Goal: Task Accomplishment & Management: Manage account settings

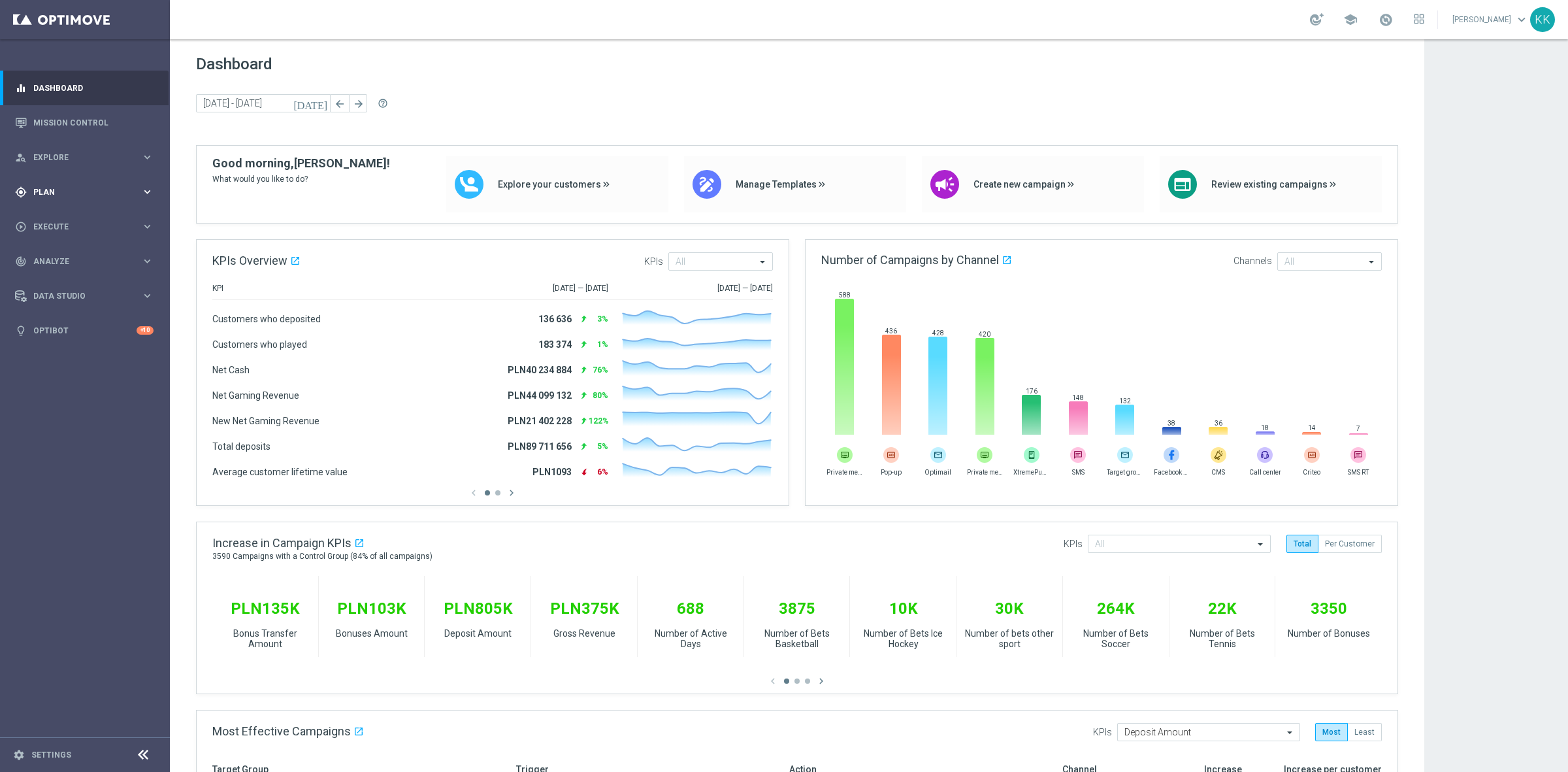
click at [86, 200] on div "gps_fixed Plan keyboard_arrow_right" at bounding box center [84, 192] width 168 height 35
click at [77, 223] on link "Target Groups" at bounding box center [85, 218] width 102 height 10
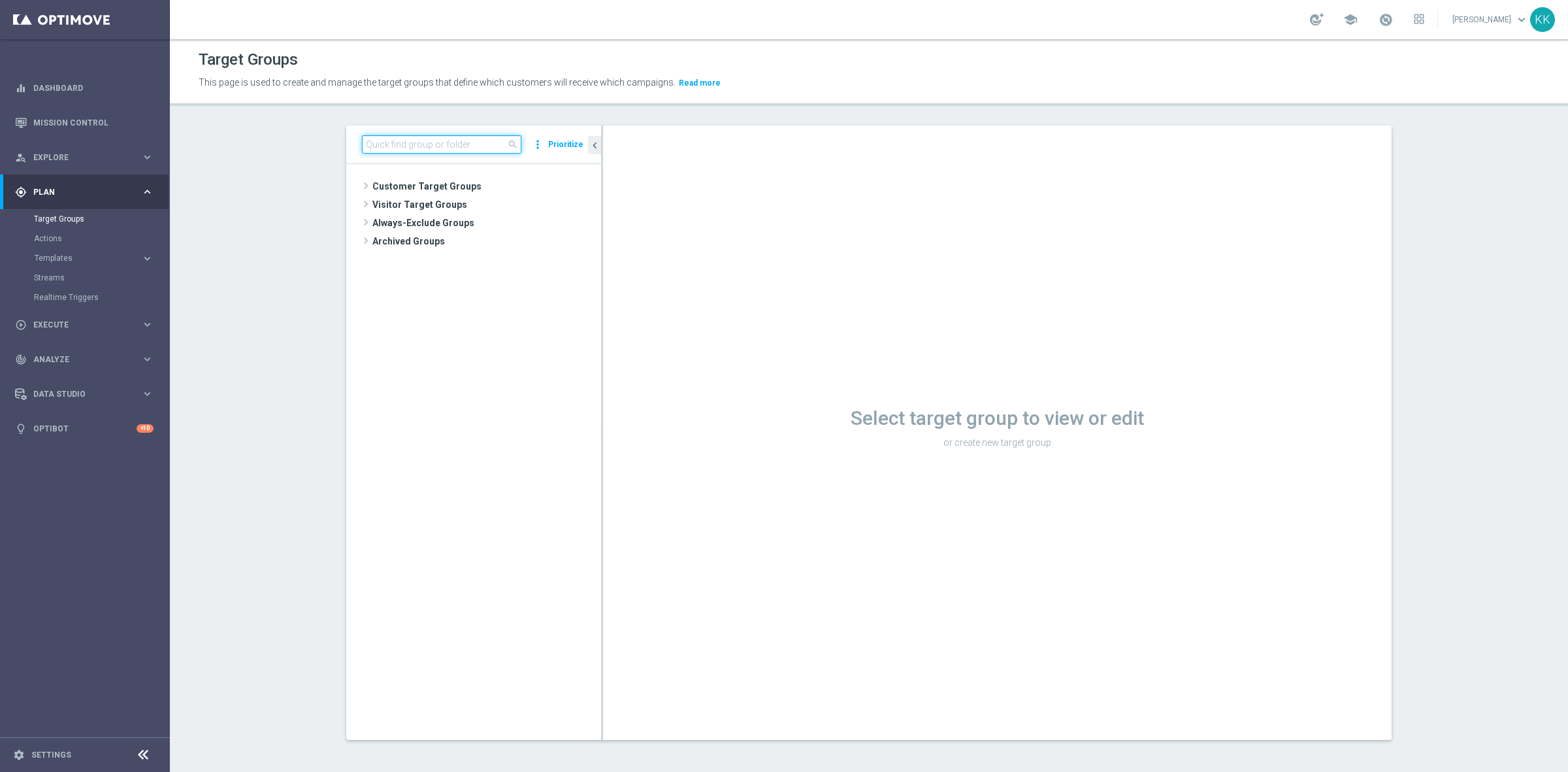
click at [426, 142] on input at bounding box center [441, 144] width 159 height 18
click at [47, 253] on button "Templates keyboard_arrow_right" at bounding box center [94, 258] width 120 height 10
click at [54, 280] on link "Optimail" at bounding box center [88, 278] width 95 height 10
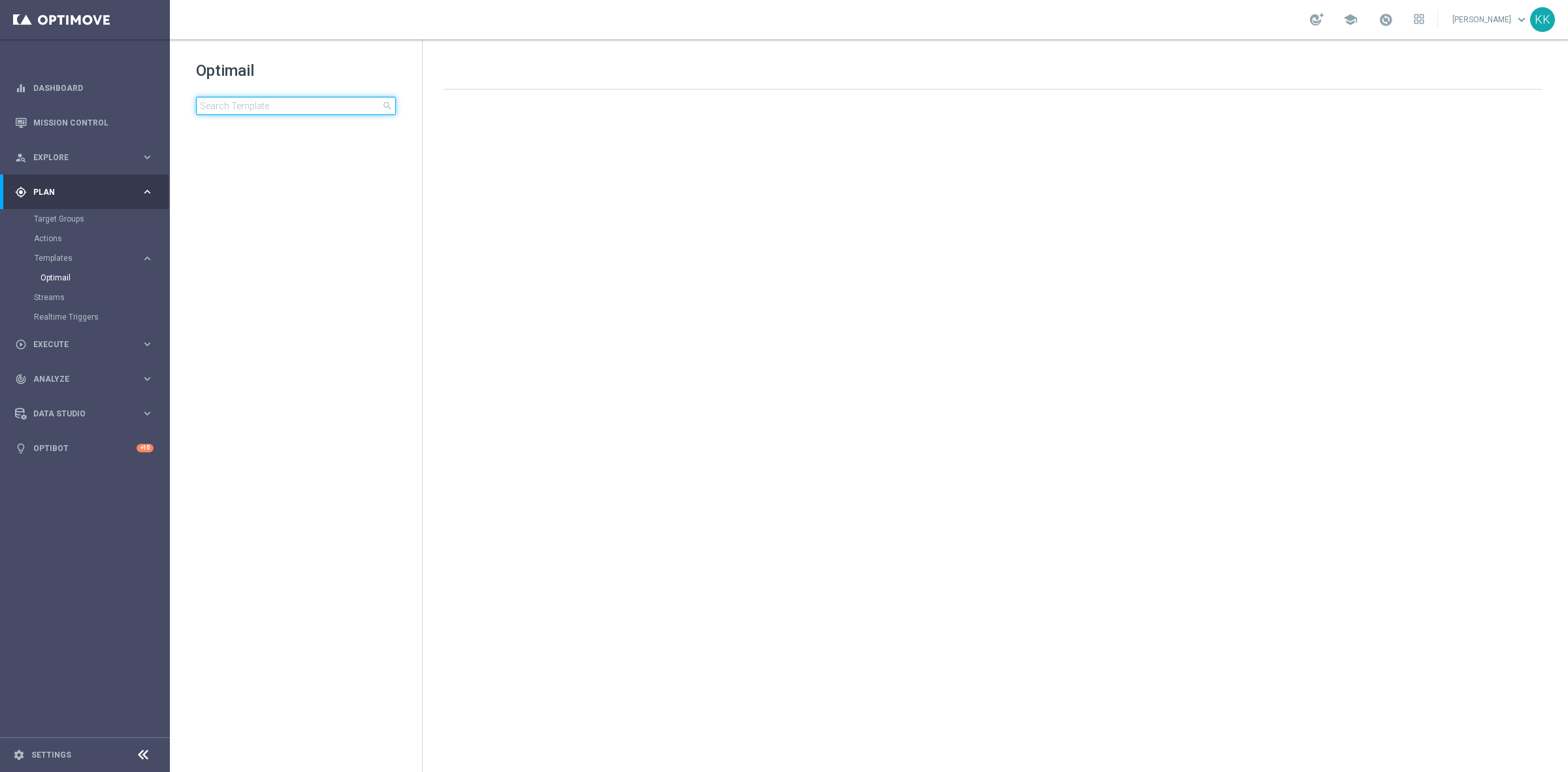
click at [252, 100] on input at bounding box center [296, 106] width 200 height 18
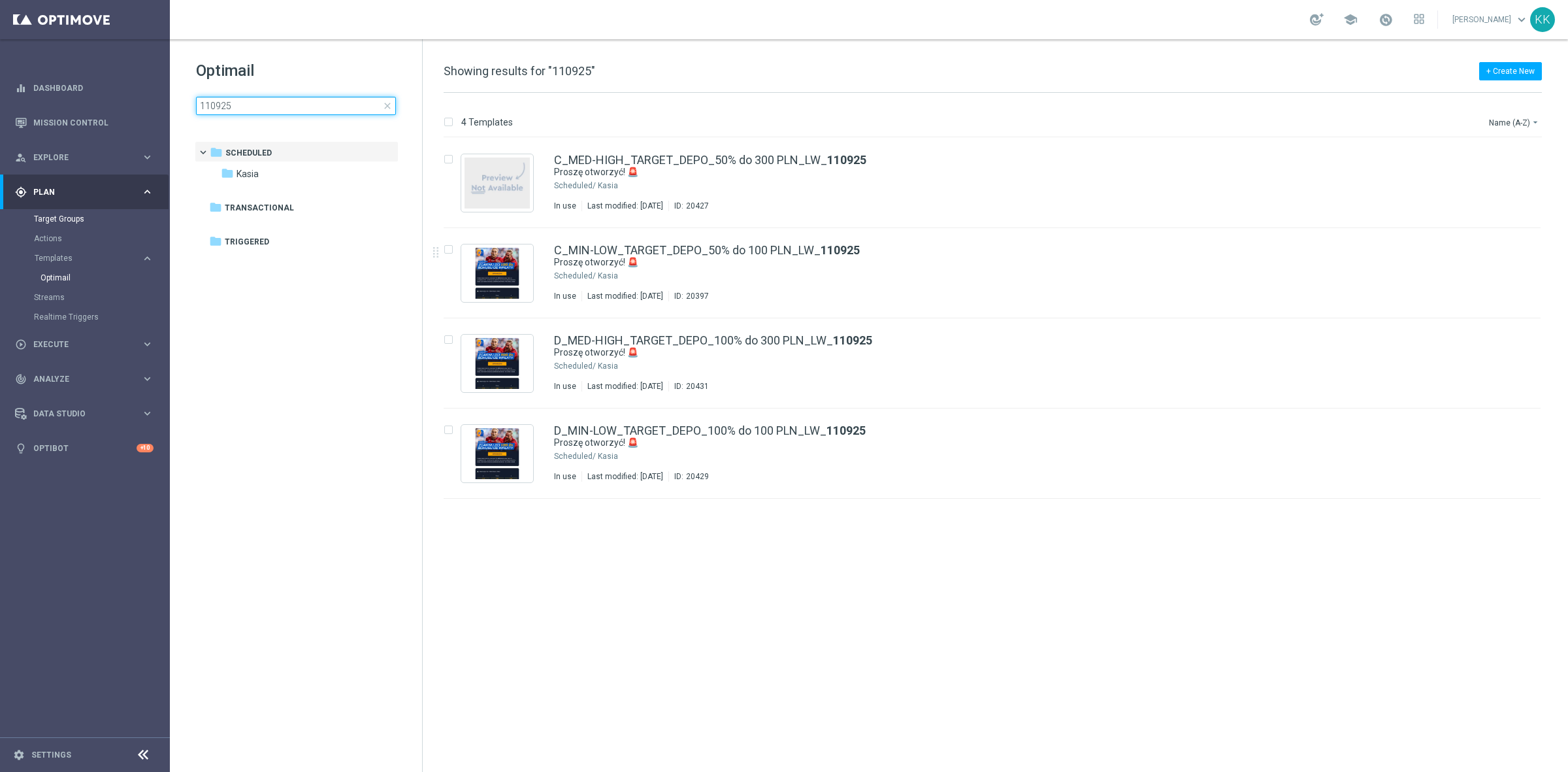
type input "110925"
click at [80, 221] on link "Target Groups" at bounding box center [85, 218] width 102 height 10
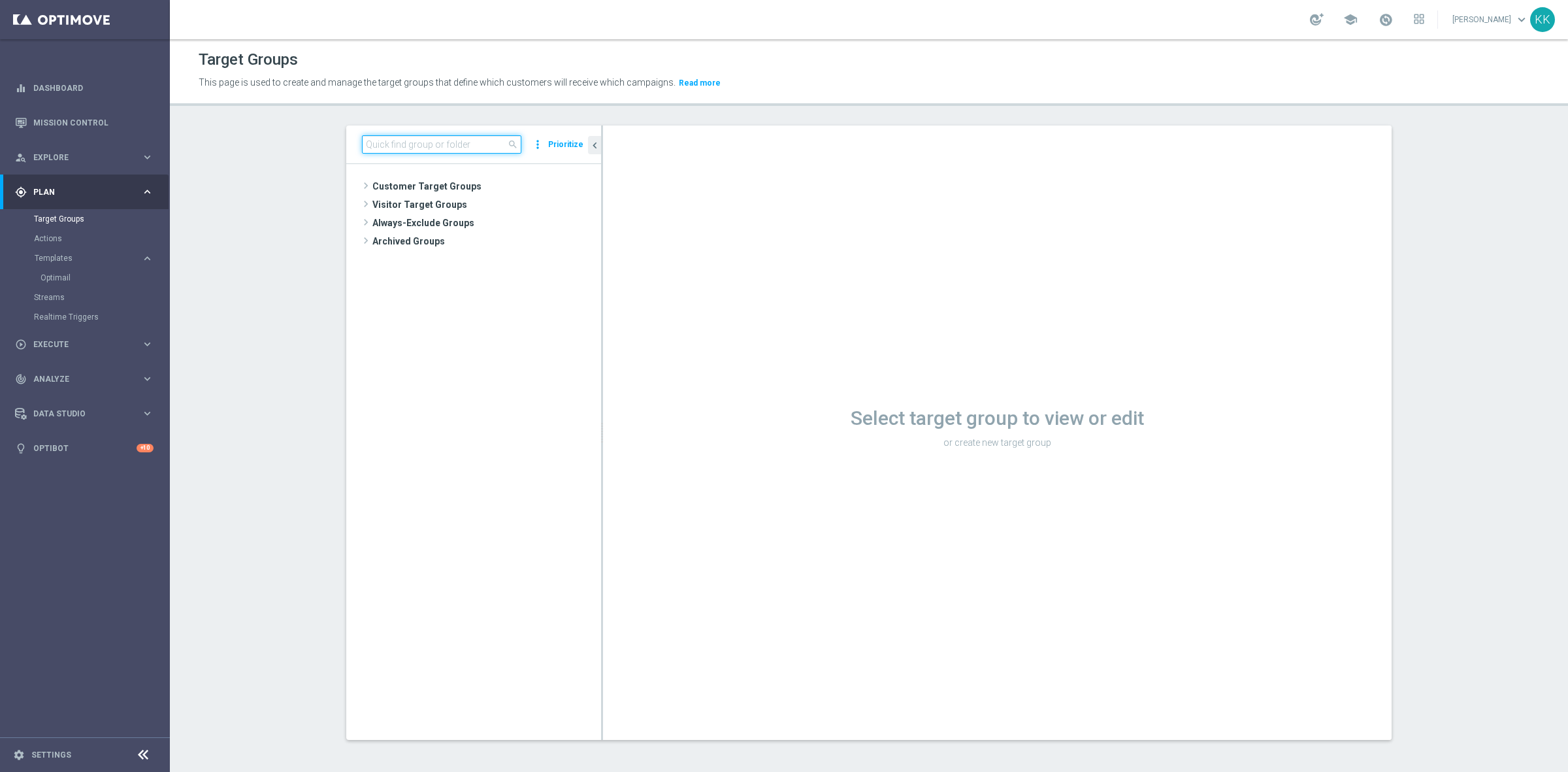
click at [404, 144] on input at bounding box center [441, 144] width 159 height 18
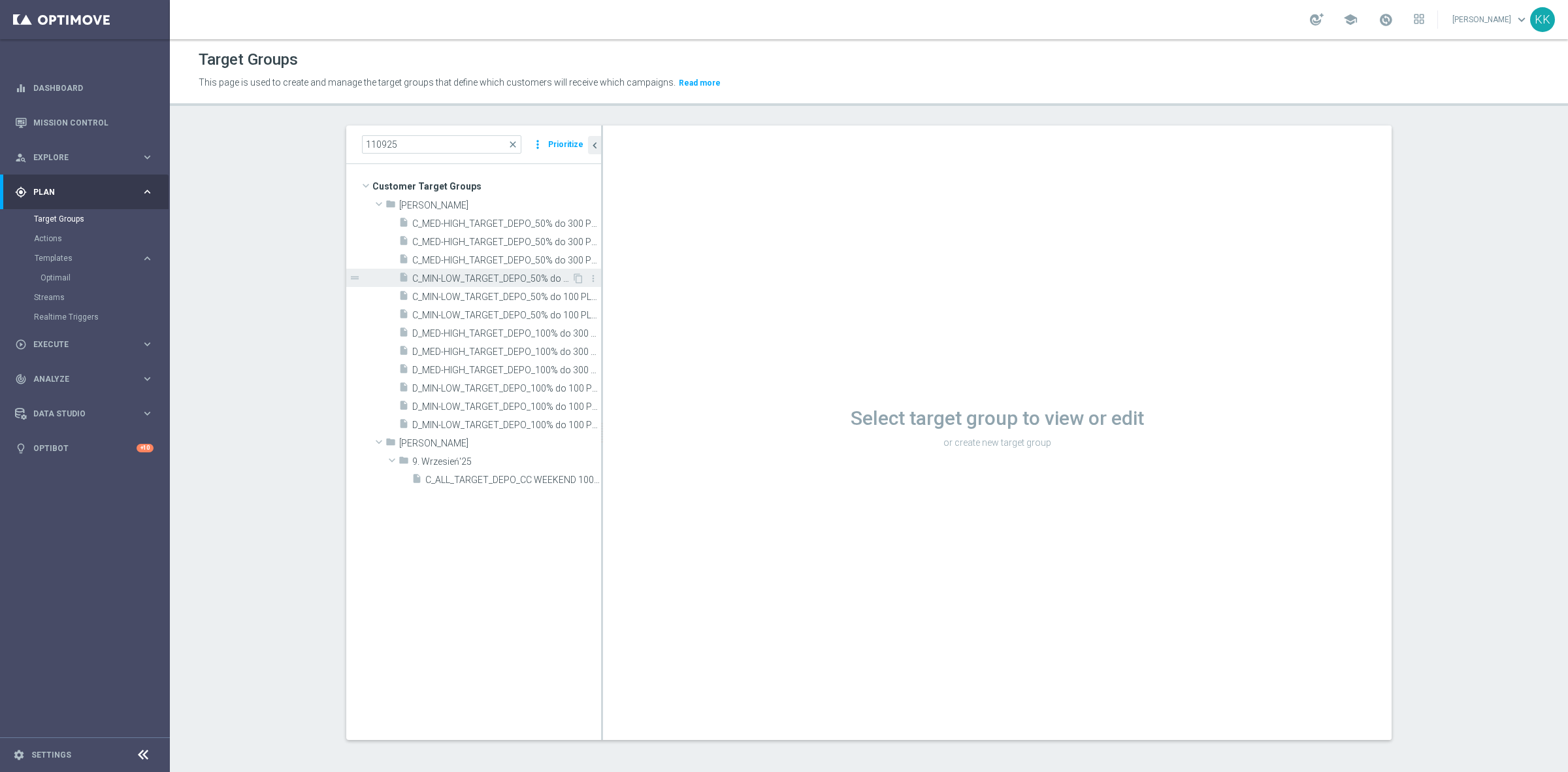
click at [435, 276] on span "C_MIN-LOW_TARGET_DEPO_50% do 100 PLN_LW_110925" at bounding box center [492, 279] width 159 height 11
click at [432, 282] on span "C_MIN-LOW_TARGET_DEPO_50% do 100 PLN_LW_110925" at bounding box center [492, 279] width 159 height 11
click at [480, 282] on span "C_MIN-LOW_TARGET_DEPO_50% do 100 PLN_LW_110925" at bounding box center [492, 279] width 159 height 11
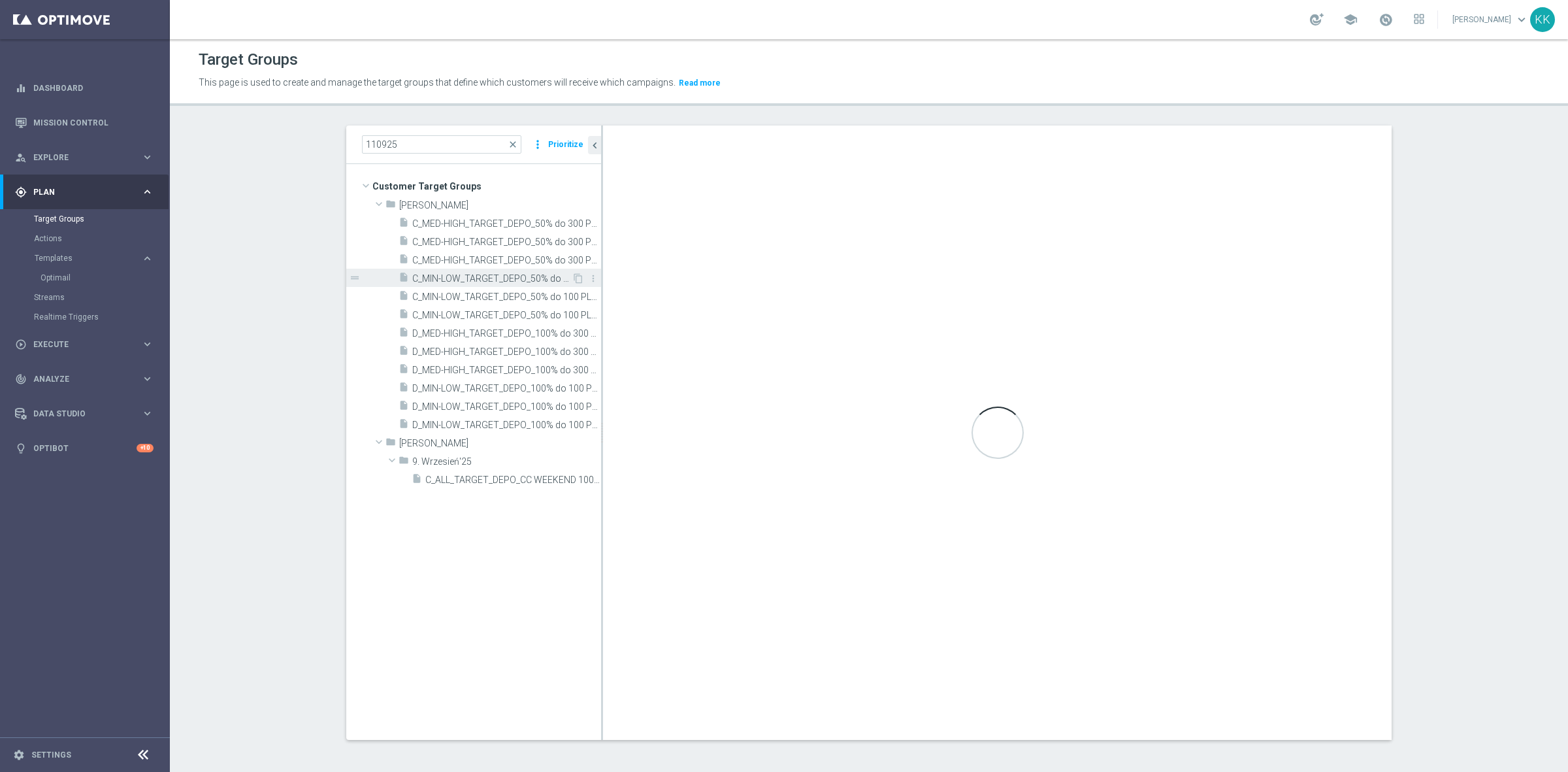
click at [480, 282] on span "C_MIN-LOW_TARGET_DEPO_50% do 100 PLN_LW_110925" at bounding box center [492, 279] width 159 height 11
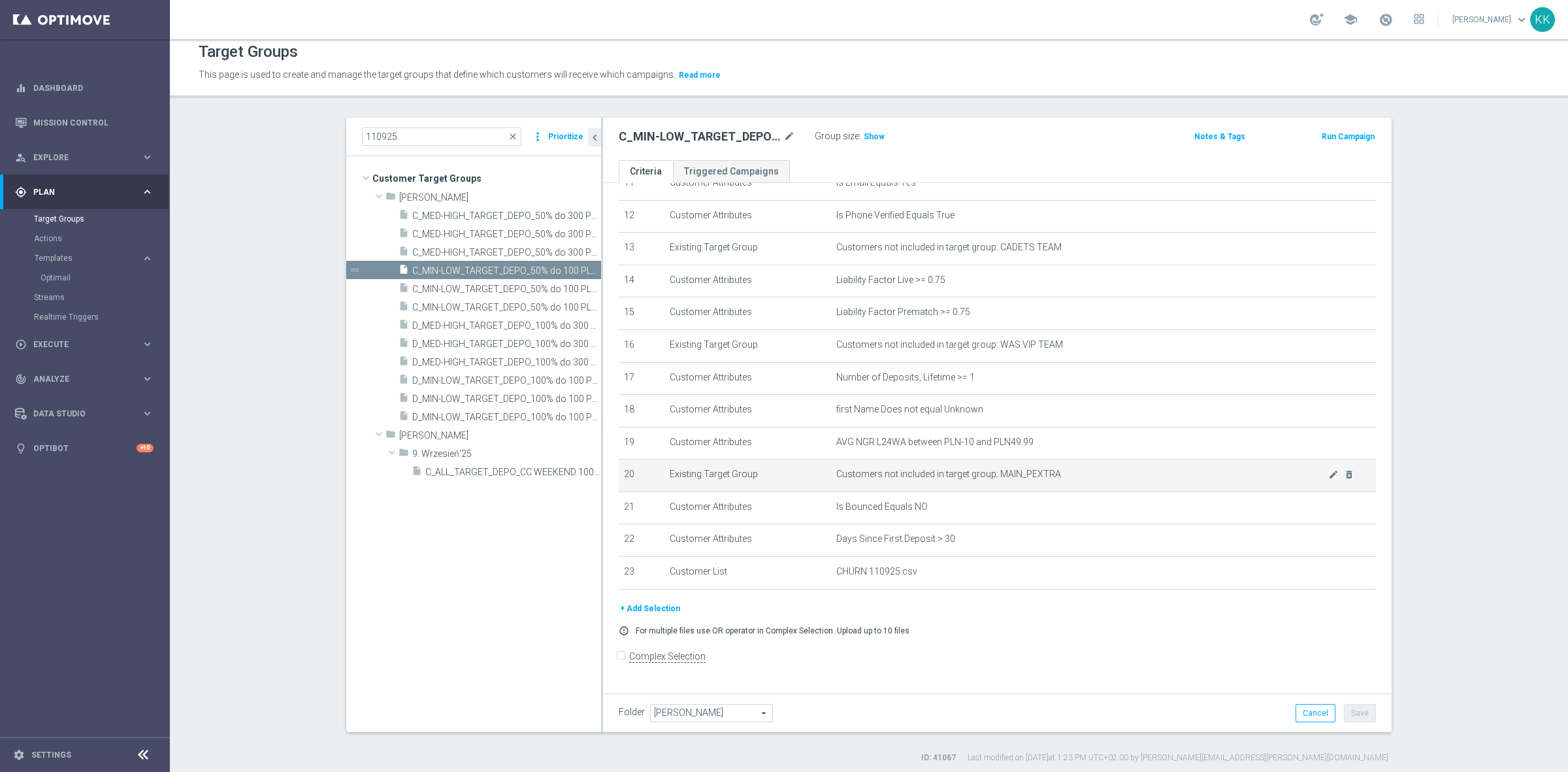
scroll to position [12, 0]
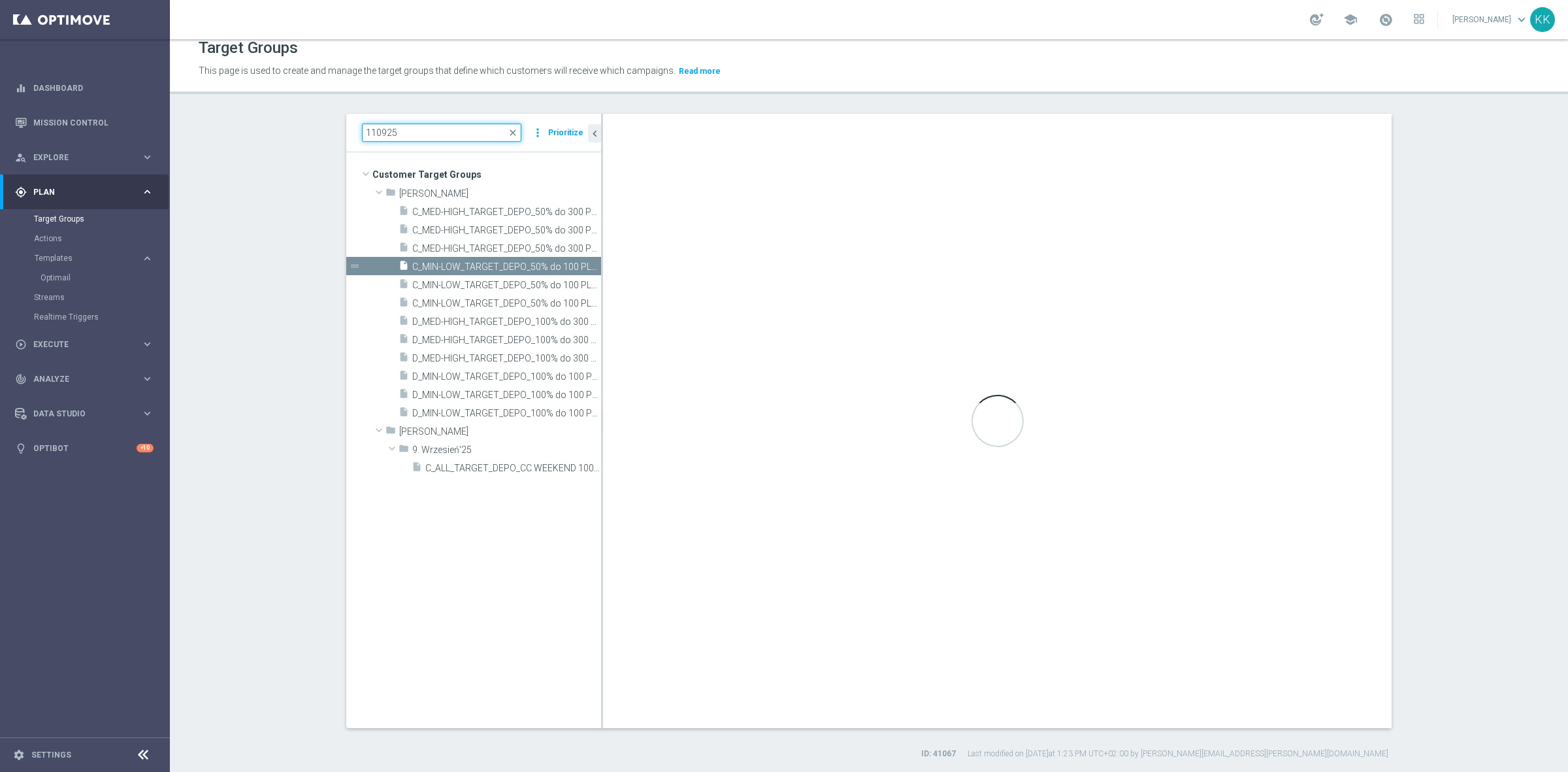
click at [402, 131] on input "110925" at bounding box center [441, 133] width 159 height 18
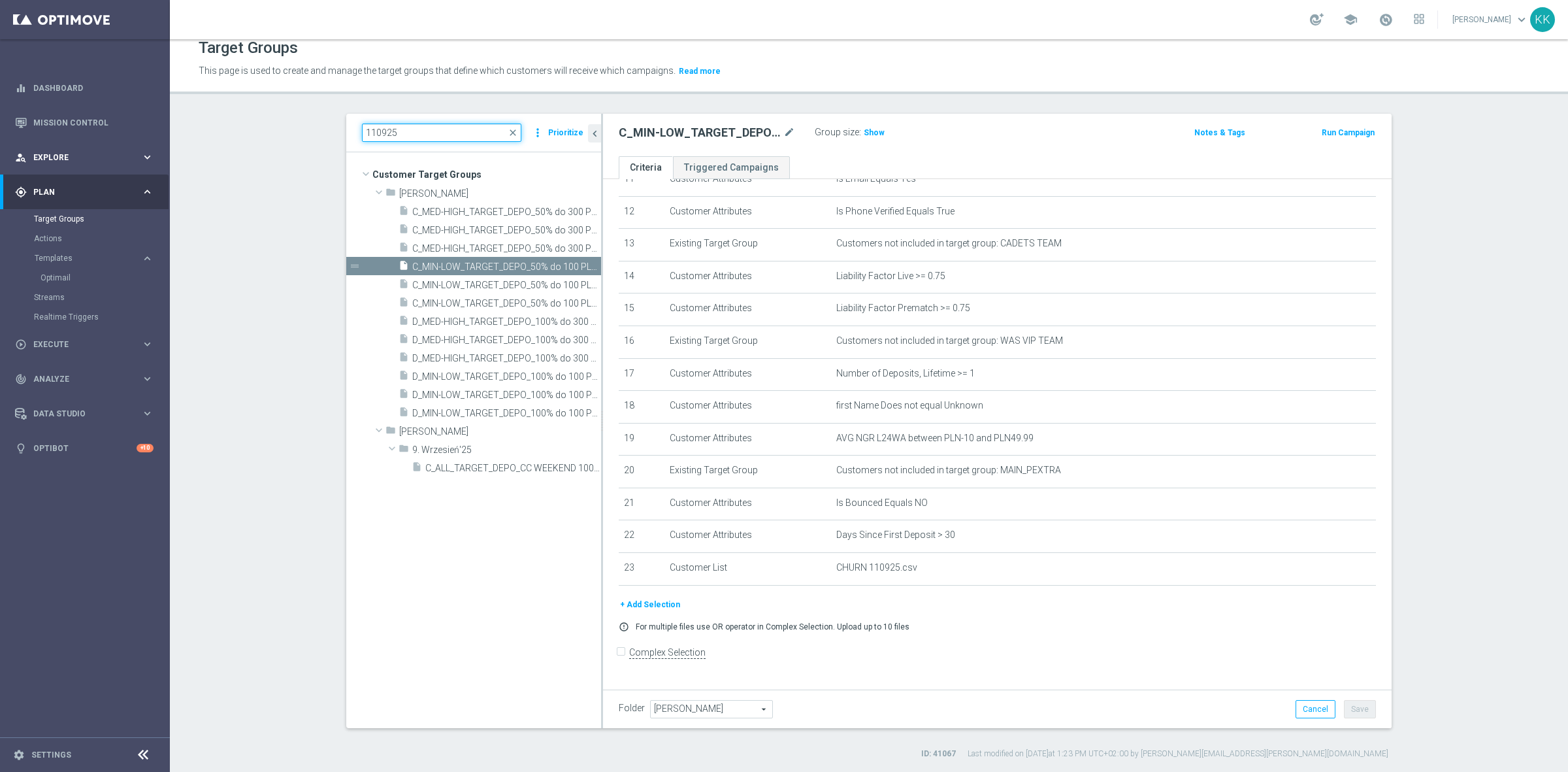
drag, startPoint x: 402, startPoint y: 131, endPoint x: 135, endPoint y: 143, distance: 267.3
click at [132, 146] on main "equalizer Dashboard Mission Control" at bounding box center [784, 386] width 1568 height 772
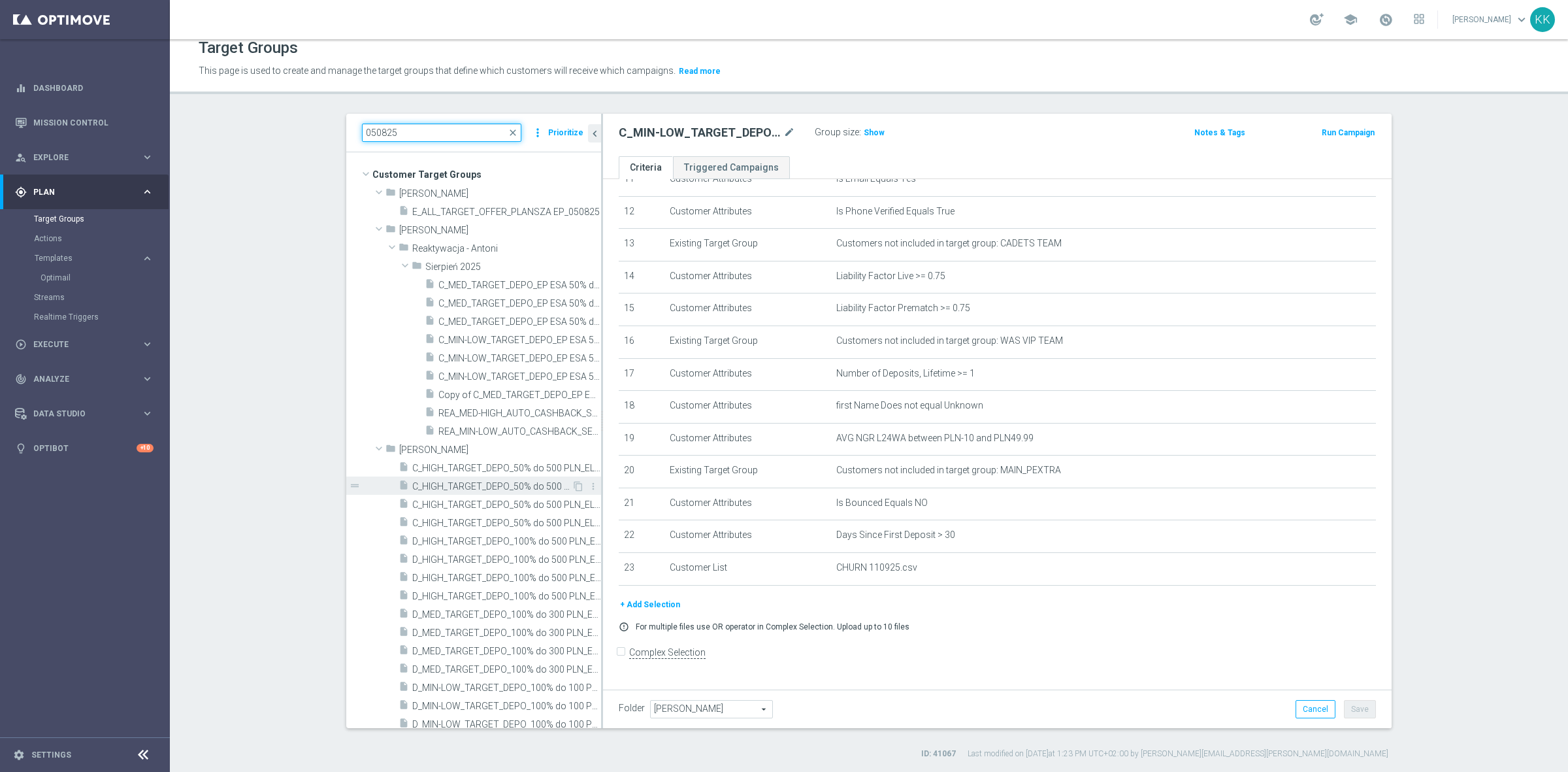
scroll to position [81, 0]
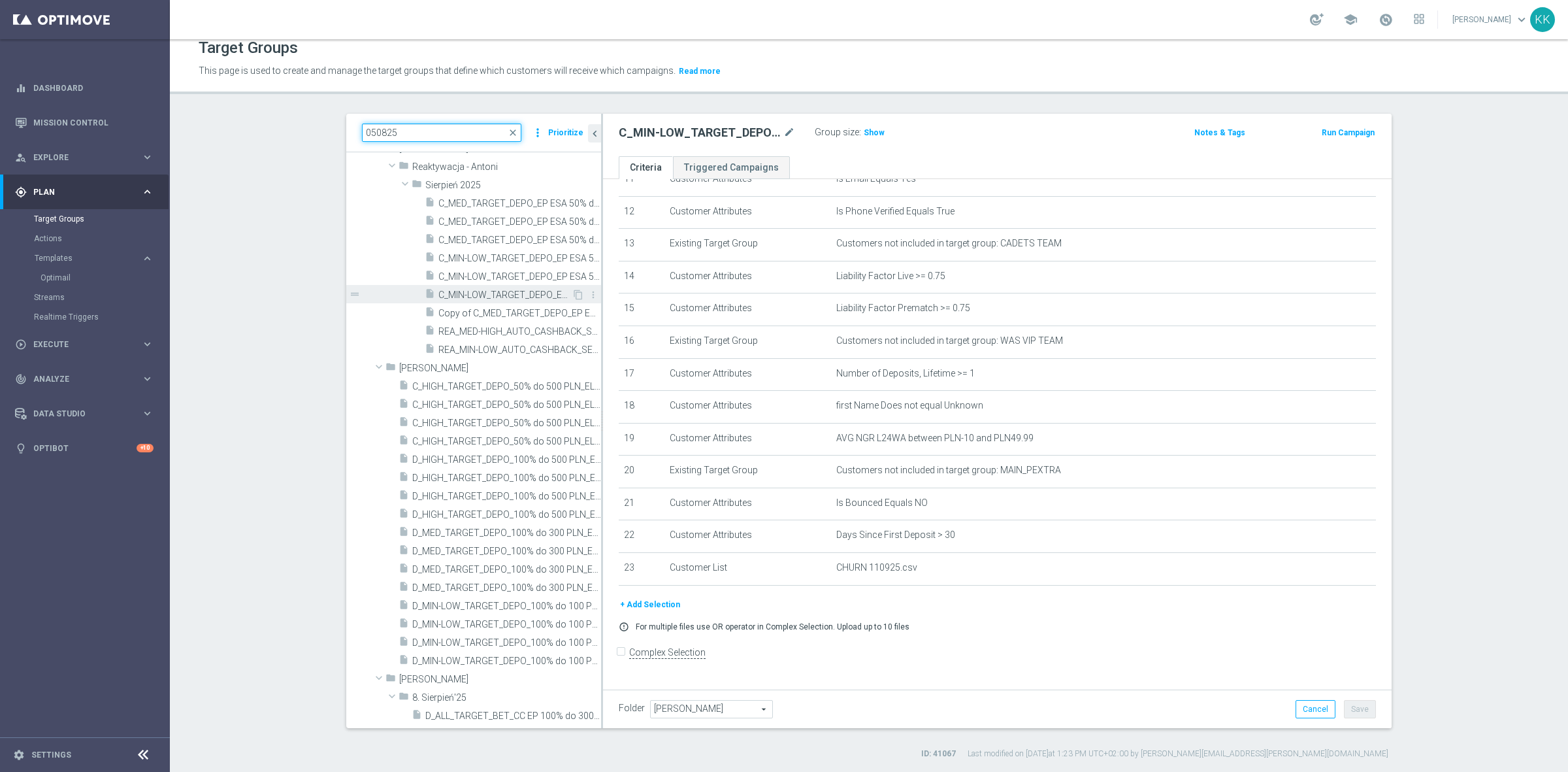
type input "050825"
click at [533, 289] on span "C_MIN-LOW_TARGET_DEPO_EP ESA 50% do 100 zl_050825" at bounding box center [505, 295] width 134 height 11
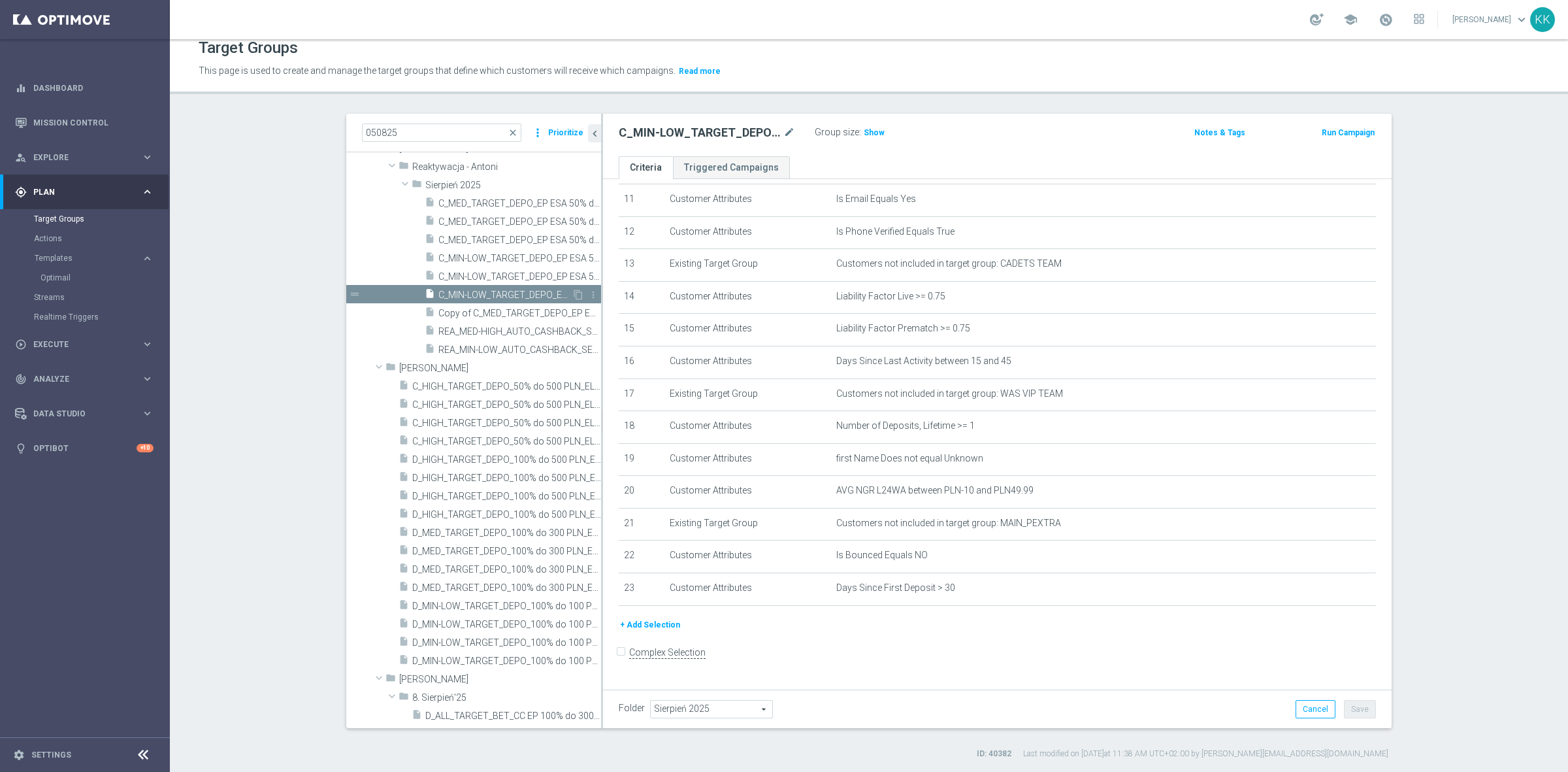
scroll to position [366, 0]
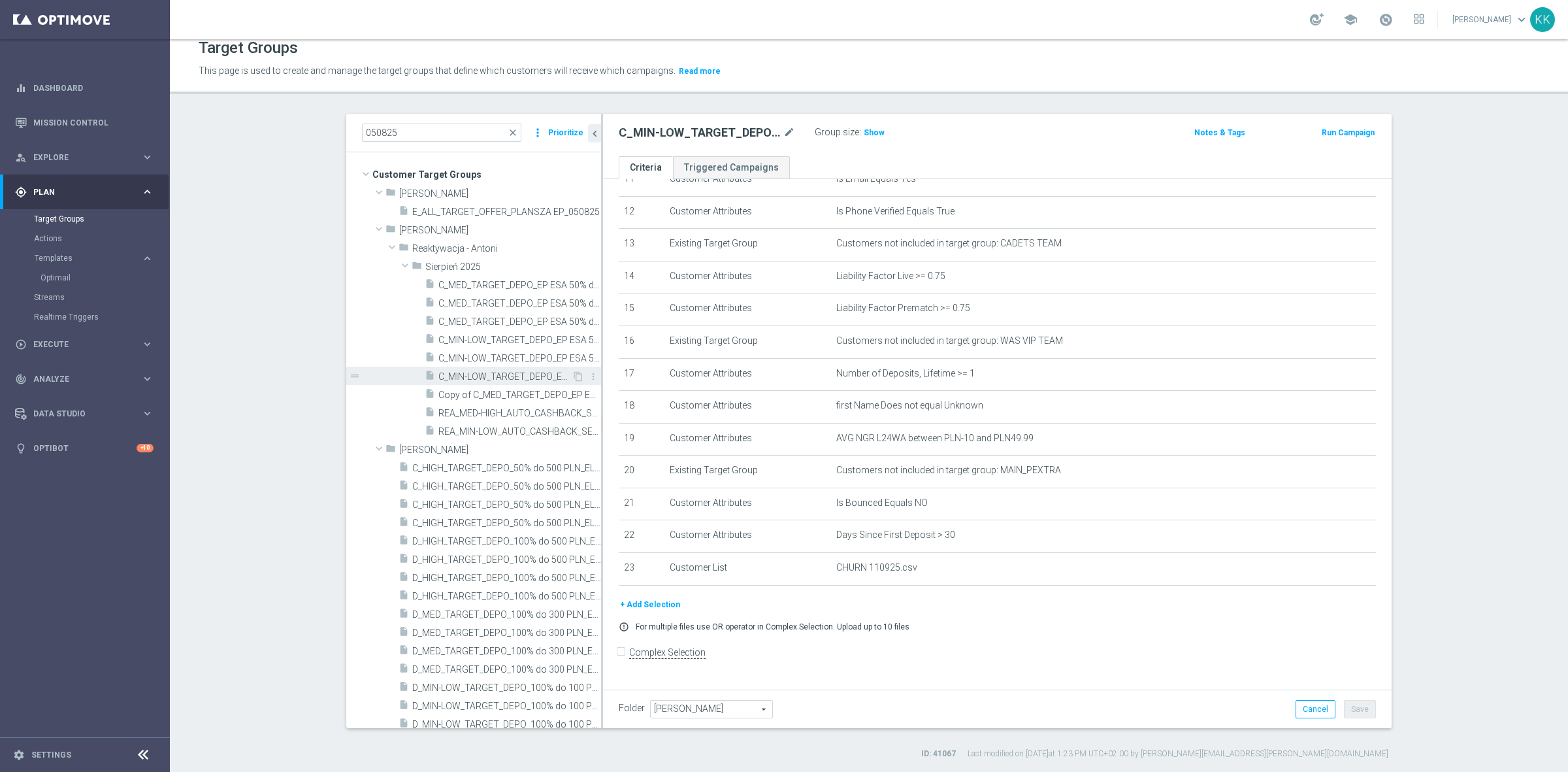
click at [470, 376] on span "C_MIN-LOW_TARGET_DEPO_EP ESA 50% do 100 zl_050825" at bounding box center [505, 377] width 134 height 11
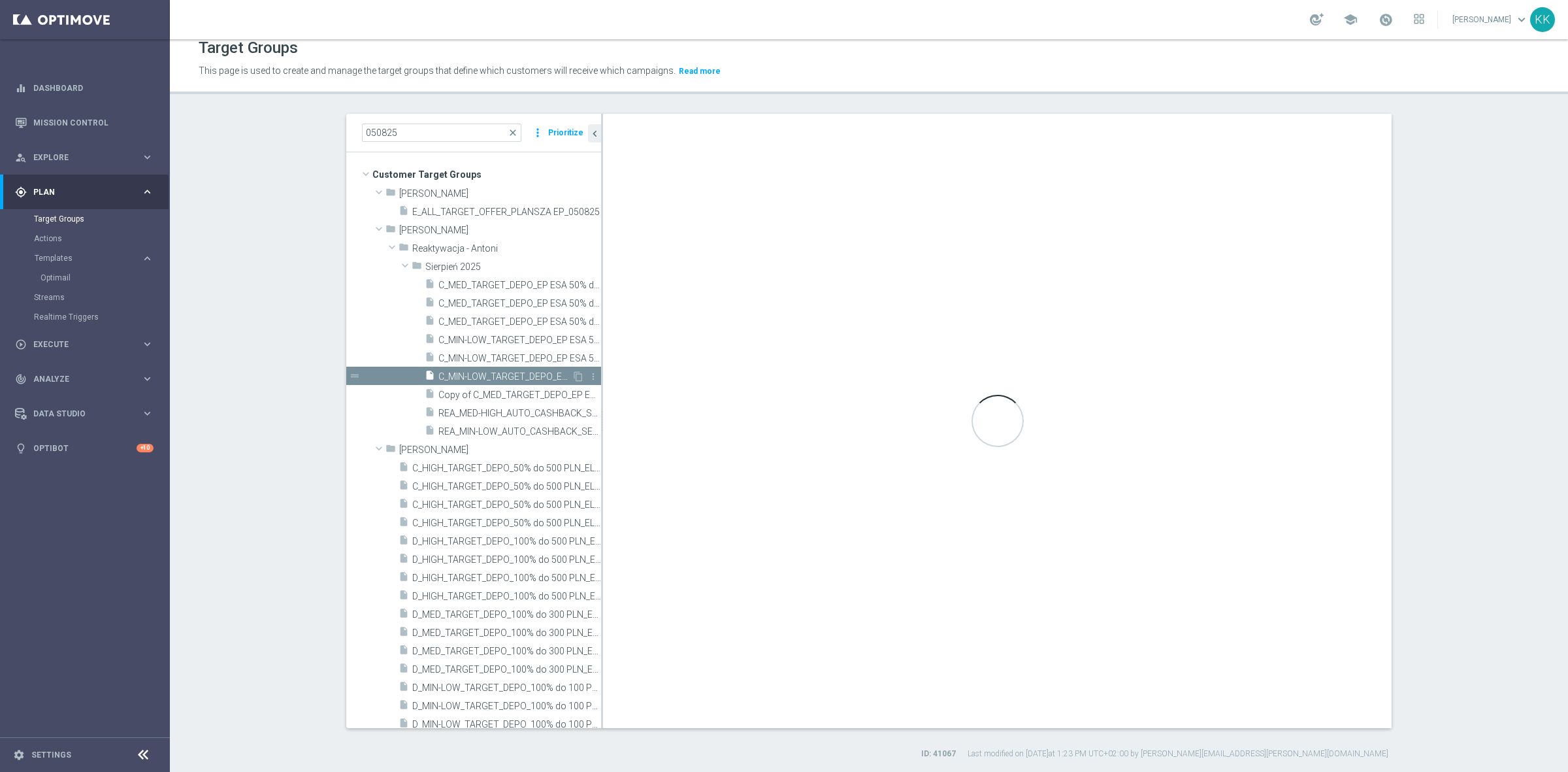
type input "Sierpień 2025"
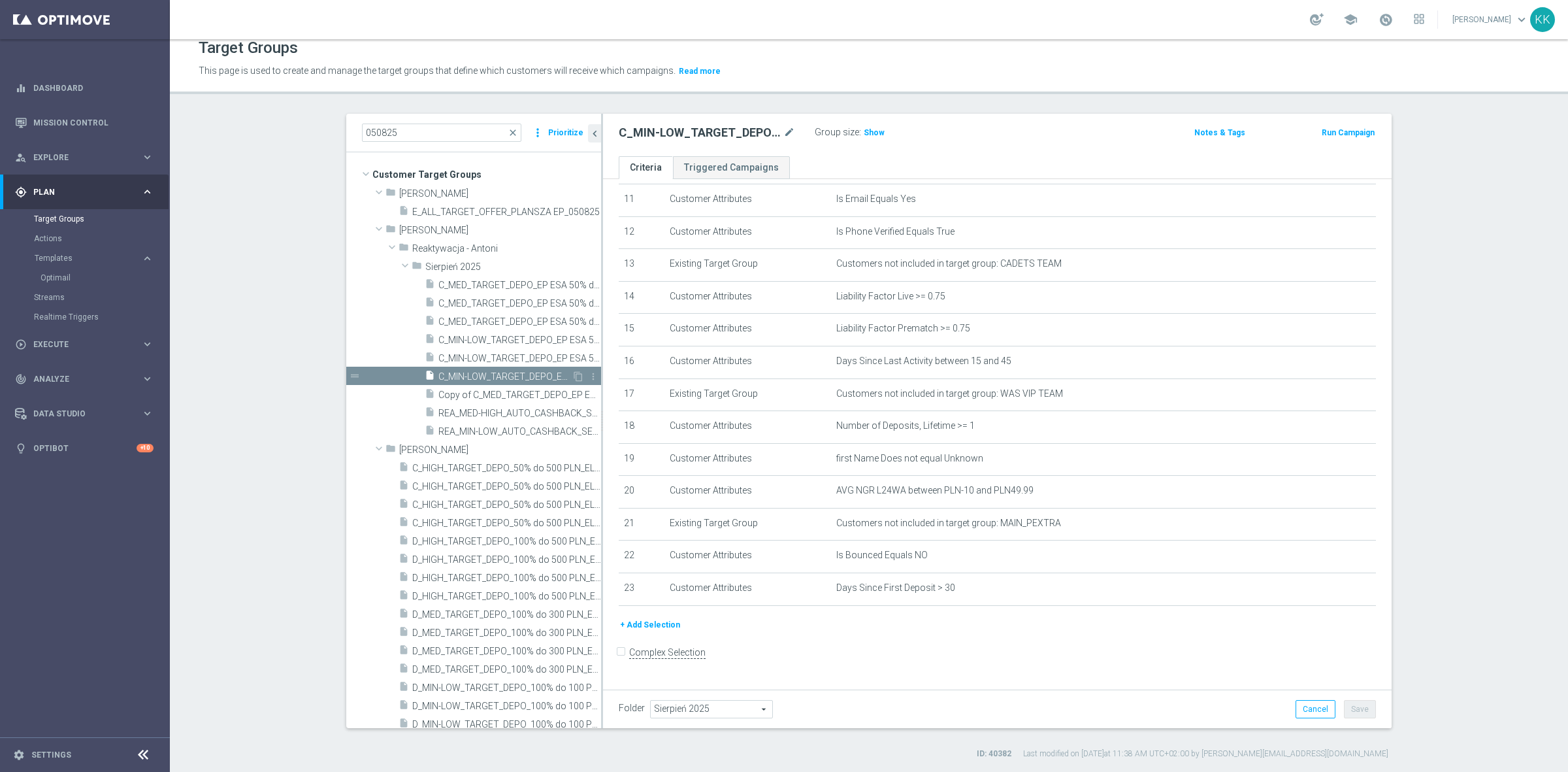
scroll to position [366, 0]
click at [573, 373] on icon "content_copy" at bounding box center [578, 376] width 10 height 10
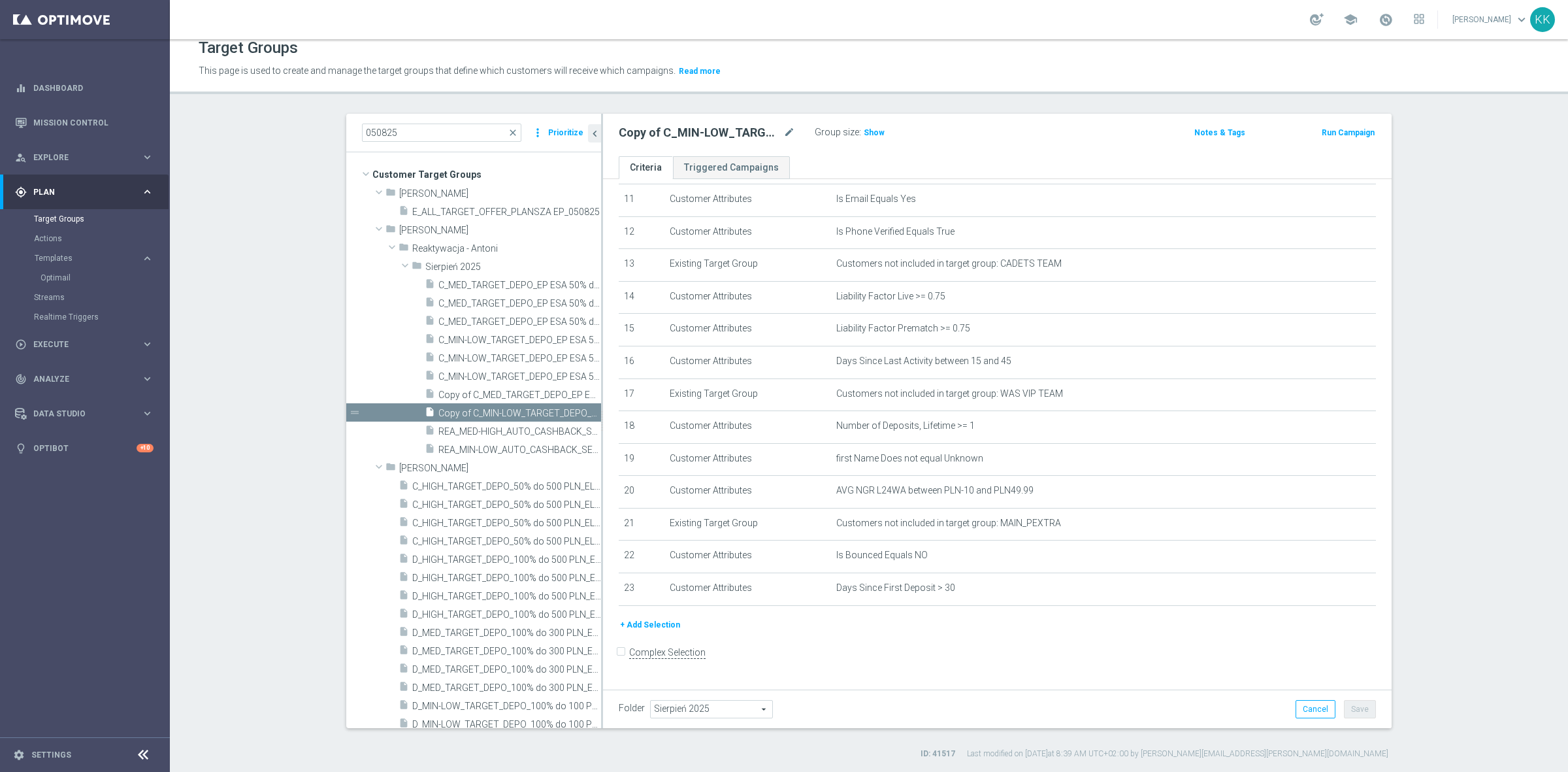
click at [640, 632] on button "+ Add Selection" at bounding box center [650, 625] width 63 height 15
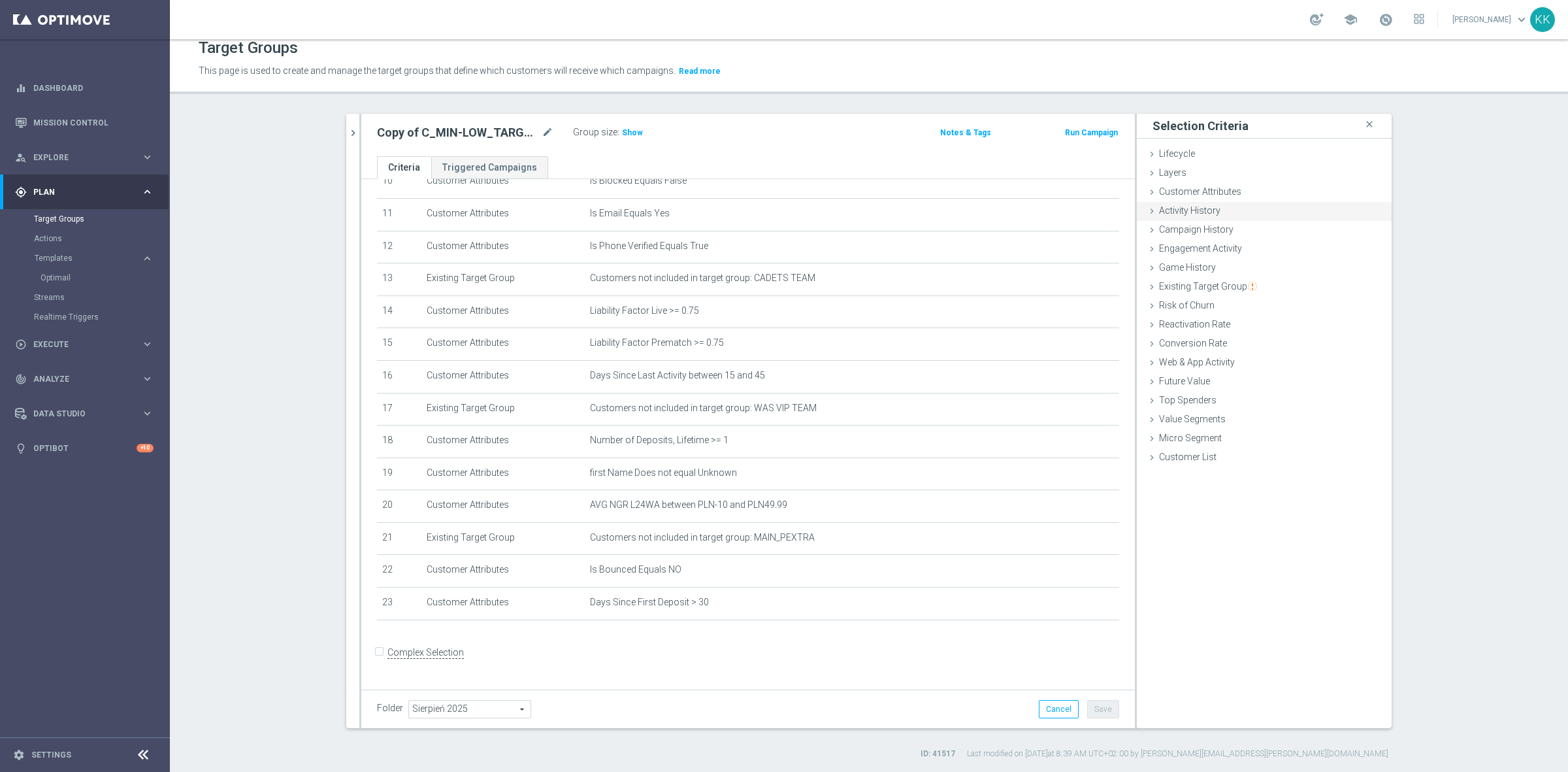
click at [1252, 209] on div "Activity History done" at bounding box center [1264, 211] width 254 height 19
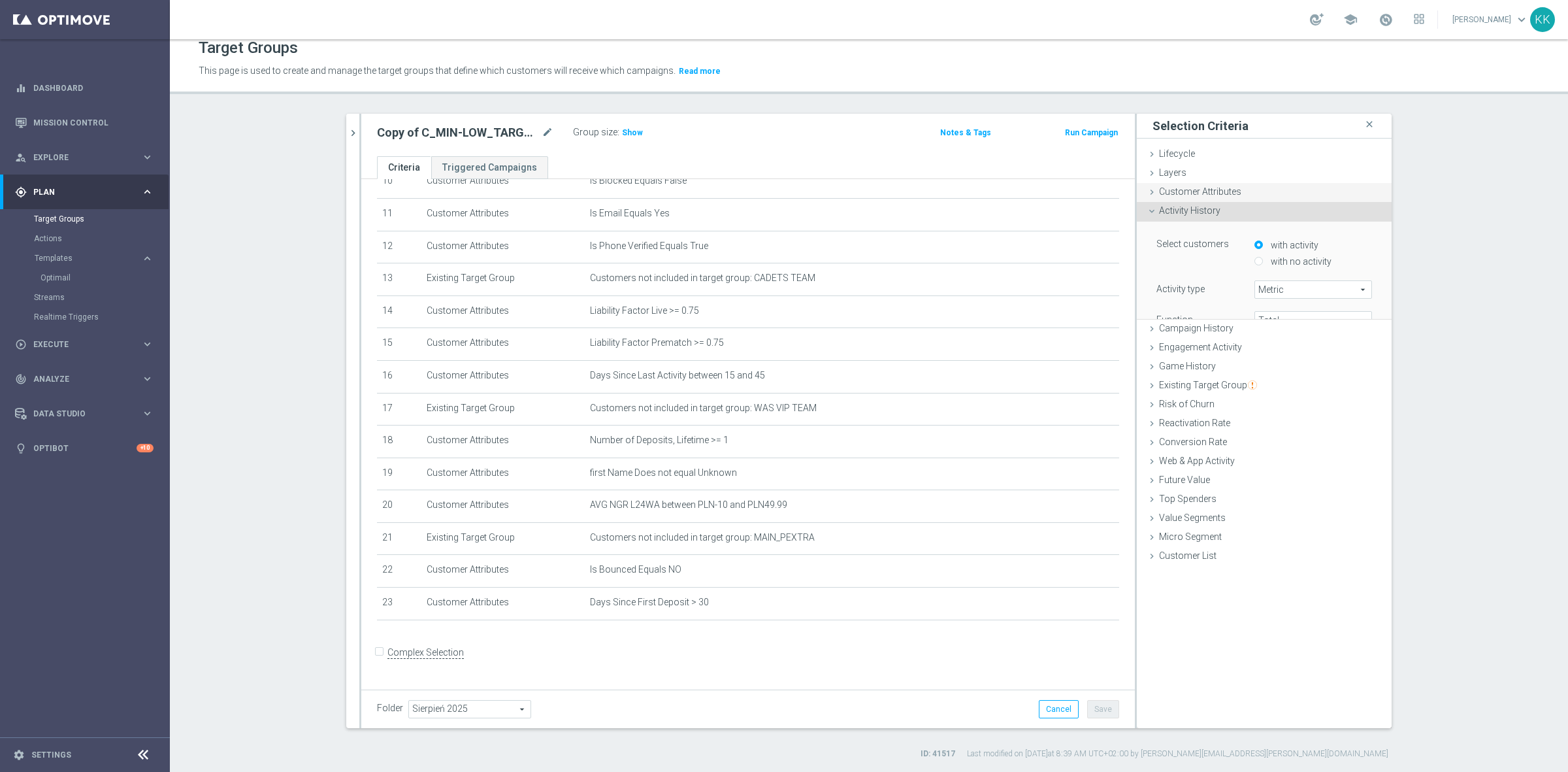
click at [1251, 195] on div "Customer Attributes done" at bounding box center [1264, 193] width 254 height 19
click at [1254, 207] on div "Activity History done" at bounding box center [1264, 211] width 254 height 19
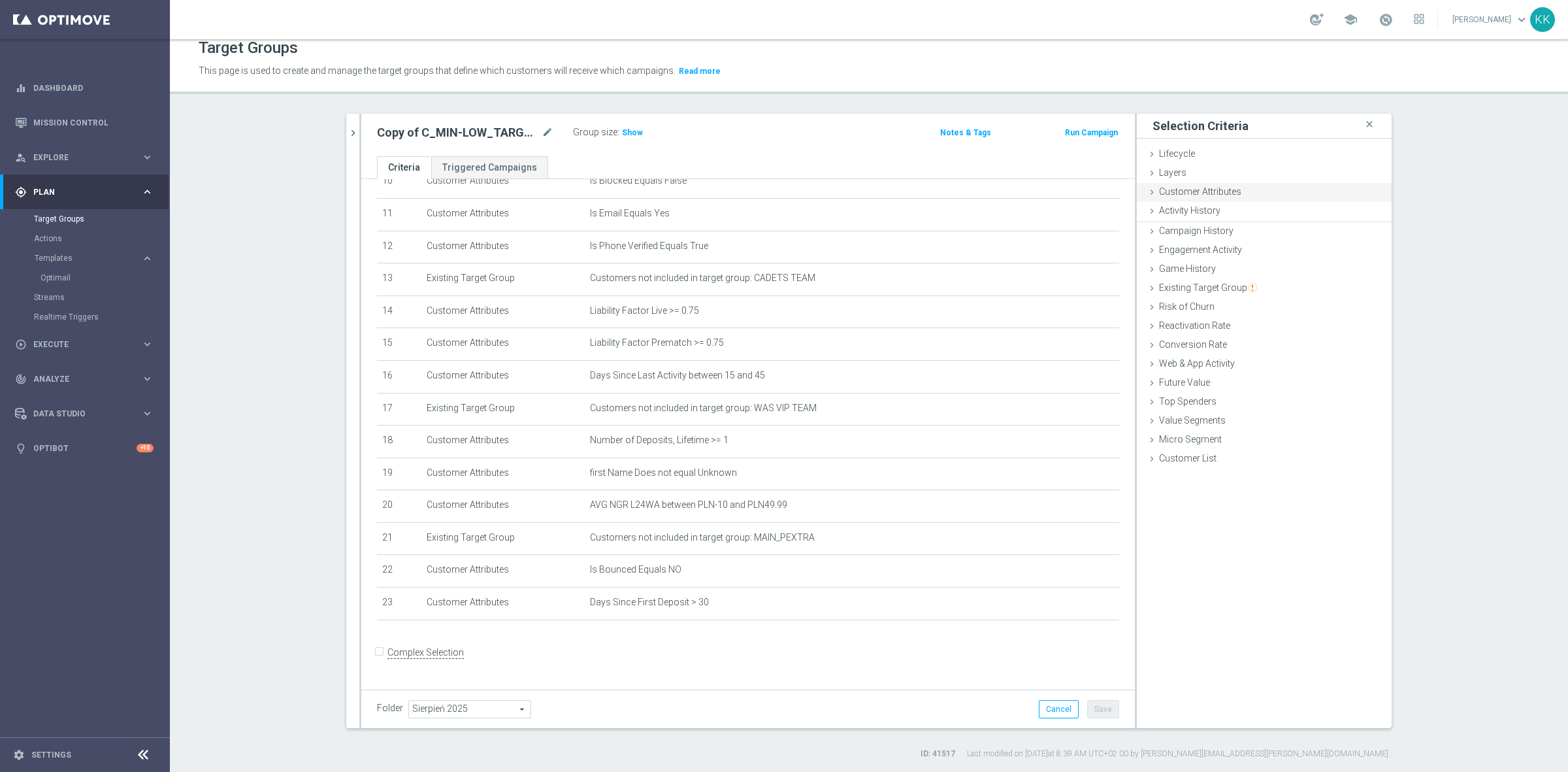
click at [1254, 193] on div "Customer Attributes done" at bounding box center [1264, 193] width 254 height 19
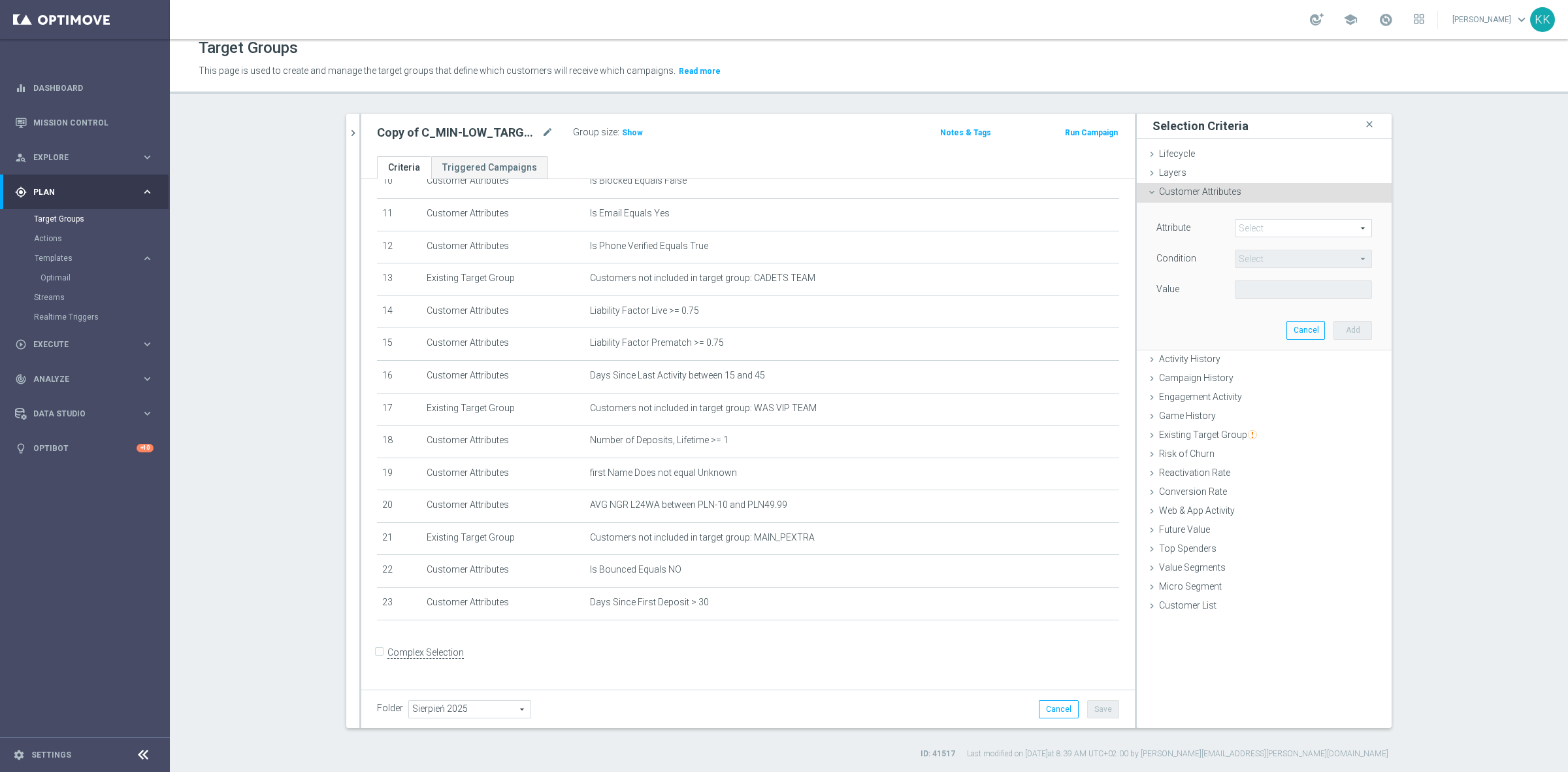
click at [1262, 229] on span at bounding box center [1303, 228] width 136 height 17
click at [0, 0] on input "search" at bounding box center [0, 0] width 0 height 0
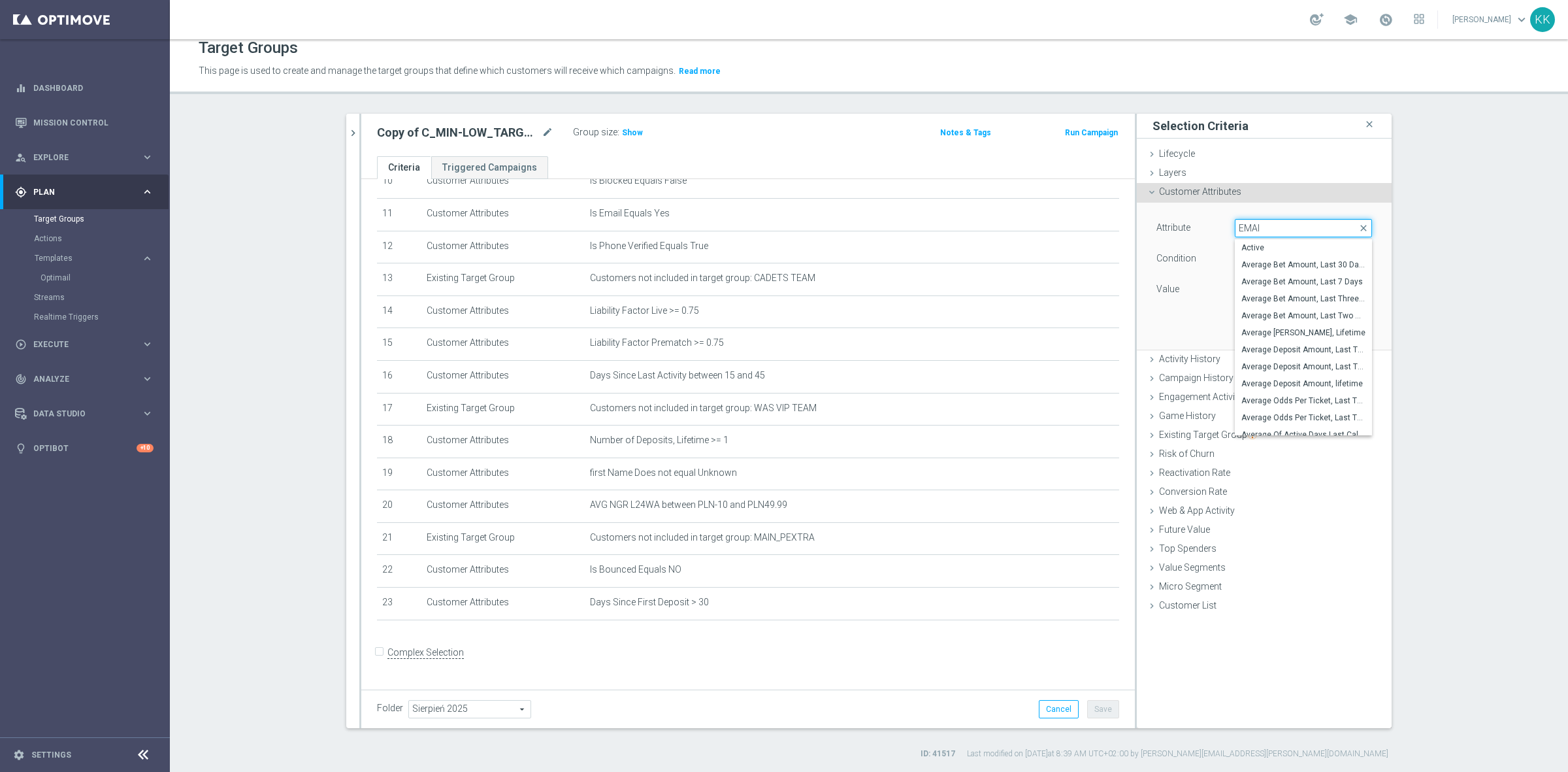
type input "EMAIL"
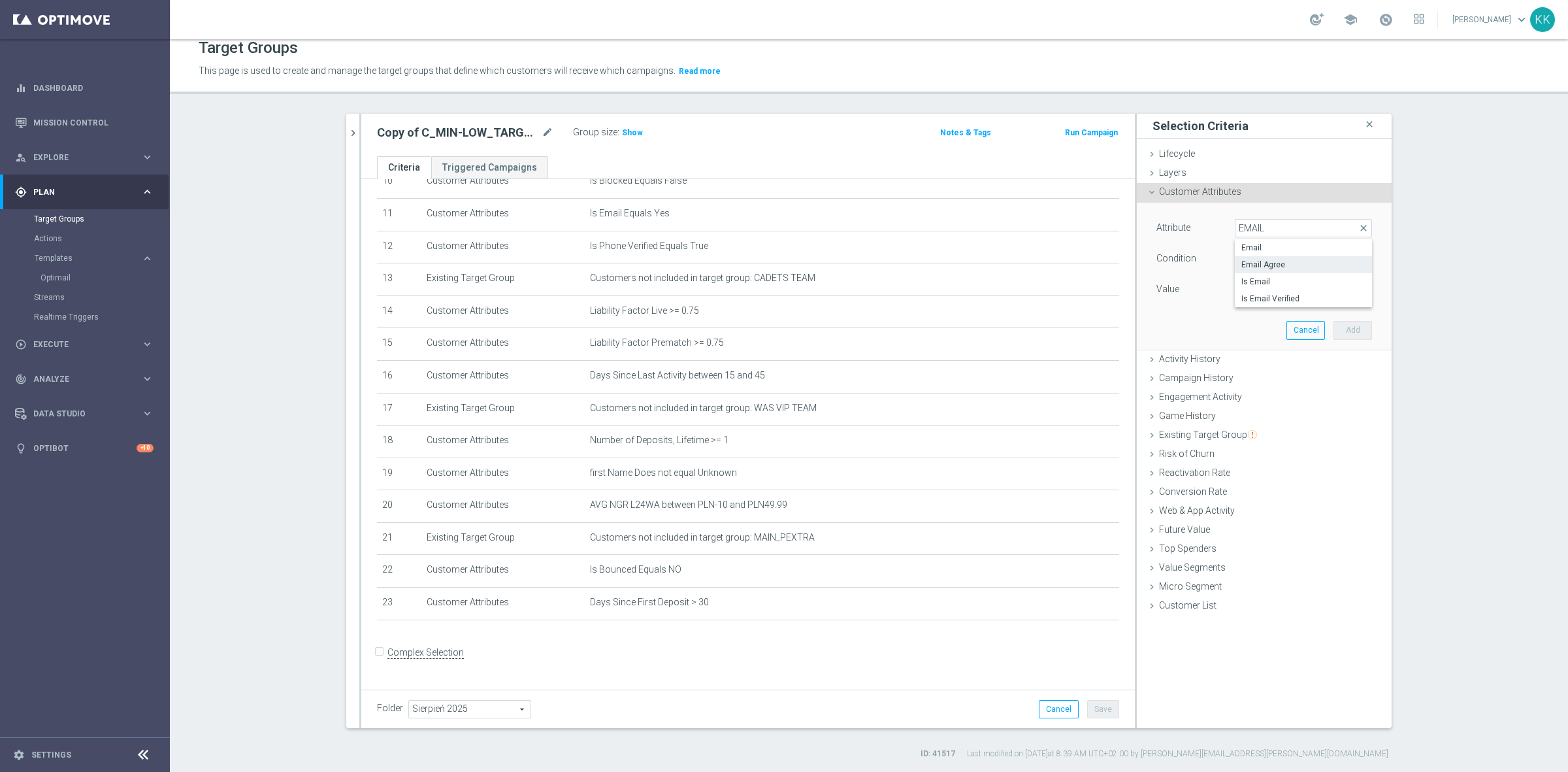
click at [1277, 268] on span "Email Agree" at bounding box center [1303, 264] width 124 height 10
type input "Email Agree"
type input "Equals"
click at [1272, 293] on span at bounding box center [1303, 289] width 136 height 17
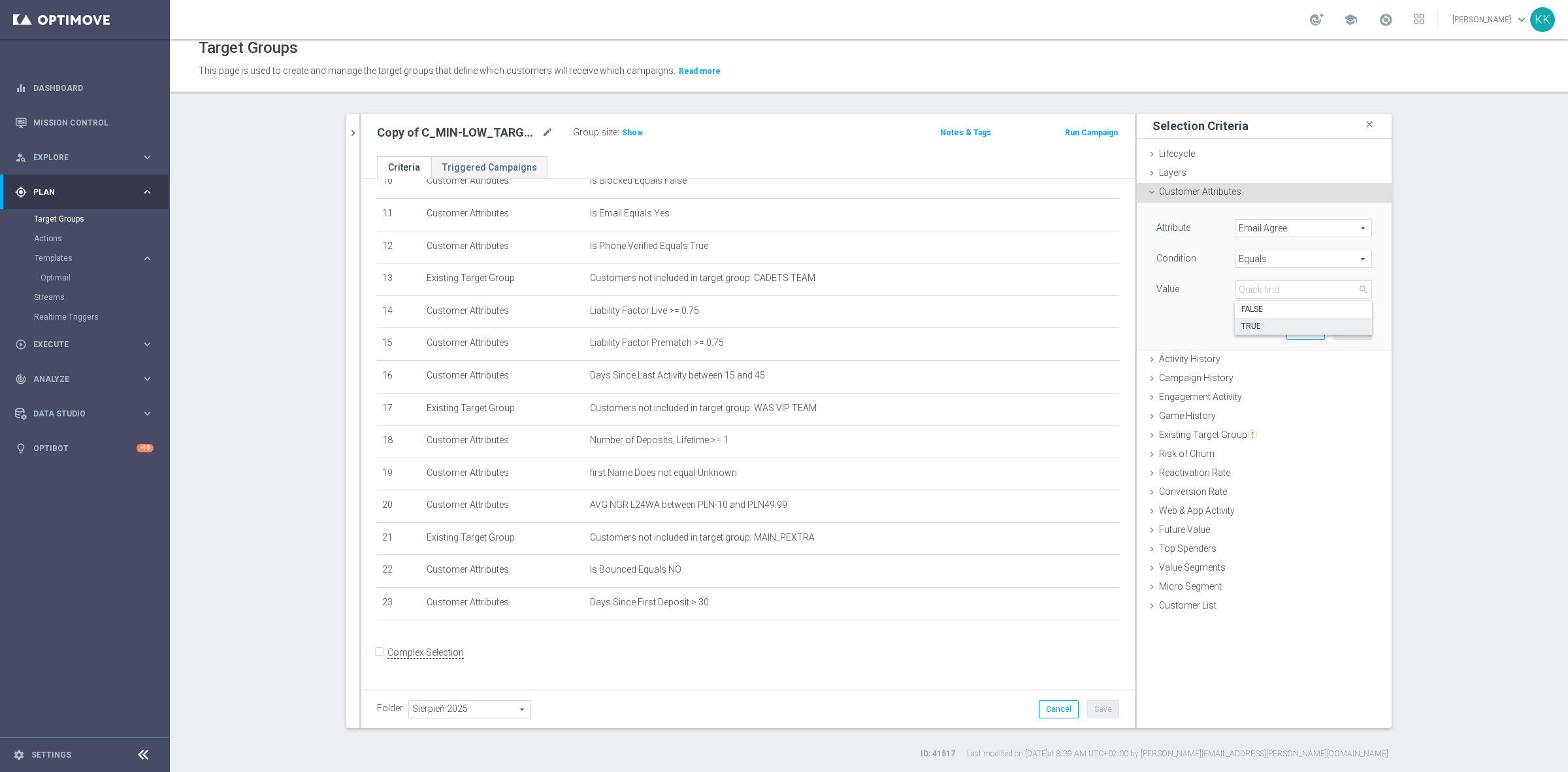
click at [1269, 322] on span "TRUE" at bounding box center [1303, 325] width 124 height 10
type input "TRUE"
click at [1349, 331] on button "Add" at bounding box center [1352, 330] width 38 height 18
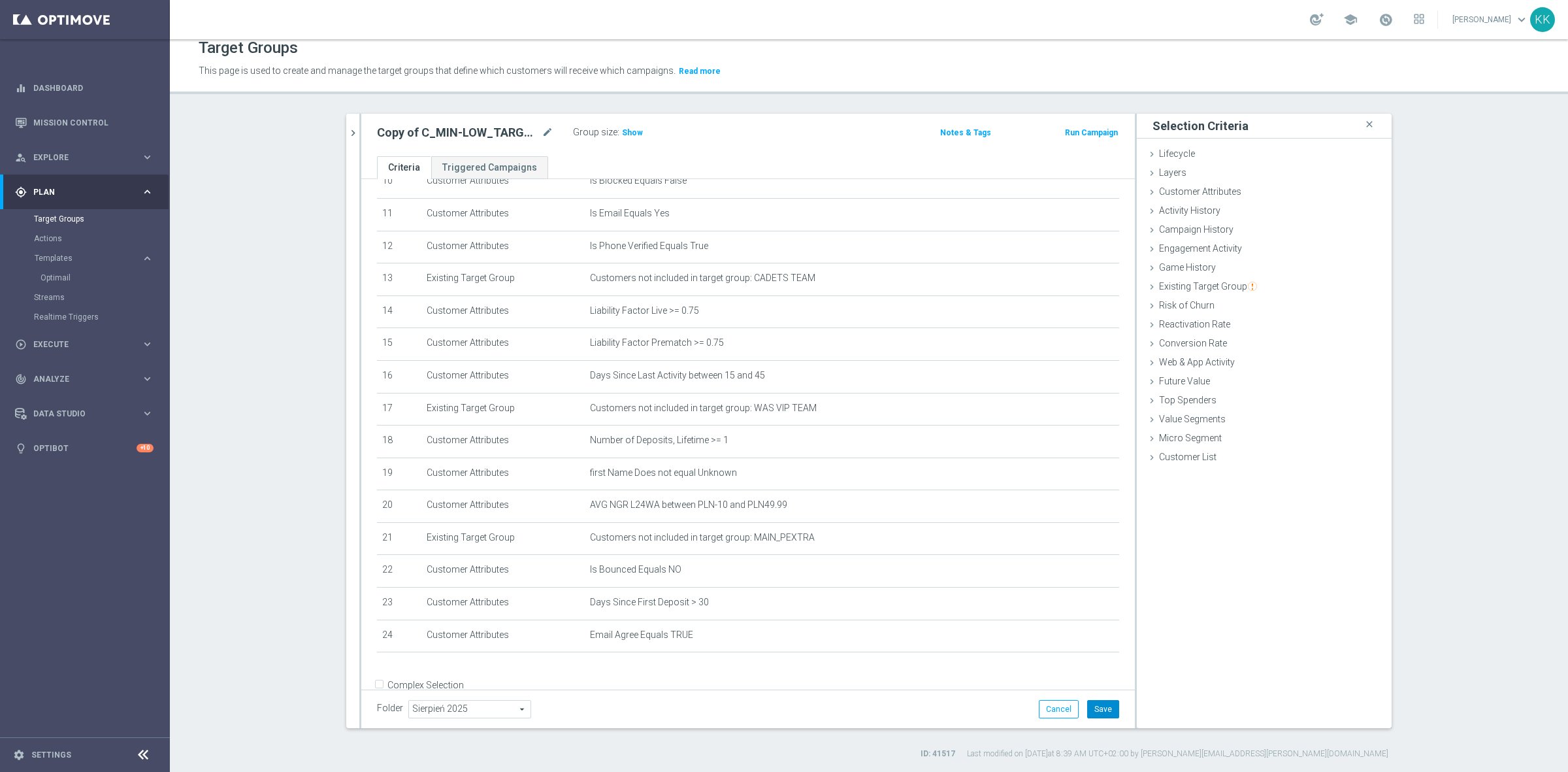
click at [1087, 706] on button "Save" at bounding box center [1103, 709] width 32 height 18
click at [624, 138] on h3 "Show" at bounding box center [633, 132] width 24 height 15
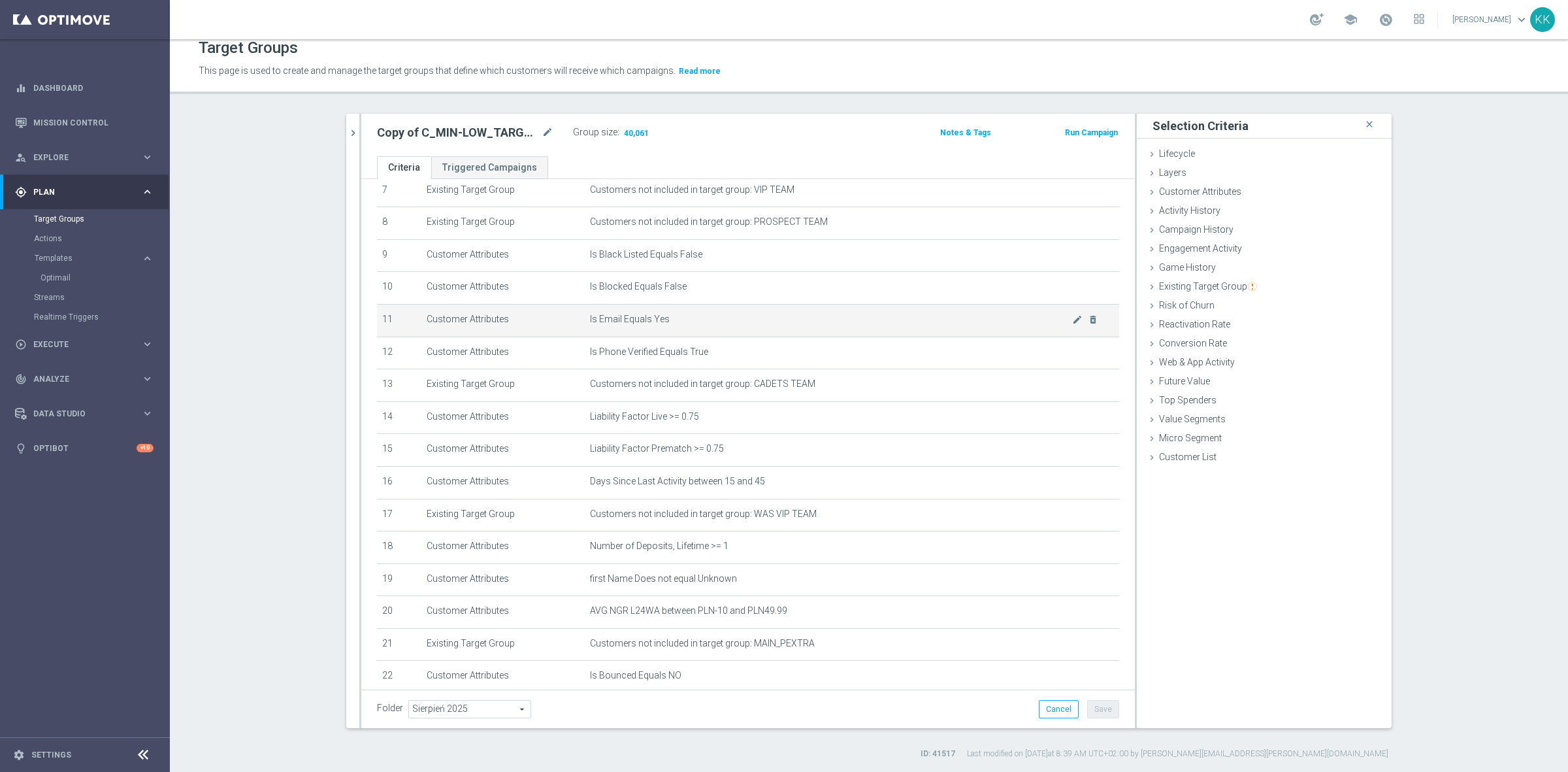
scroll to position [384, 0]
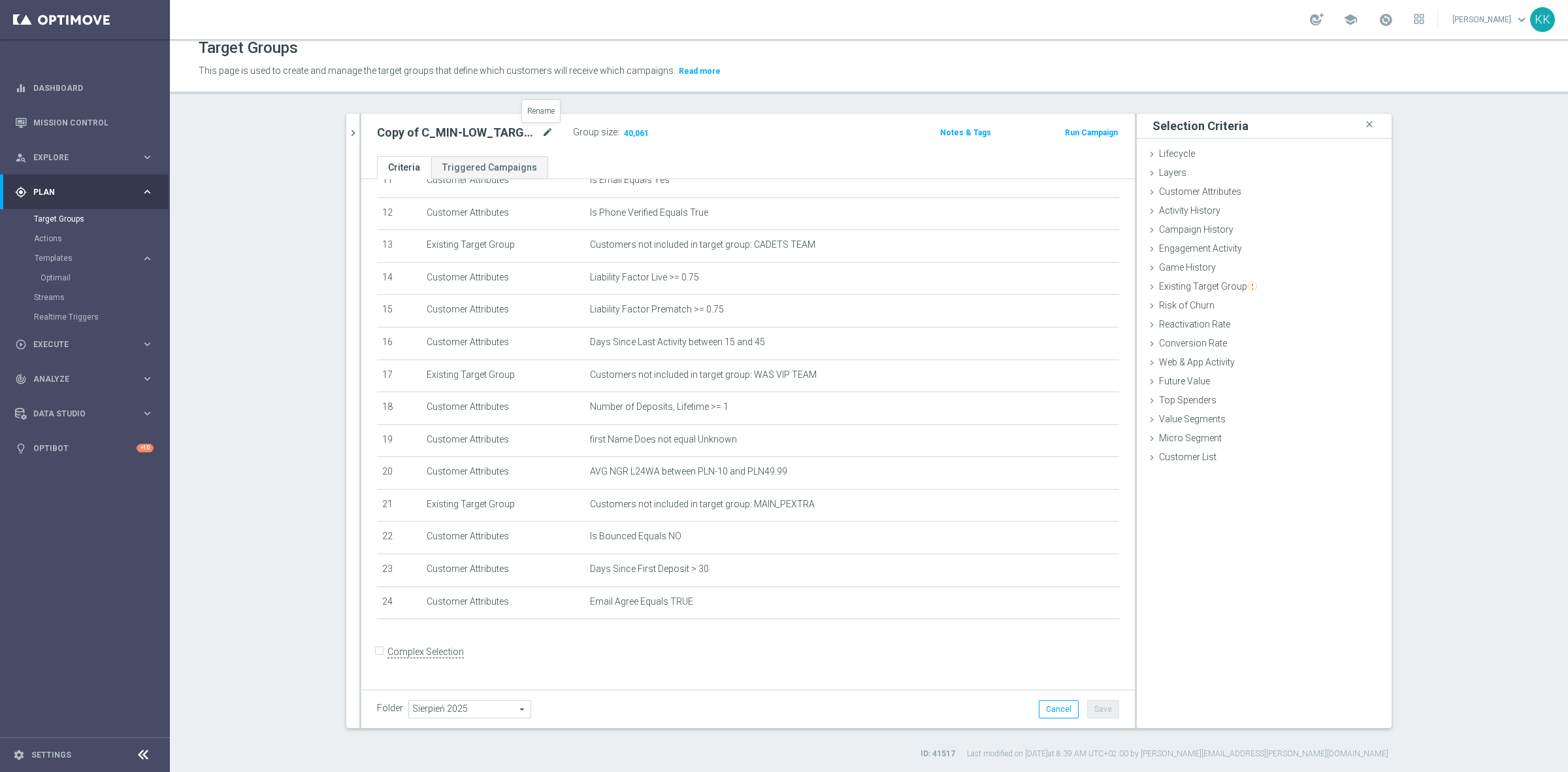
click at [544, 129] on icon "mode_edit" at bounding box center [547, 132] width 12 height 16
type input "C_MIN-LOW_TARGET_DEPO_50% do 200 PLN_PLMECZE_091025"
click at [699, 115] on div "C_MIN-LOW_TARGET_DEPO_50% do 200 PLN_PLMECZE_091025 Group size : 40,061 Notes &…" at bounding box center [748, 134] width 773 height 42
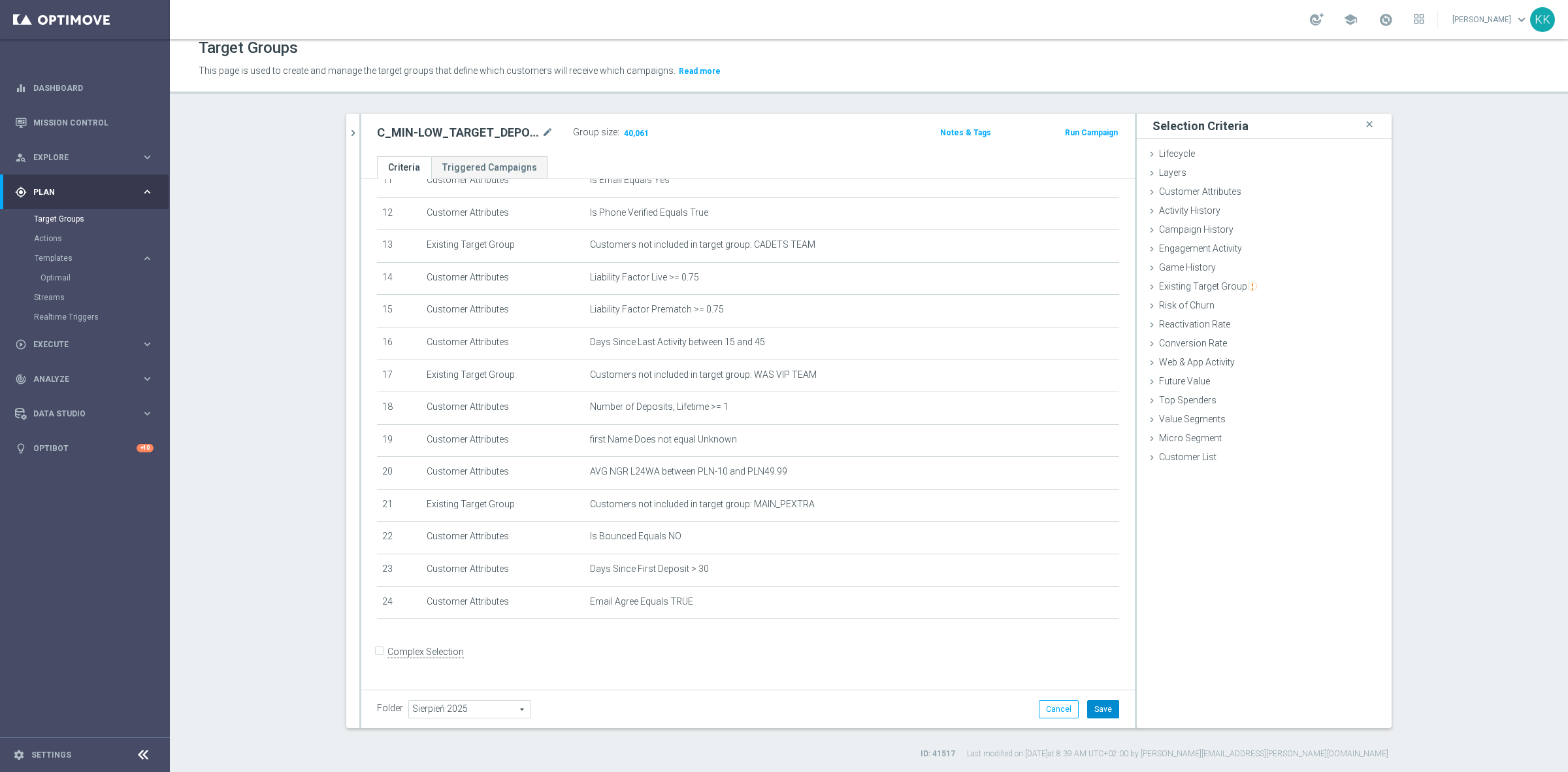
click at [1096, 710] on button "Save" at bounding box center [1103, 709] width 32 height 18
click at [347, 136] on icon "chevron_right" at bounding box center [353, 133] width 13 height 13
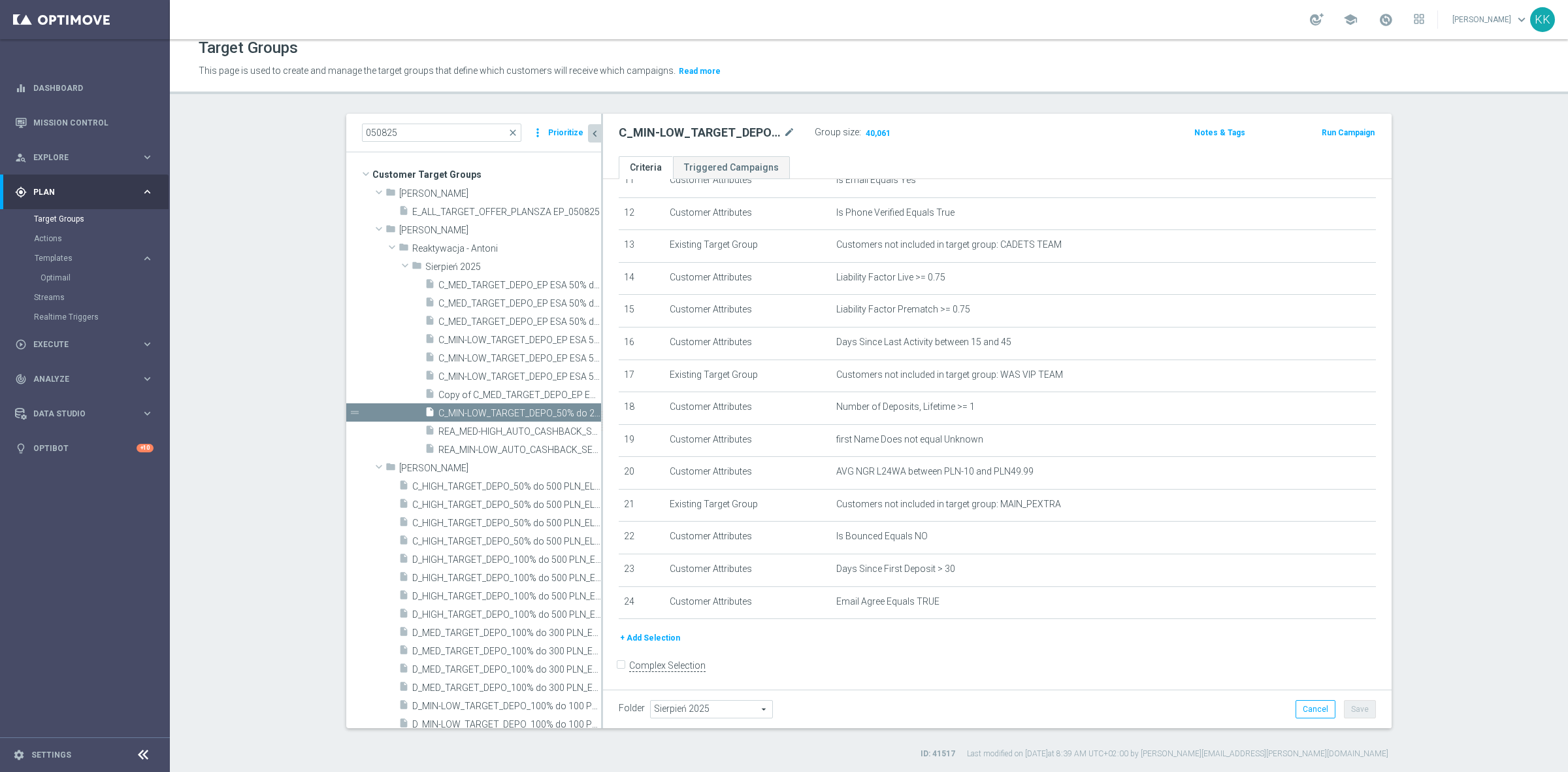
click at [634, 138] on h2 "C_MIN-LOW_TARGET_DEPO_50% do 200 PLN_PLMECZE_091025" at bounding box center [700, 132] width 162 height 16
click at [633, 138] on h2 "C_MIN-LOW_TARGET_DEPO_50% do 200 PLN_PLMECZE_091025" at bounding box center [700, 132] width 162 height 16
click at [632, 138] on h2 "C_MIN-LOW_TARGET_DEPO_50% do 200 PLN_PLMECZE_091025" at bounding box center [700, 132] width 162 height 16
copy div "C_MIN-LOW_TARGET_DEPO_50% do 200 PLN_PLMECZE_091025"
click at [729, 706] on span "Sierpień 2025" at bounding box center [711, 709] width 122 height 17
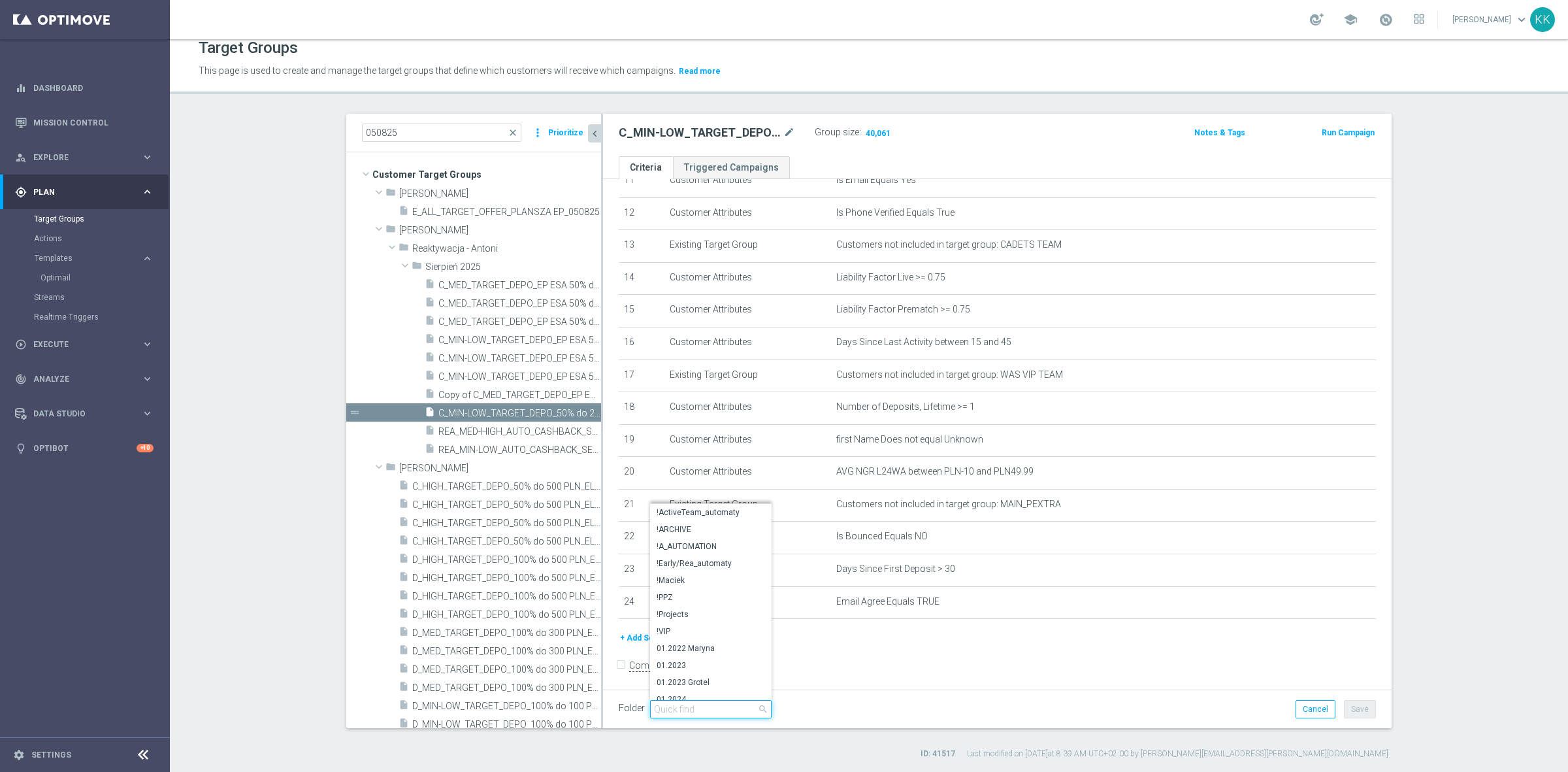
click at [729, 706] on input "search" at bounding box center [711, 709] width 122 height 18
type input "KASIA"
click at [707, 691] on span "[PERSON_NAME]" at bounding box center [711, 691] width 108 height 10
type input "[PERSON_NAME]"
drag, startPoint x: 919, startPoint y: 707, endPoint x: 1151, endPoint y: 676, distance: 234.1
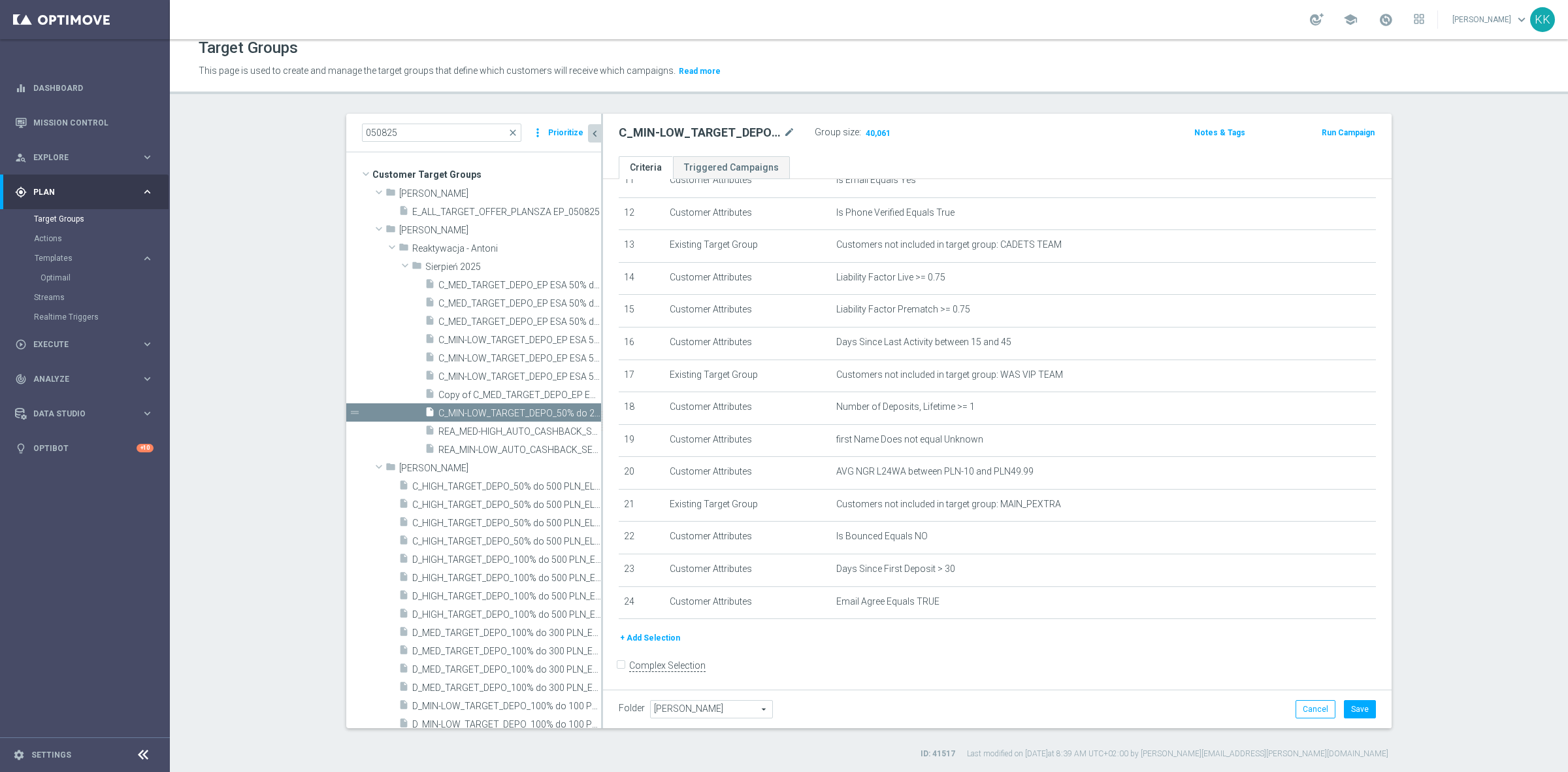
click at [920, 707] on div "Folder Kasia K. Kasia K. arrow_drop_down search Cancel Save Saving..." at bounding box center [997, 709] width 757 height 18
click at [1359, 718] on button "Save" at bounding box center [1360, 709] width 32 height 18
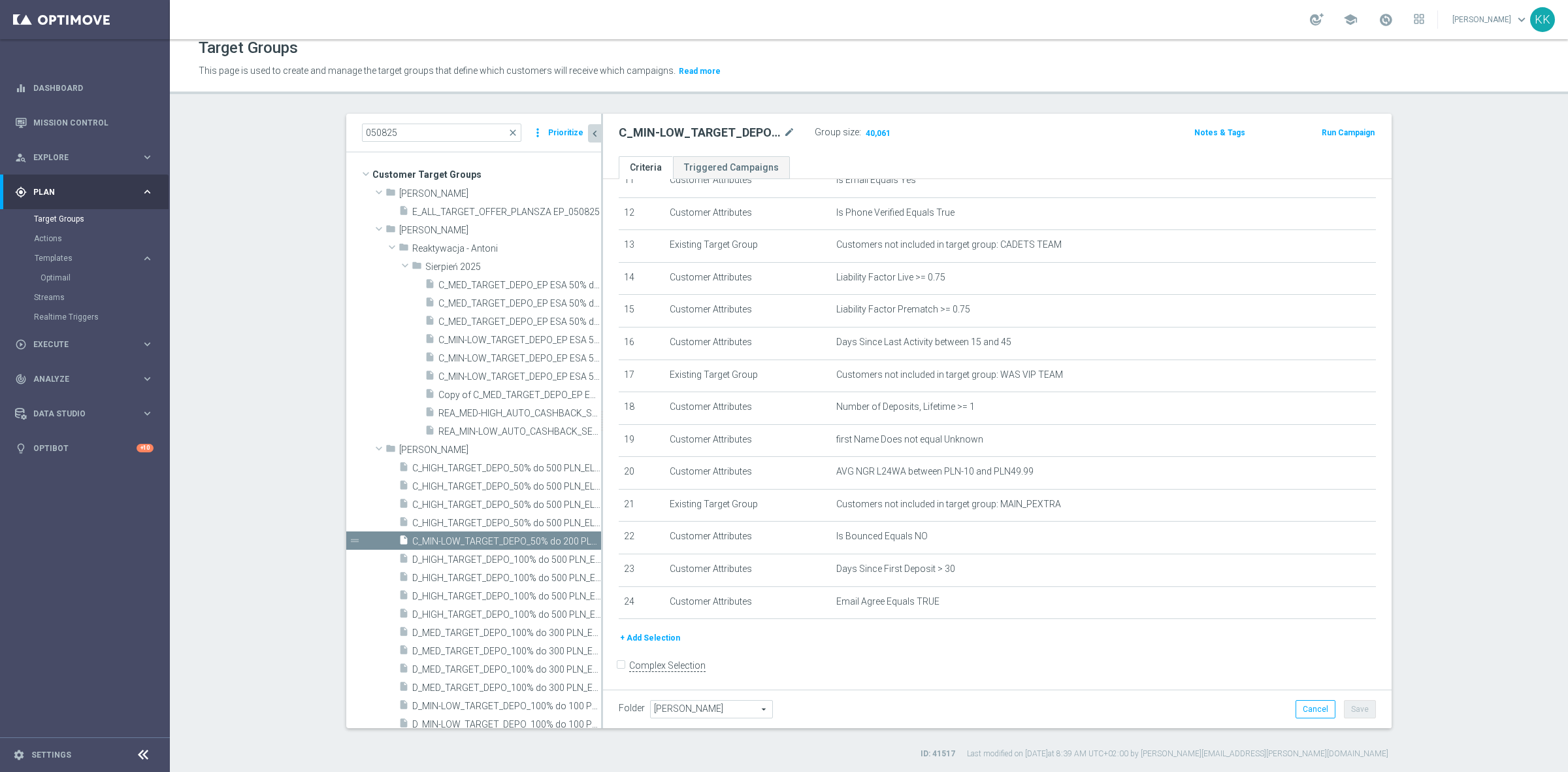
click at [693, 135] on h2 "C_MIN-LOW_TARGET_DEPO_50% do 200 PLN_PLMECZE_091025" at bounding box center [700, 132] width 162 height 16
copy div "C_MIN-LOW_TARGET_DEPO_50% do 200 PLN_PLMECZE_091025"
click at [420, 132] on input "050825" at bounding box center [441, 133] width 159 height 18
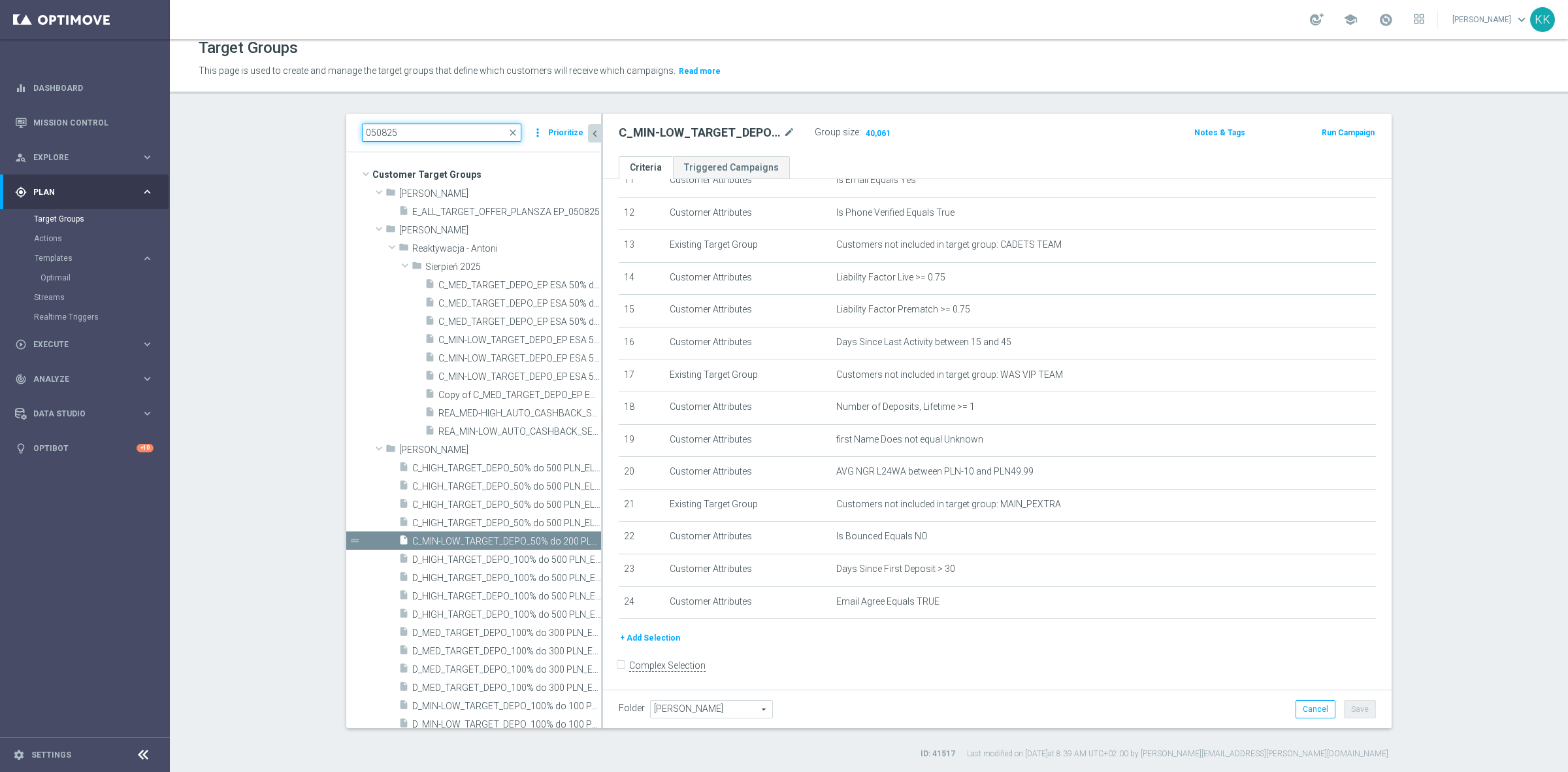
click at [420, 132] on input "050825" at bounding box center [441, 133] width 159 height 18
click at [419, 132] on input "050825" at bounding box center [441, 133] width 159 height 18
paste input "C_MIN-LOW_TARGET_DEPO_50% do 200 PLN_PLMECZE_0910"
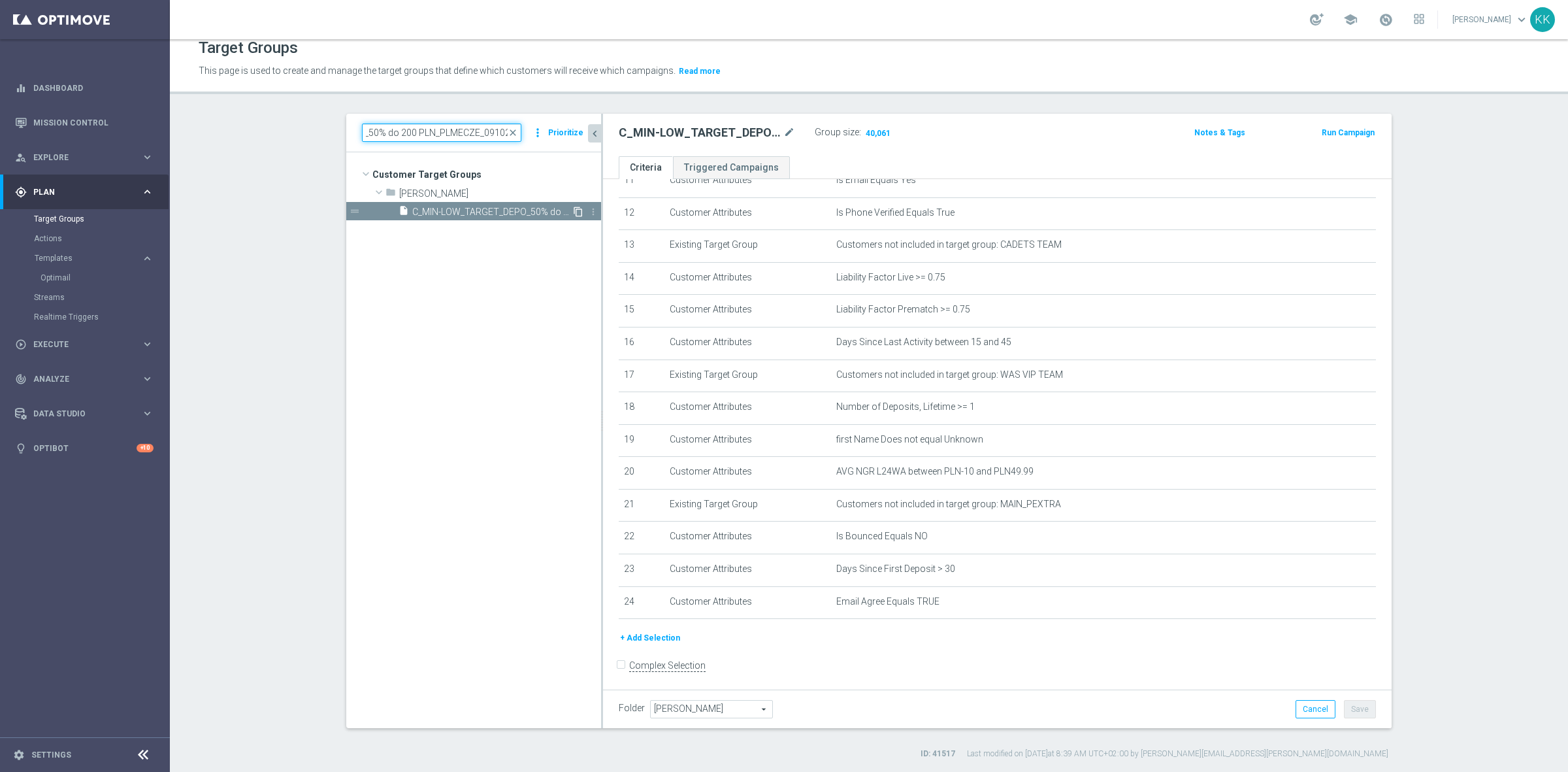
type input "C_MIN-LOW_TARGET_DEPO_50% do 200 PLN_PLMECZE_091025"
click at [573, 210] on icon "content_copy" at bounding box center [578, 211] width 10 height 10
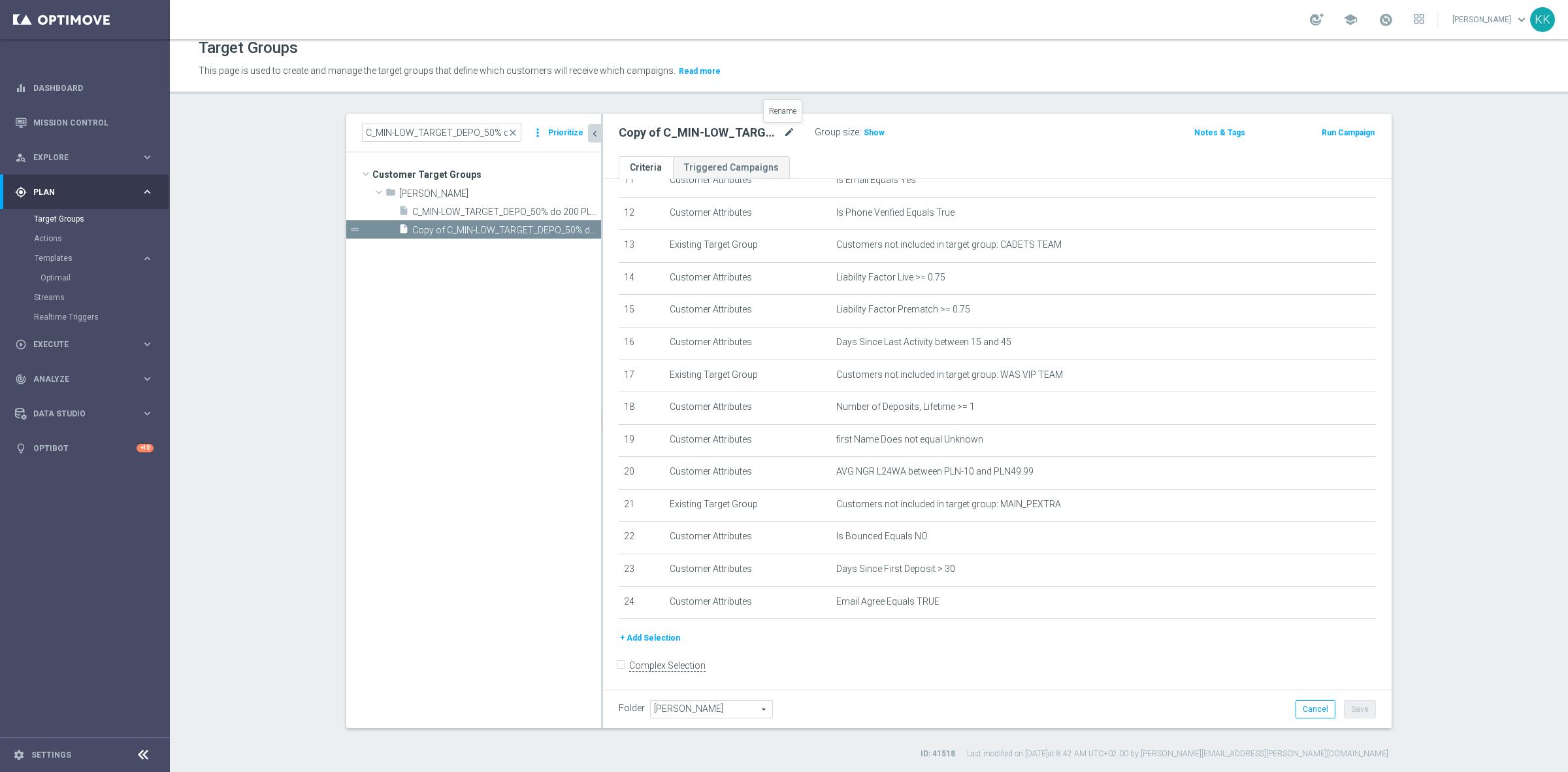
click at [783, 131] on icon "mode_edit" at bounding box center [789, 132] width 12 height 16
type input "C_MED-HIGH_TARGET_DEPO_50% do 500 PLN_PLMECZE_091025"
click at [967, 124] on div "C_MED-HIGH_TARGET_DEPO_50% do 500 PLN_PLMECZE_091025 Group size : Show" at bounding box center [868, 134] width 518 height 19
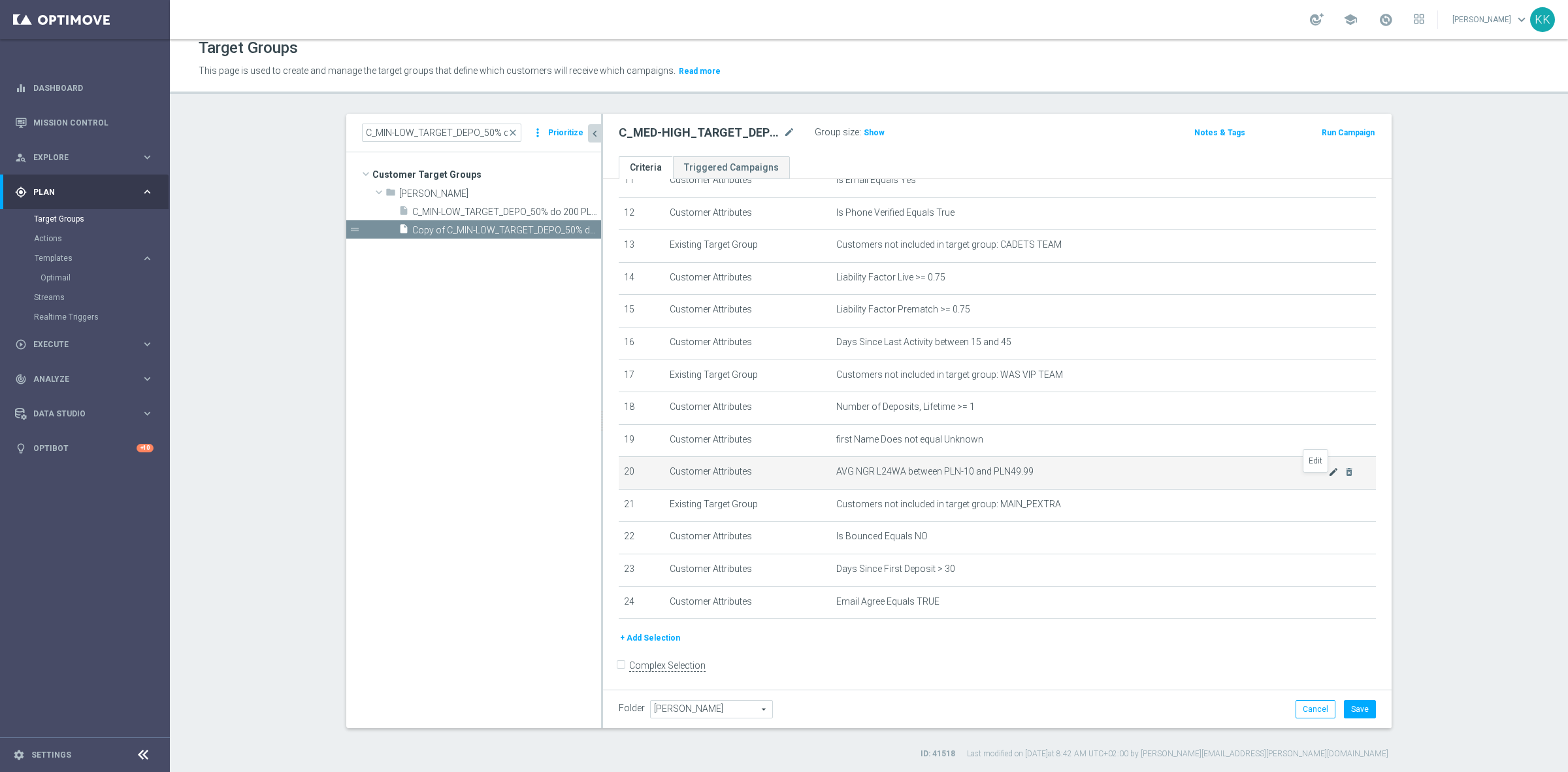
click at [1328, 477] on icon "mode_edit" at bounding box center [1333, 472] width 10 height 10
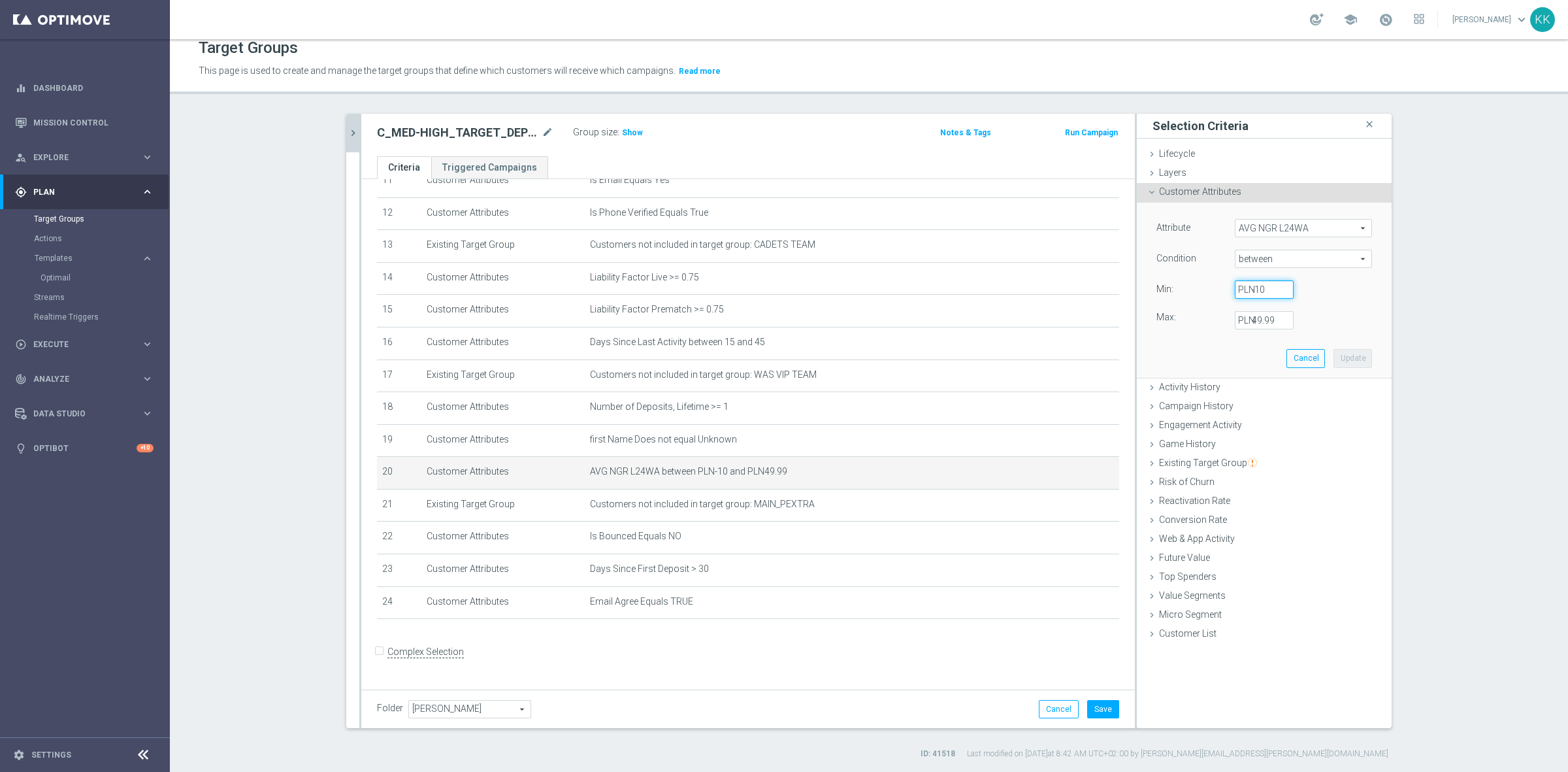
click at [1263, 283] on input "-10" at bounding box center [1264, 289] width 59 height 18
type input "-1"
type input "-50"
click at [1249, 319] on input "49.99" at bounding box center [1264, 320] width 59 height 18
type input "2499.99"
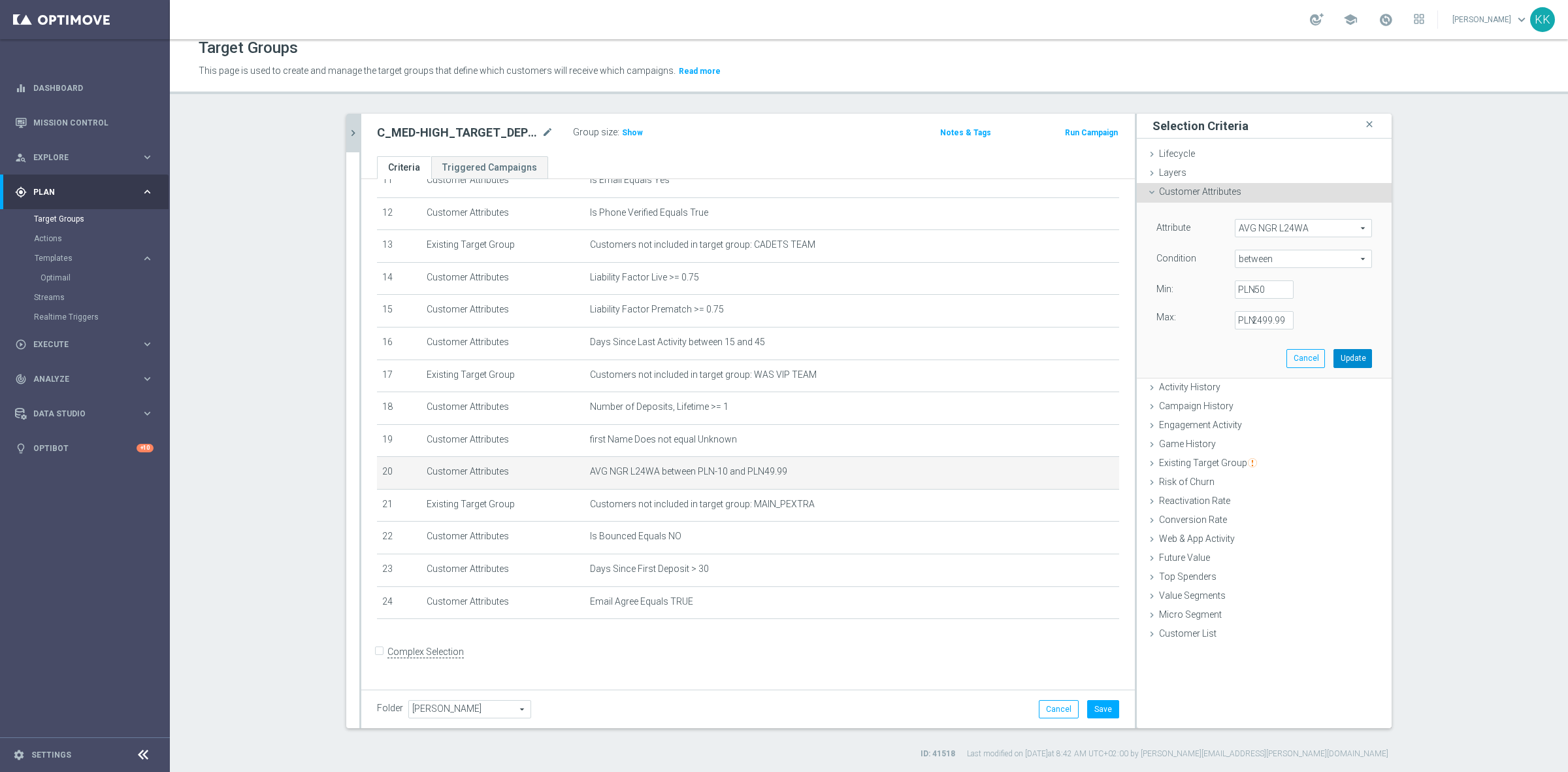
click at [1336, 357] on button "Update" at bounding box center [1352, 358] width 38 height 18
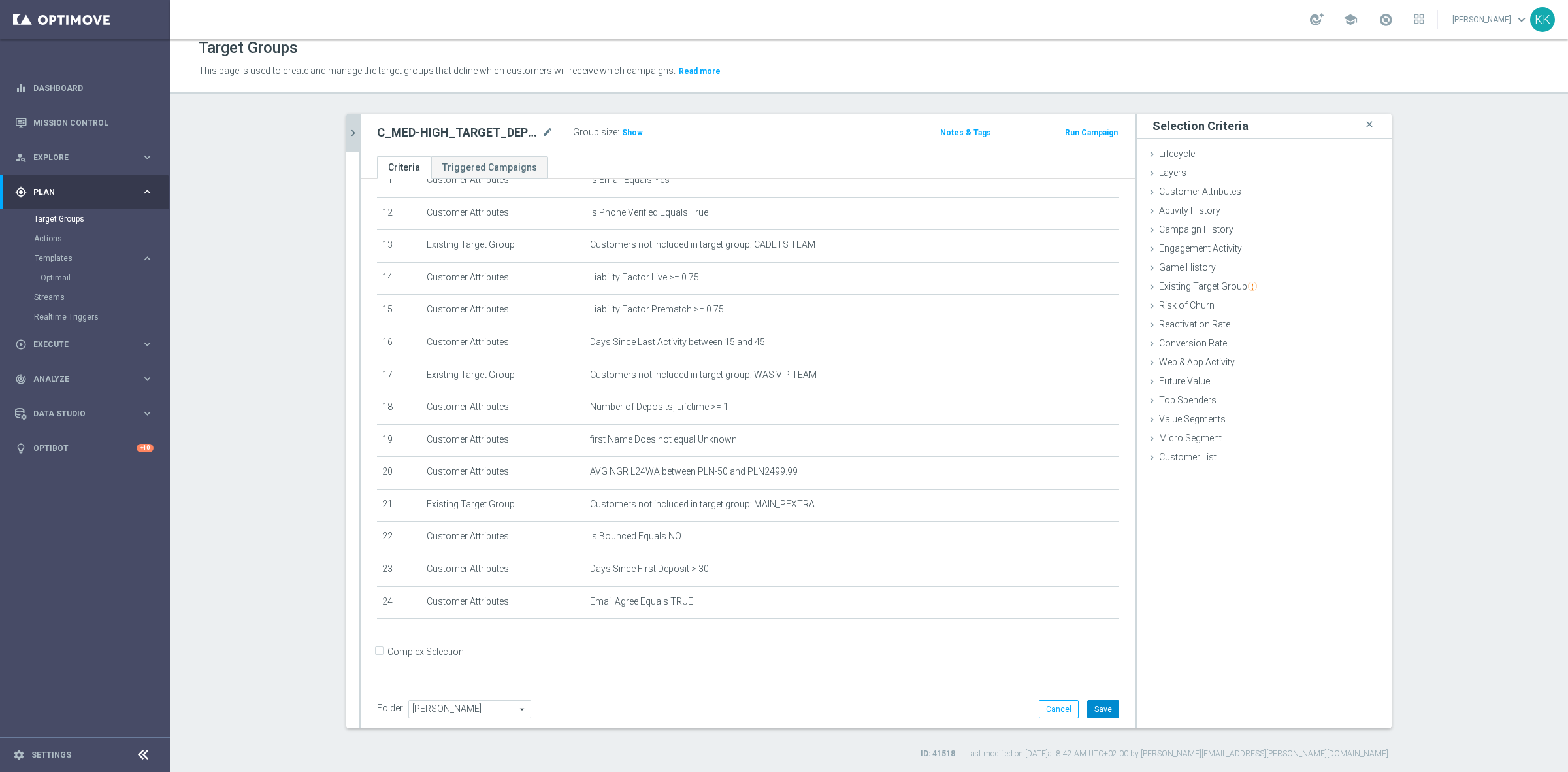
click at [1102, 712] on button "Save" at bounding box center [1103, 709] width 32 height 18
click at [629, 132] on span "Show" at bounding box center [632, 132] width 21 height 9
click at [1072, 477] on icon "mode_edit" at bounding box center [1077, 472] width 10 height 10
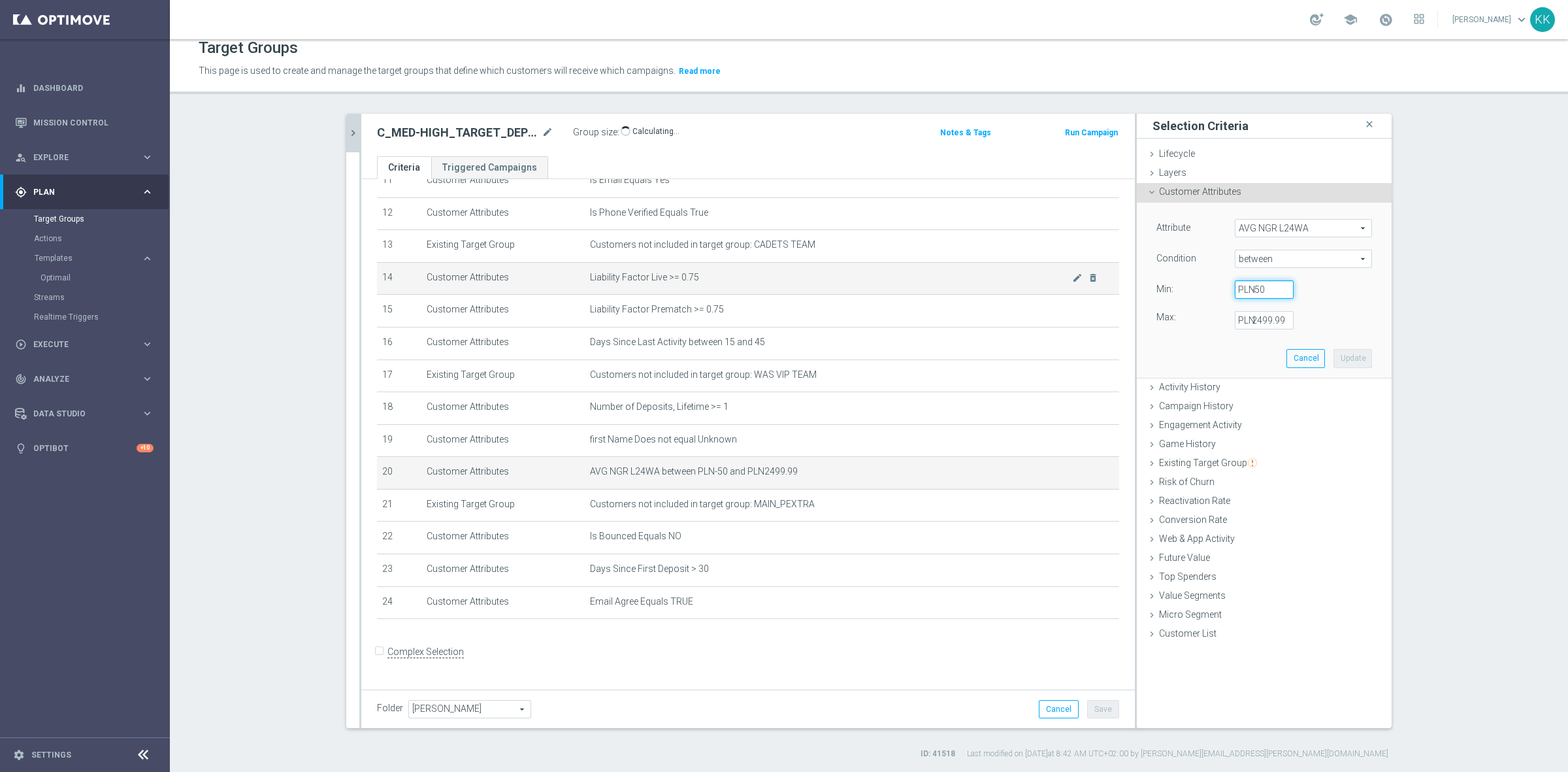
drag, startPoint x: 1265, startPoint y: 284, endPoint x: 1092, endPoint y: 287, distance: 173.0
click at [1094, 287] on as-split "C_MIN-LOW_TARGET_DEPO_50% do 200 PLN_PLMECZE_091025 close more_vert Prioritize …" at bounding box center [868, 420] width 1045 height 614
type input "50"
click at [1338, 357] on button "Update" at bounding box center [1352, 358] width 38 height 18
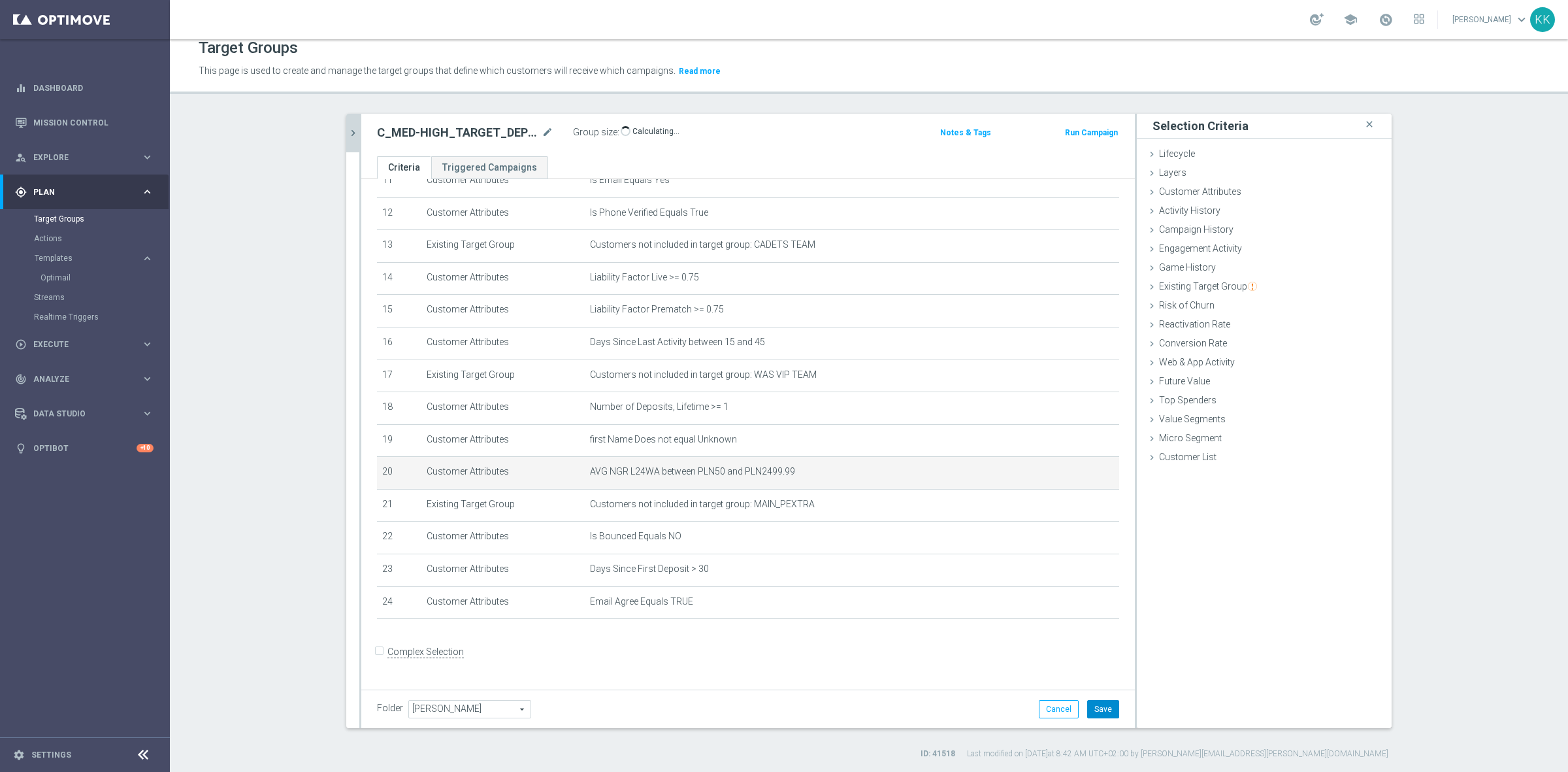
click at [1107, 707] on button "Save" at bounding box center [1103, 709] width 32 height 18
click at [1102, 709] on button "Save" at bounding box center [1103, 709] width 32 height 18
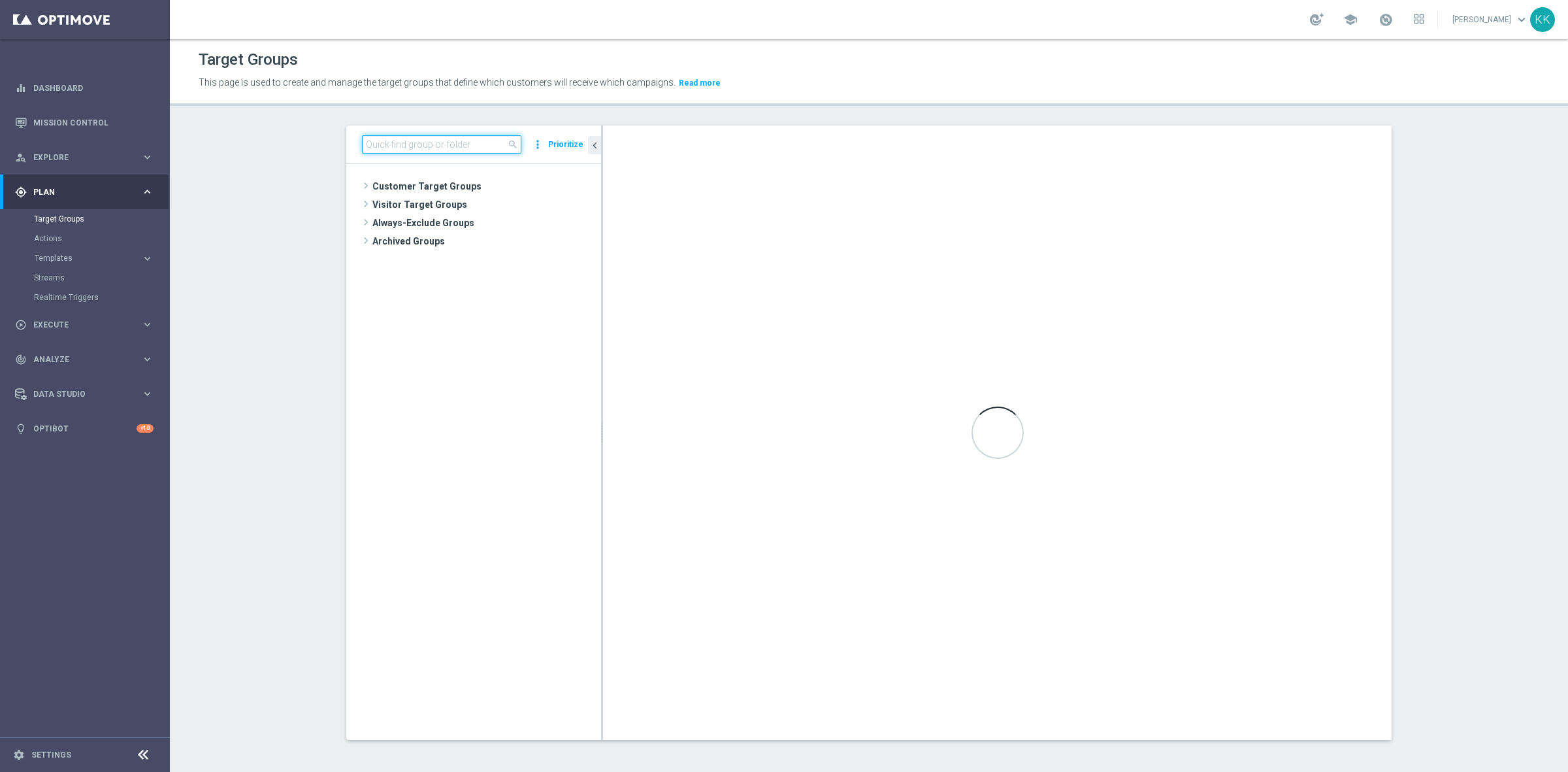
click at [453, 147] on input at bounding box center [441, 144] width 159 height 18
click at [451, 220] on span "C_MED-HIGH_TARGET_DEPO_50% do 500 PLN_PLMECZE_091025" at bounding box center [492, 224] width 159 height 11
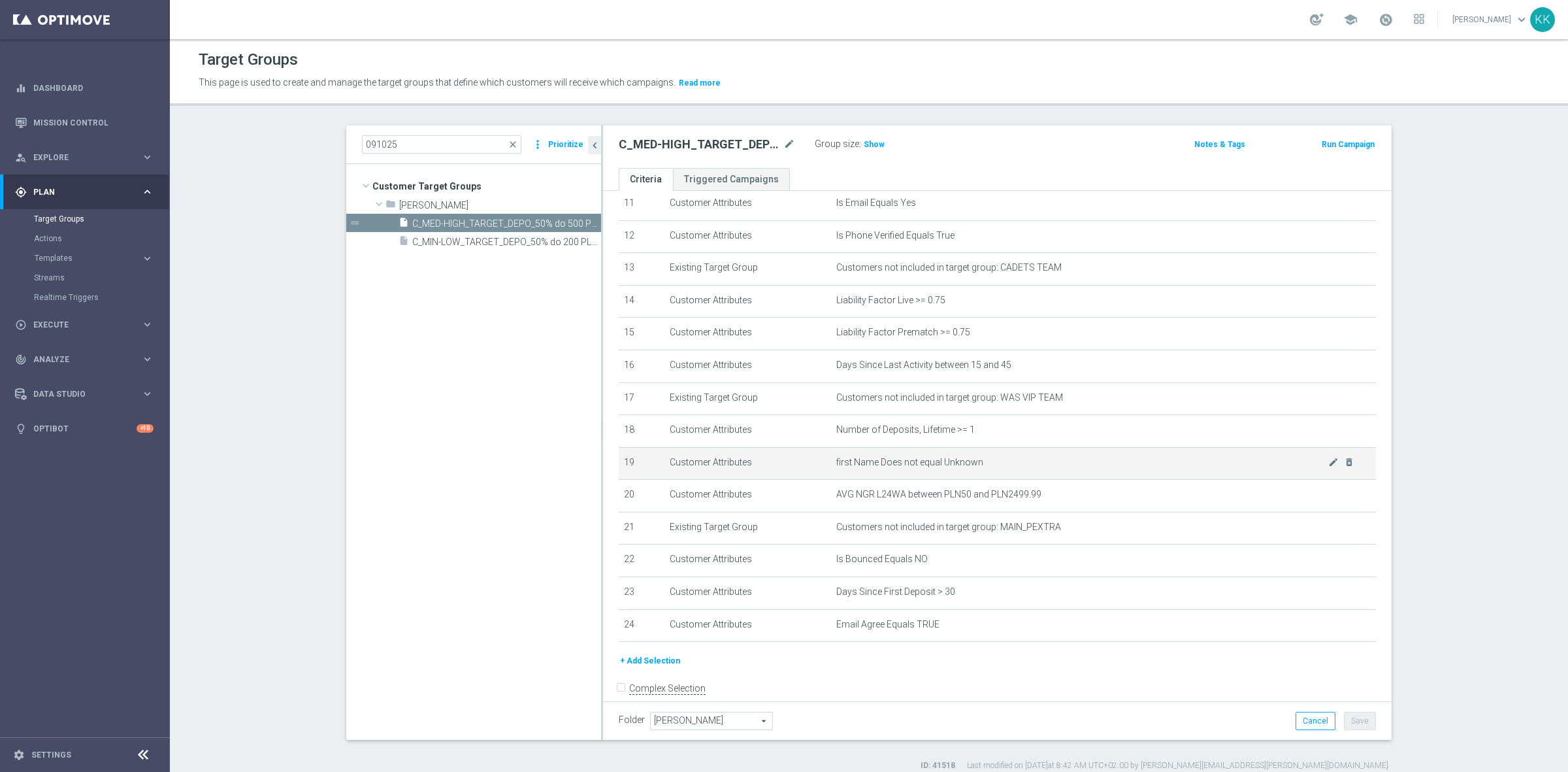
scroll to position [399, 0]
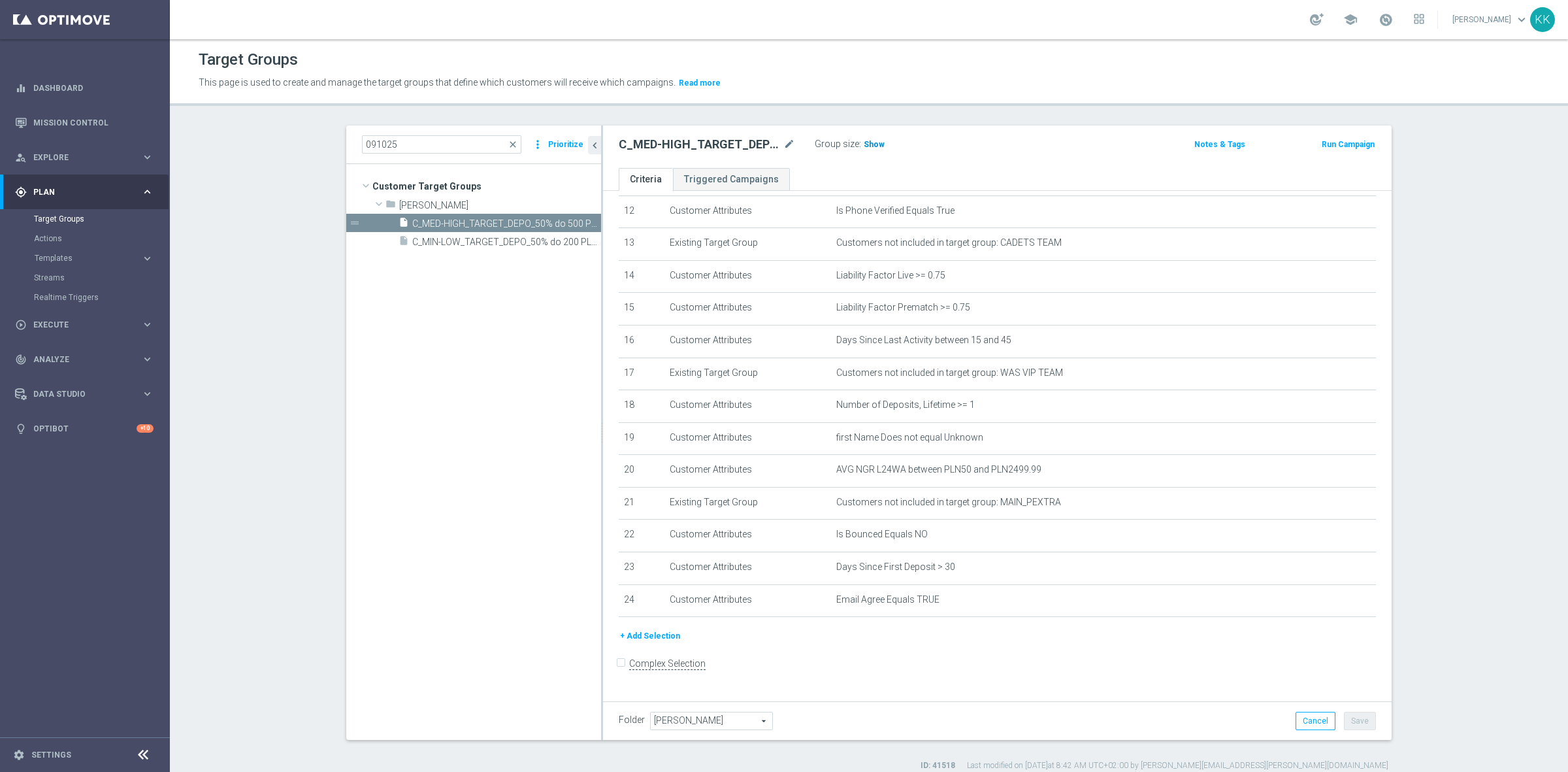
click at [871, 145] on span "Show" at bounding box center [874, 144] width 21 height 9
click at [868, 142] on span "Show" at bounding box center [874, 144] width 21 height 9
click at [467, 131] on div "091025 close more_vert Prioritize" at bounding box center [474, 144] width 254 height 38
click at [468, 145] on input "091025" at bounding box center [441, 144] width 159 height 18
type input "0"
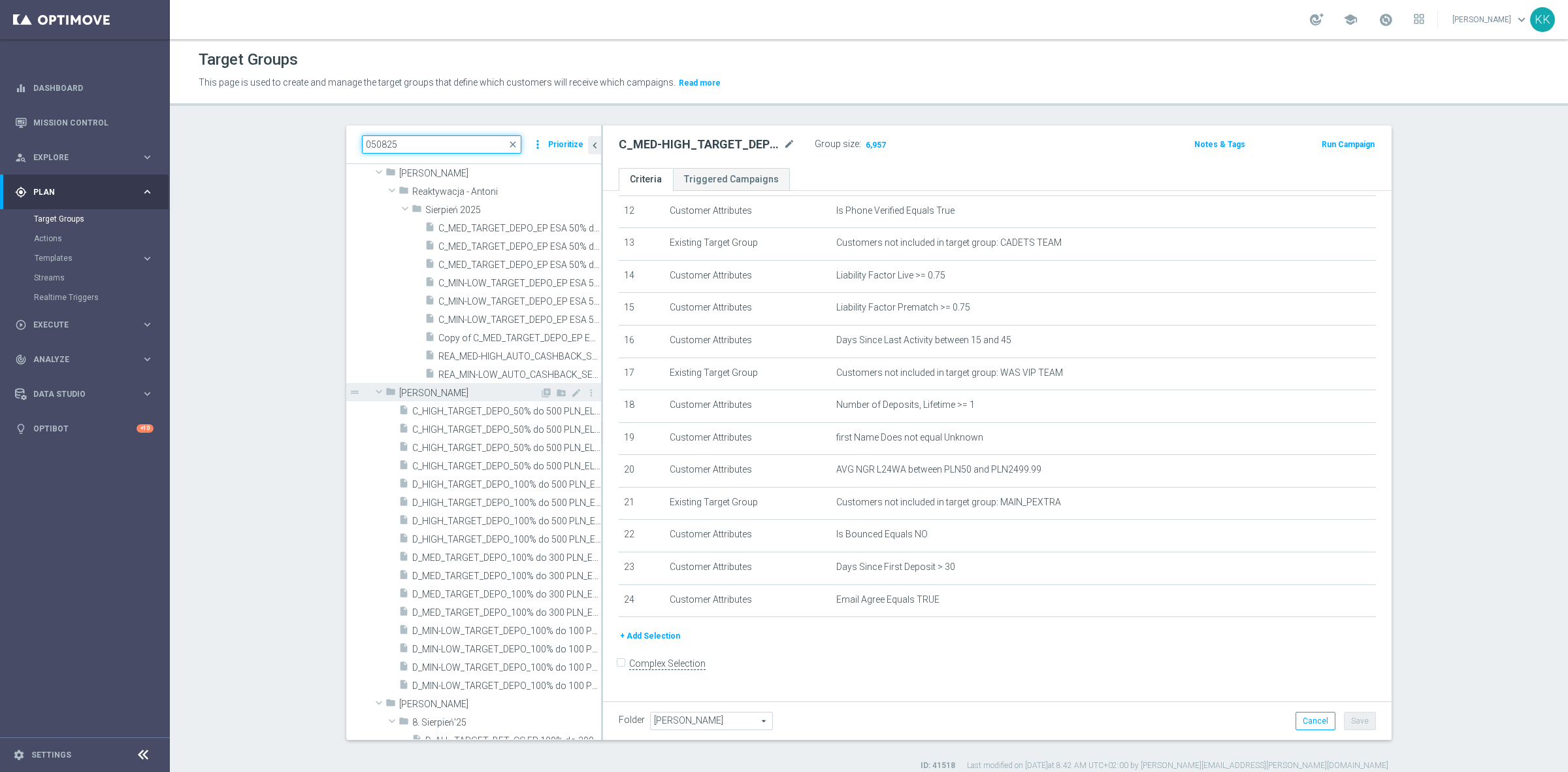
scroll to position [135, 0]
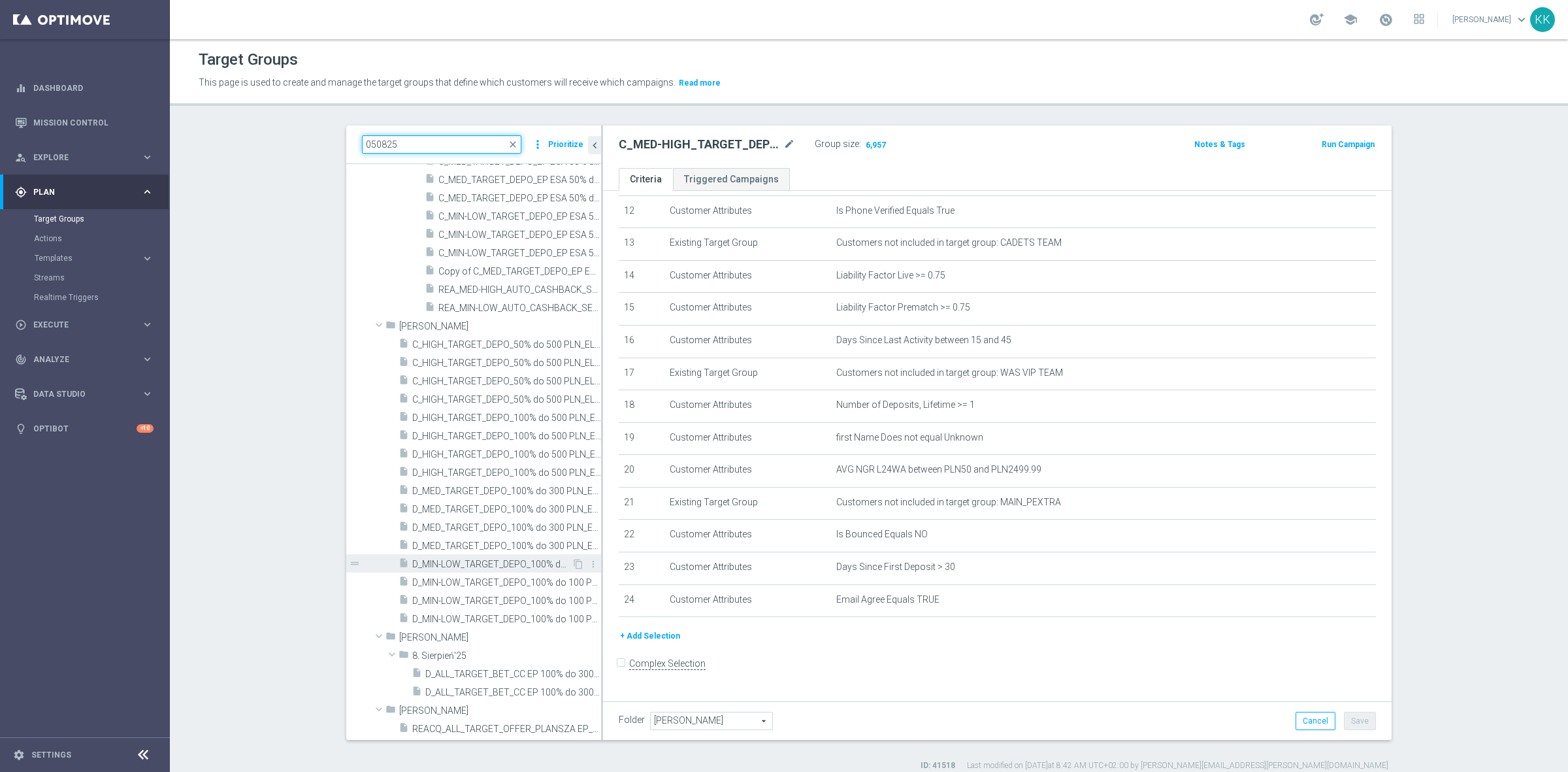
type input "050825"
click at [474, 563] on span "D_MIN-LOW_TARGET_DEPO_100% do 100 PLN_ELEPESA_050825" at bounding box center [492, 564] width 159 height 11
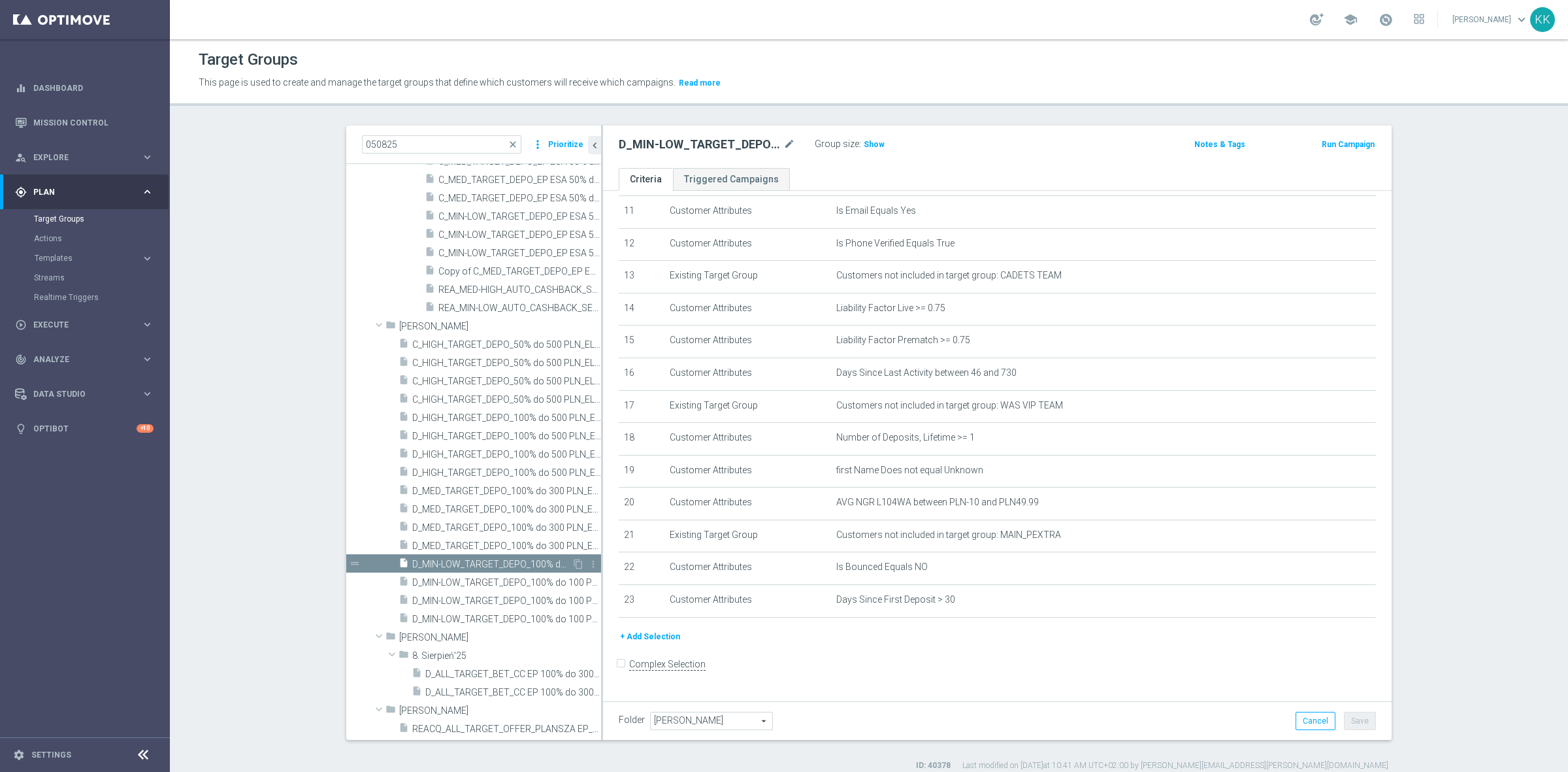
scroll to position [366, 0]
click at [573, 565] on icon "content_copy" at bounding box center [578, 563] width 10 height 10
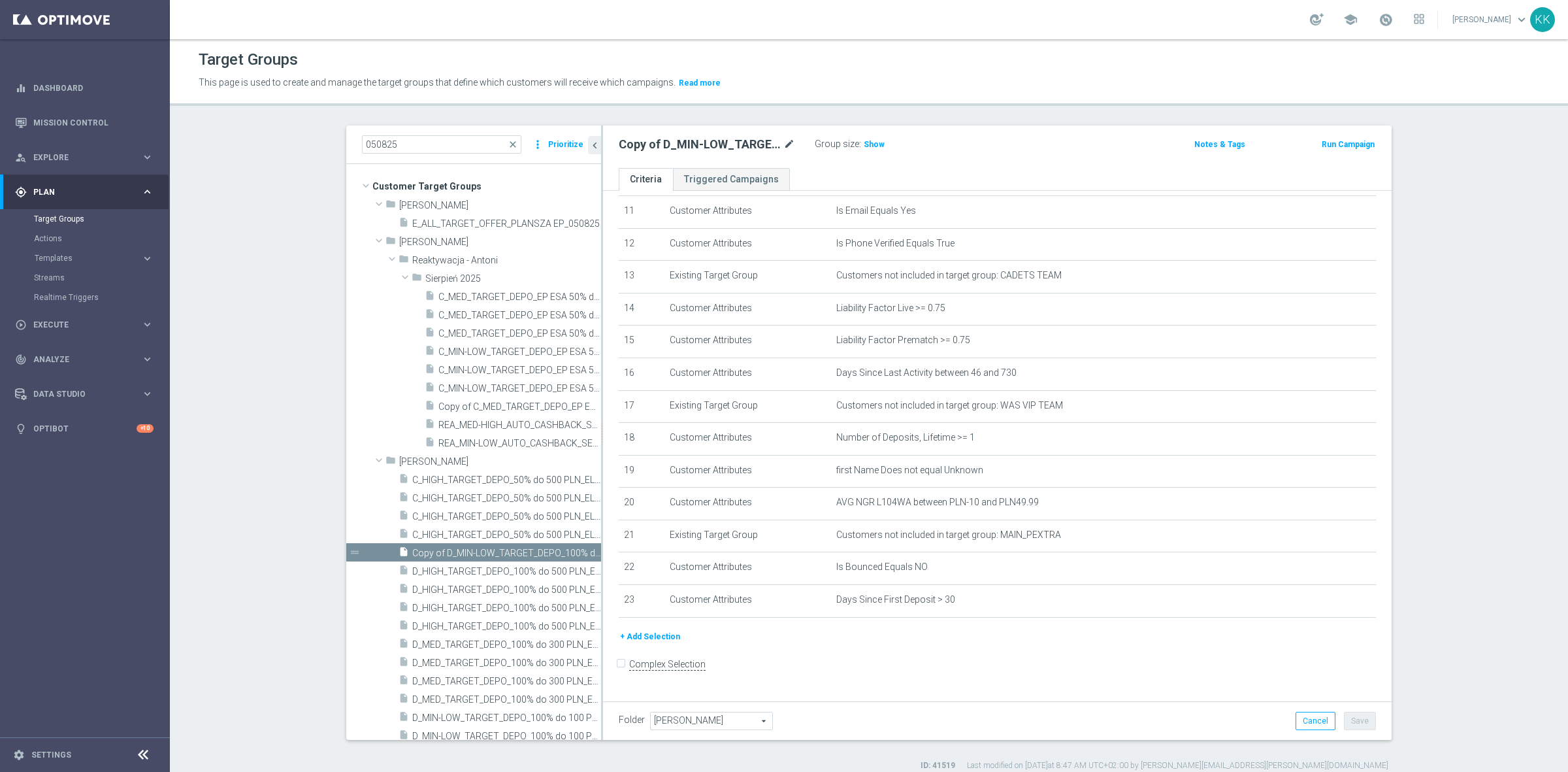
click at [784, 138] on icon "mode_edit" at bounding box center [789, 144] width 12 height 16
type input "D_MIN-LOW_TARGET_DEPO_100% do 200 PLN_PLMECZE_091025"
click at [859, 125] on div "D_MIN-LOW_TARGET_DEPO_100% do 200 PLN_PLMECZE_091025 Group size : Show Notes & …" at bounding box center [997, 146] width 789 height 42
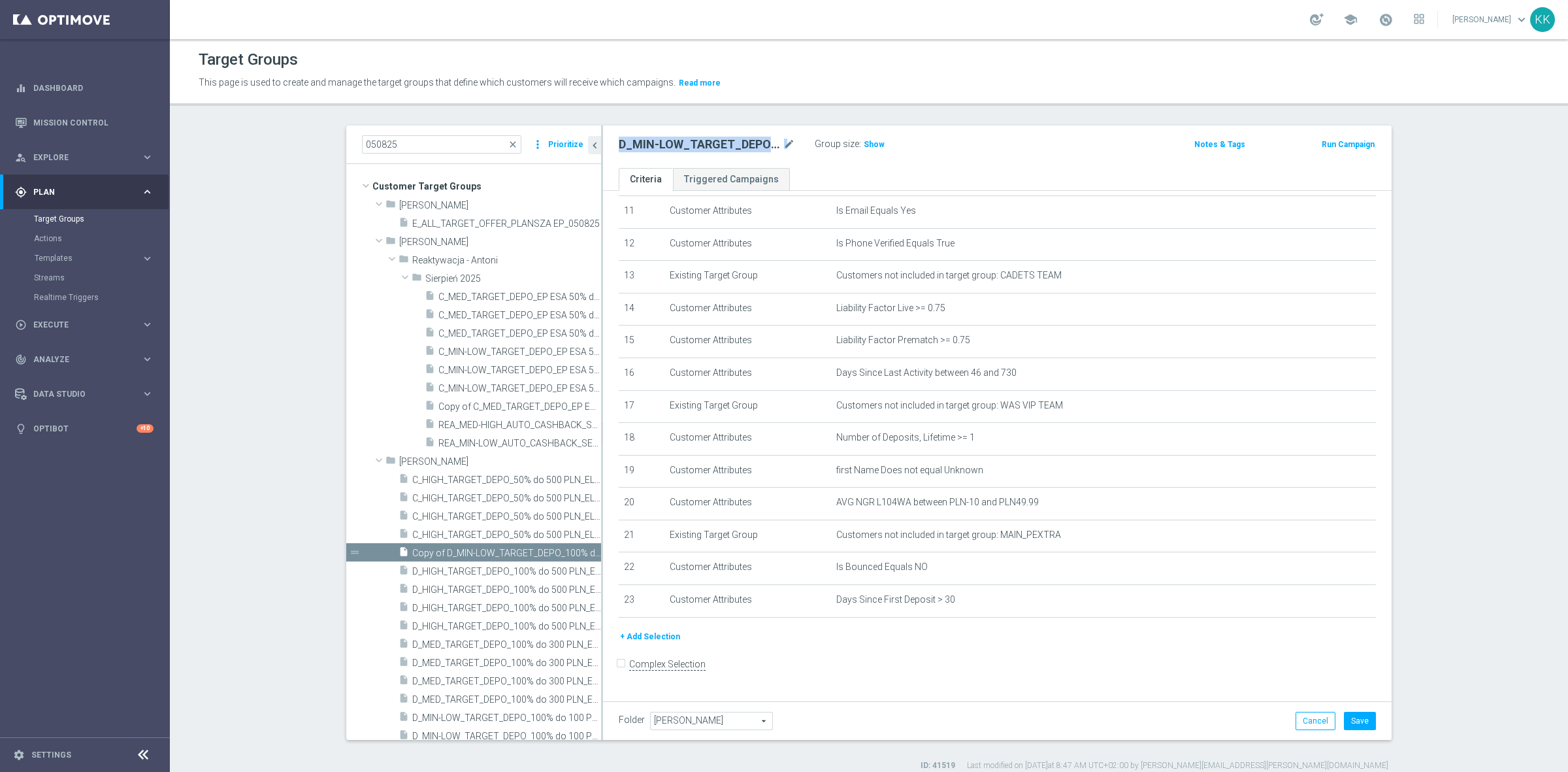
drag, startPoint x: 782, startPoint y: 138, endPoint x: 729, endPoint y: 156, distance: 56.0
click at [729, 156] on div "D_MIN-LOW_TARGET_DEPO_100% do 200 PLN_PLMECZE_091025 mode_edit Group size : Sho…" at bounding box center [997, 146] width 789 height 42
click at [899, 152] on div "Group size : Show" at bounding box center [880, 144] width 131 height 18
click at [958, 111] on div "Target Groups This page is used to create and manage the target groups that def…" at bounding box center [868, 405] width 1398 height 732
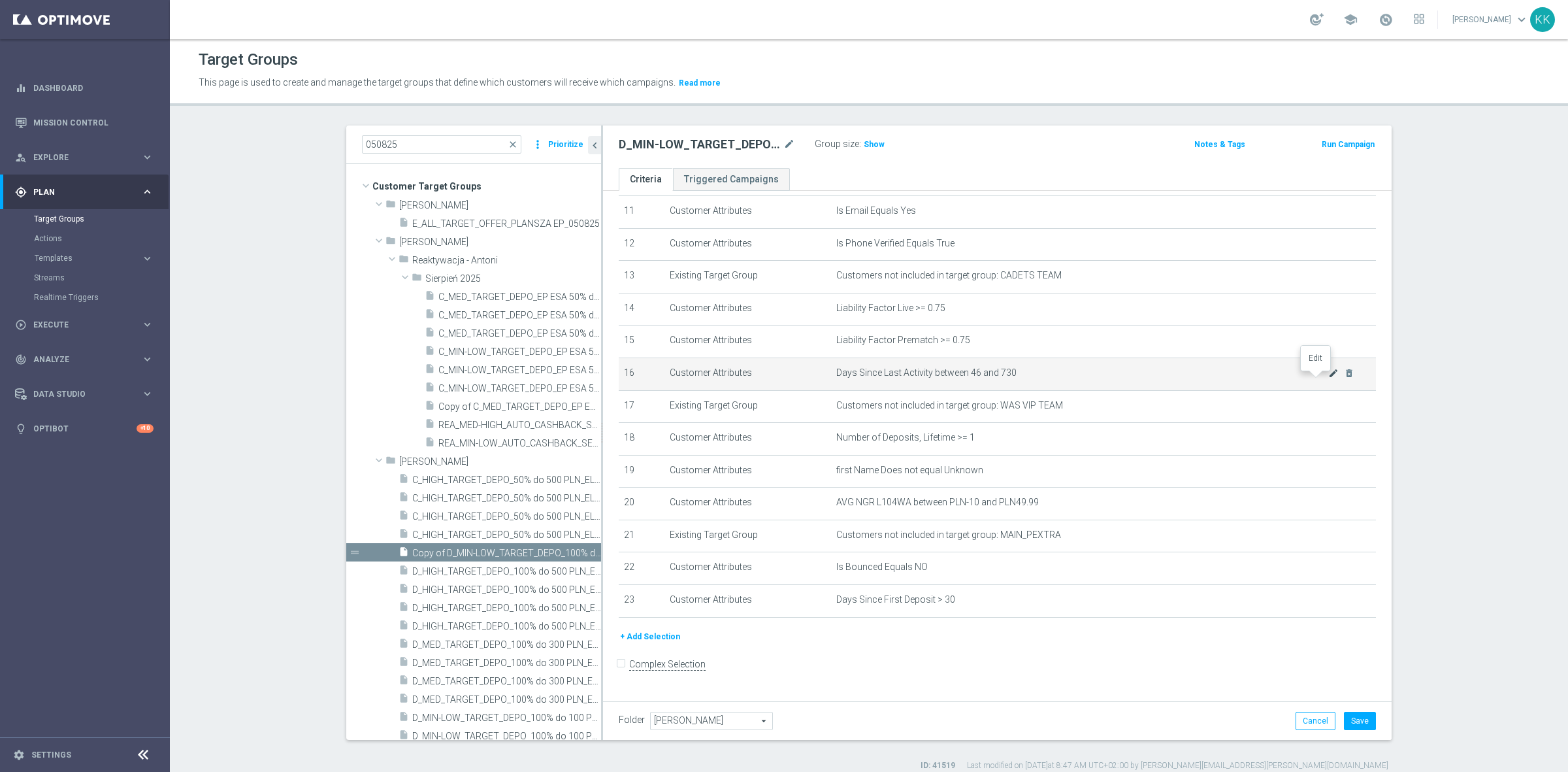
click at [1328, 378] on icon "mode_edit" at bounding box center [1333, 373] width 10 height 10
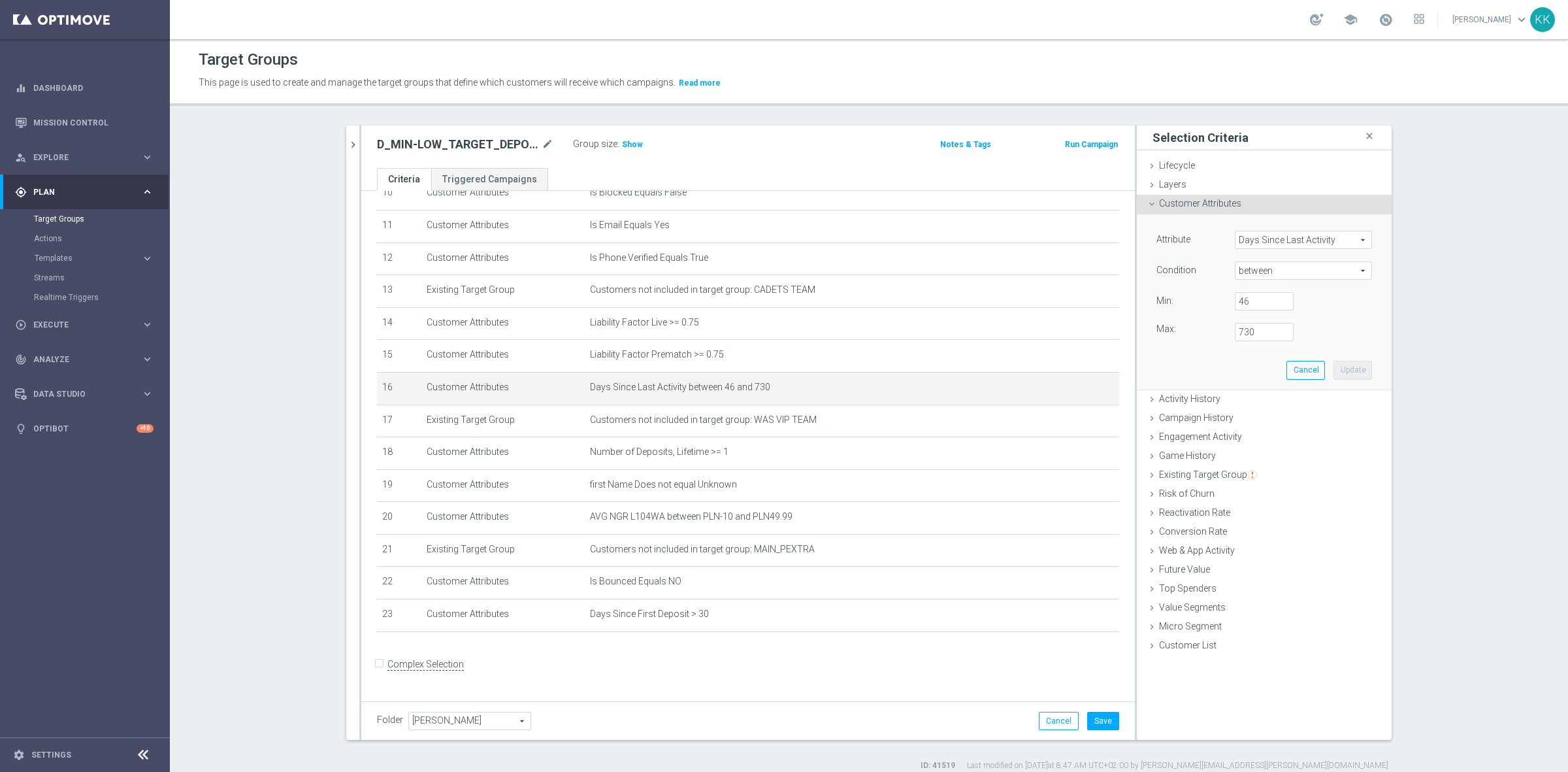
click at [1258, 268] on span "between" at bounding box center [1303, 271] width 136 height 17
click at [1250, 373] on span ">=" at bounding box center [1303, 375] width 124 height 10
type input ">="
click at [1246, 305] on input "number" at bounding box center [1264, 301] width 59 height 18
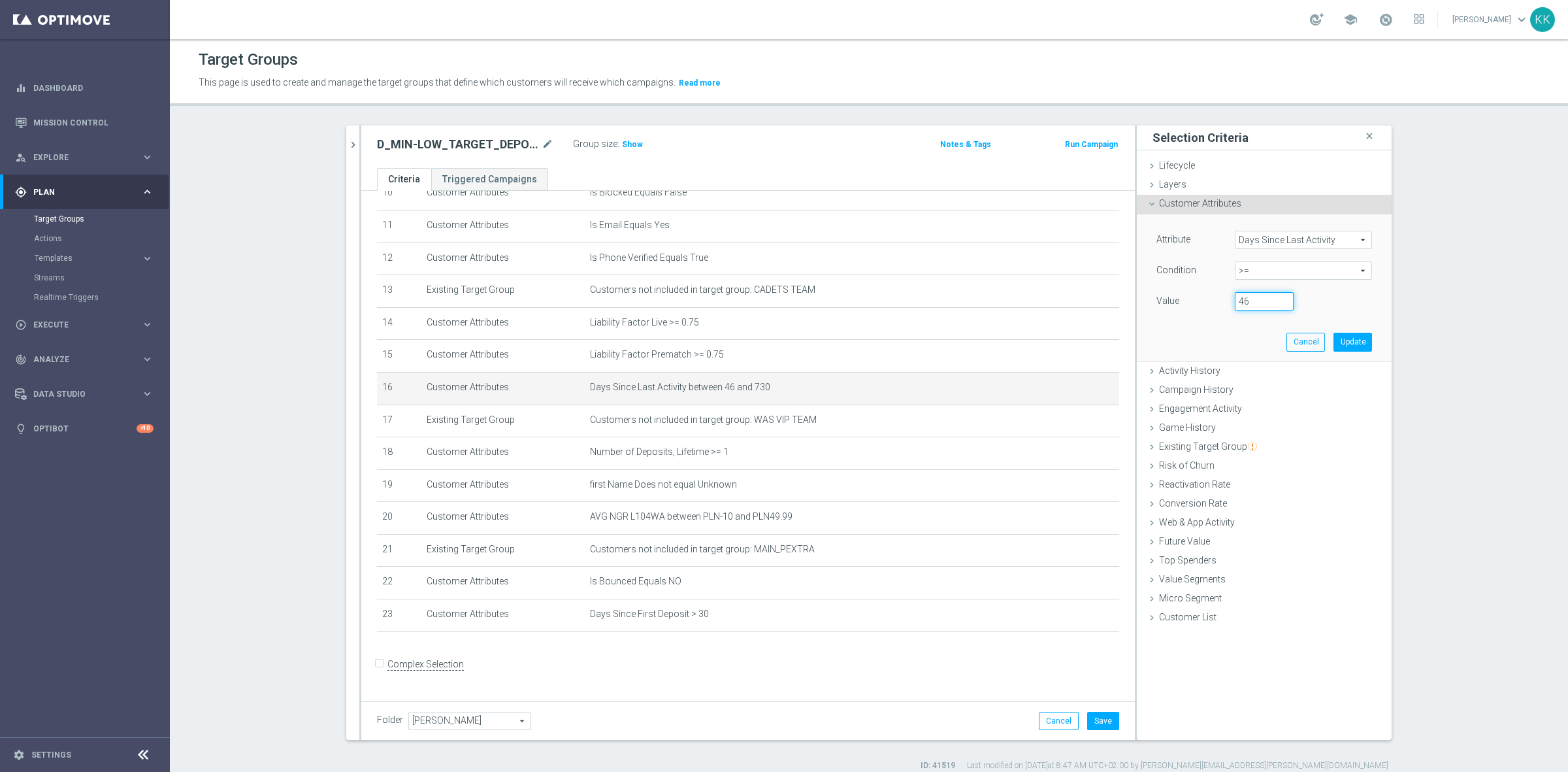
type input "46"
click at [1340, 351] on div "Attribute Days Since Last Activity Days Since Last Activity arrow_drop_down sea…" at bounding box center [1264, 287] width 235 height 146
click at [1343, 345] on button "Update" at bounding box center [1352, 341] width 38 height 18
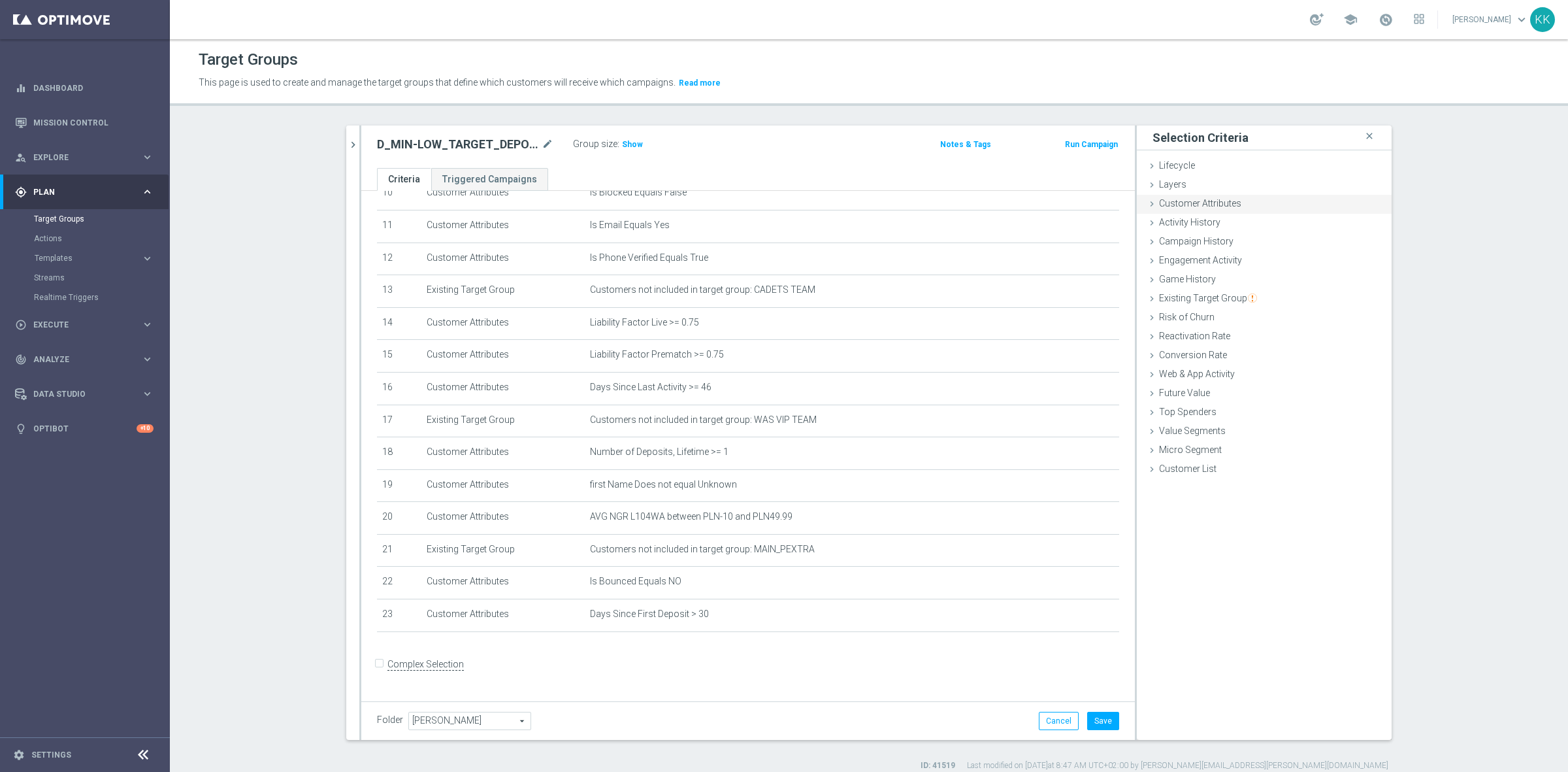
click at [1295, 207] on div "Customer Attributes done selection updated" at bounding box center [1264, 204] width 254 height 19
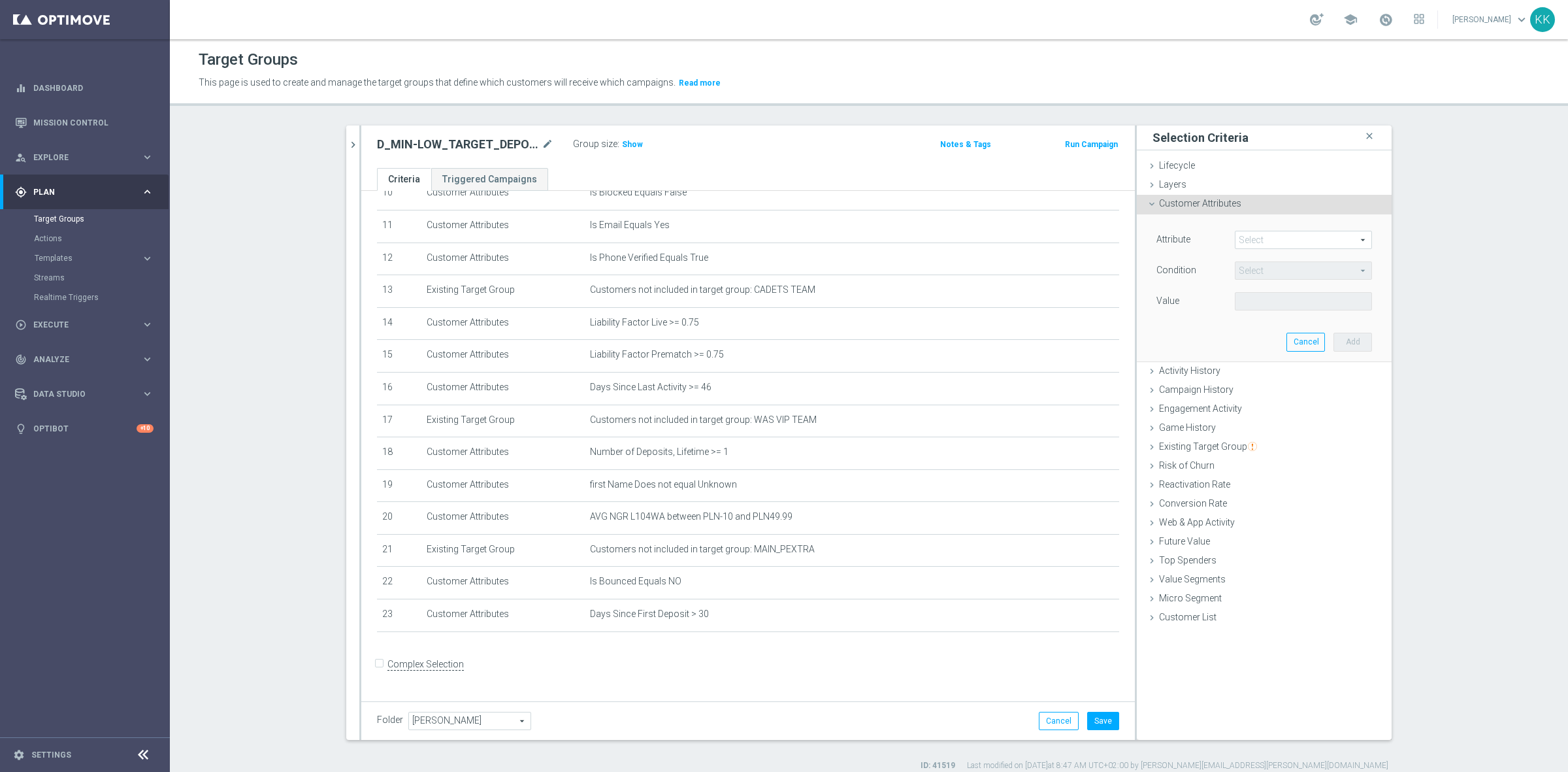
click at [1292, 252] on div "Attribute Select arrow_drop_down search" at bounding box center [1264, 241] width 235 height 21
click at [1291, 239] on span at bounding box center [1303, 240] width 136 height 17
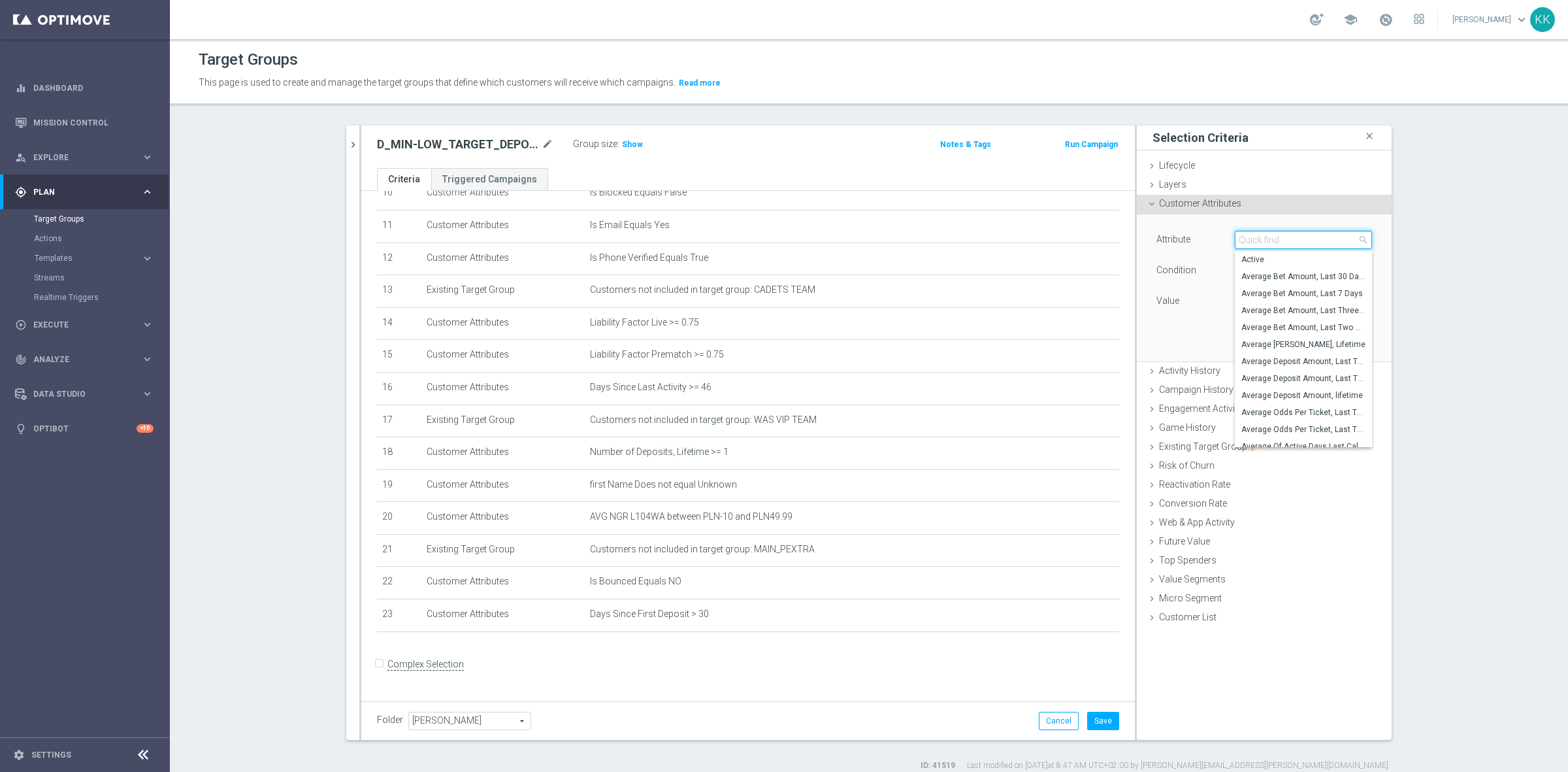
click at [1291, 239] on input "search" at bounding box center [1303, 240] width 137 height 18
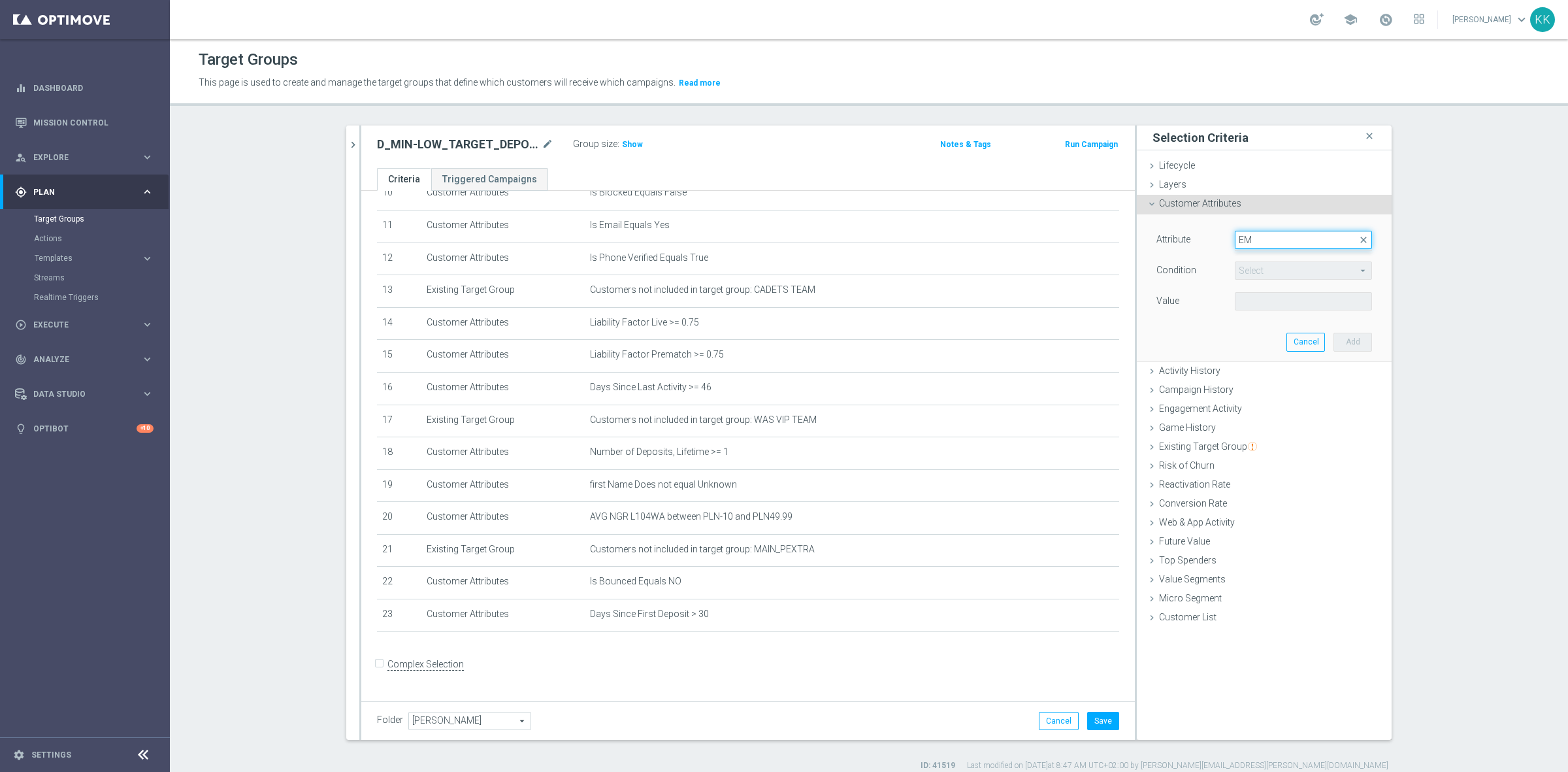
type input "E"
type input "email"
click at [1291, 275] on span "Email Agree" at bounding box center [1303, 276] width 124 height 10
type input "Email Agree"
type input "Equals"
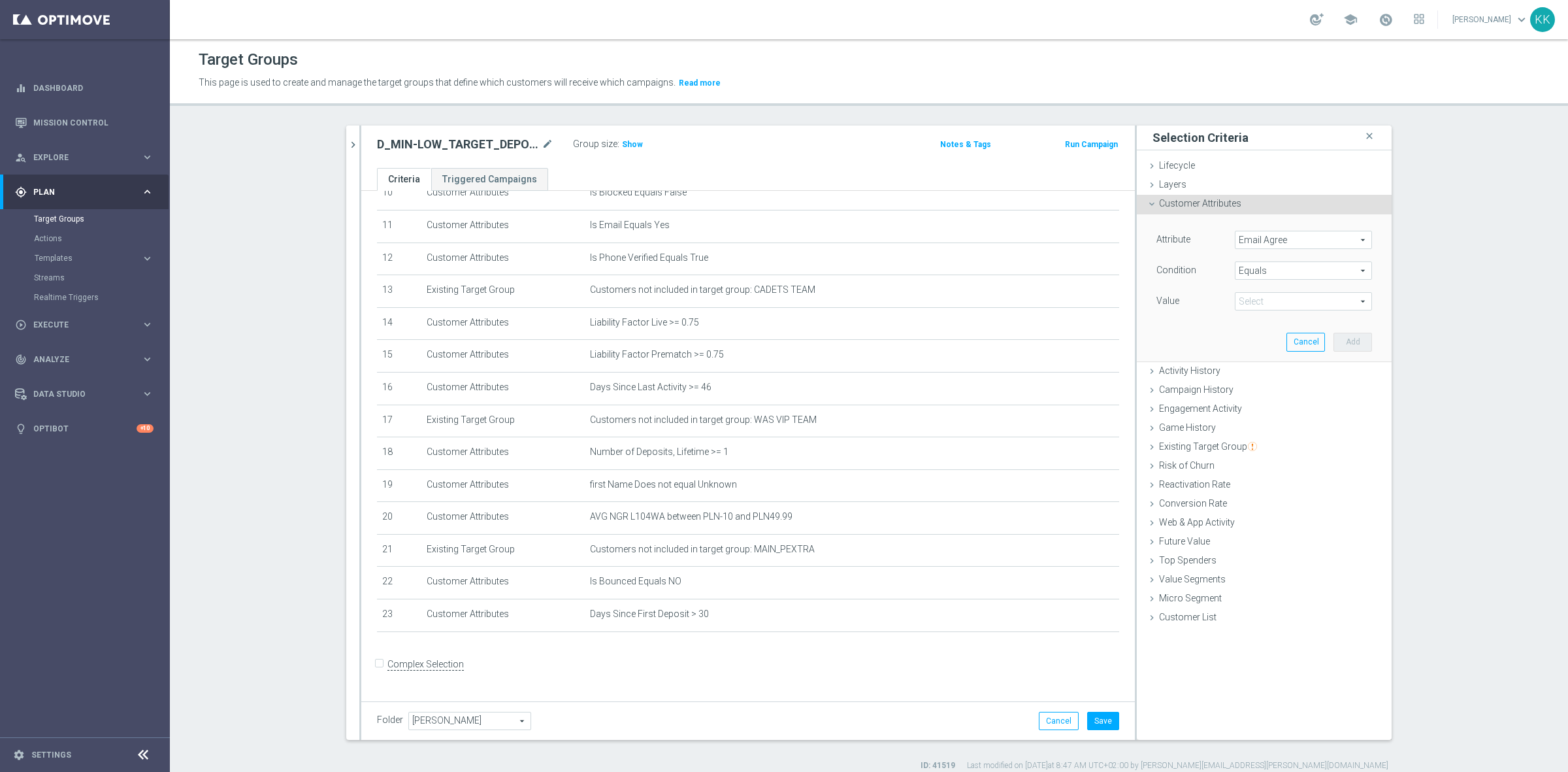
click at [1288, 299] on span at bounding box center [1303, 301] width 136 height 17
click at [1285, 332] on label "TRUE" at bounding box center [1303, 338] width 137 height 17
type input "TRUE"
click at [1355, 337] on button "Add" at bounding box center [1352, 341] width 38 height 18
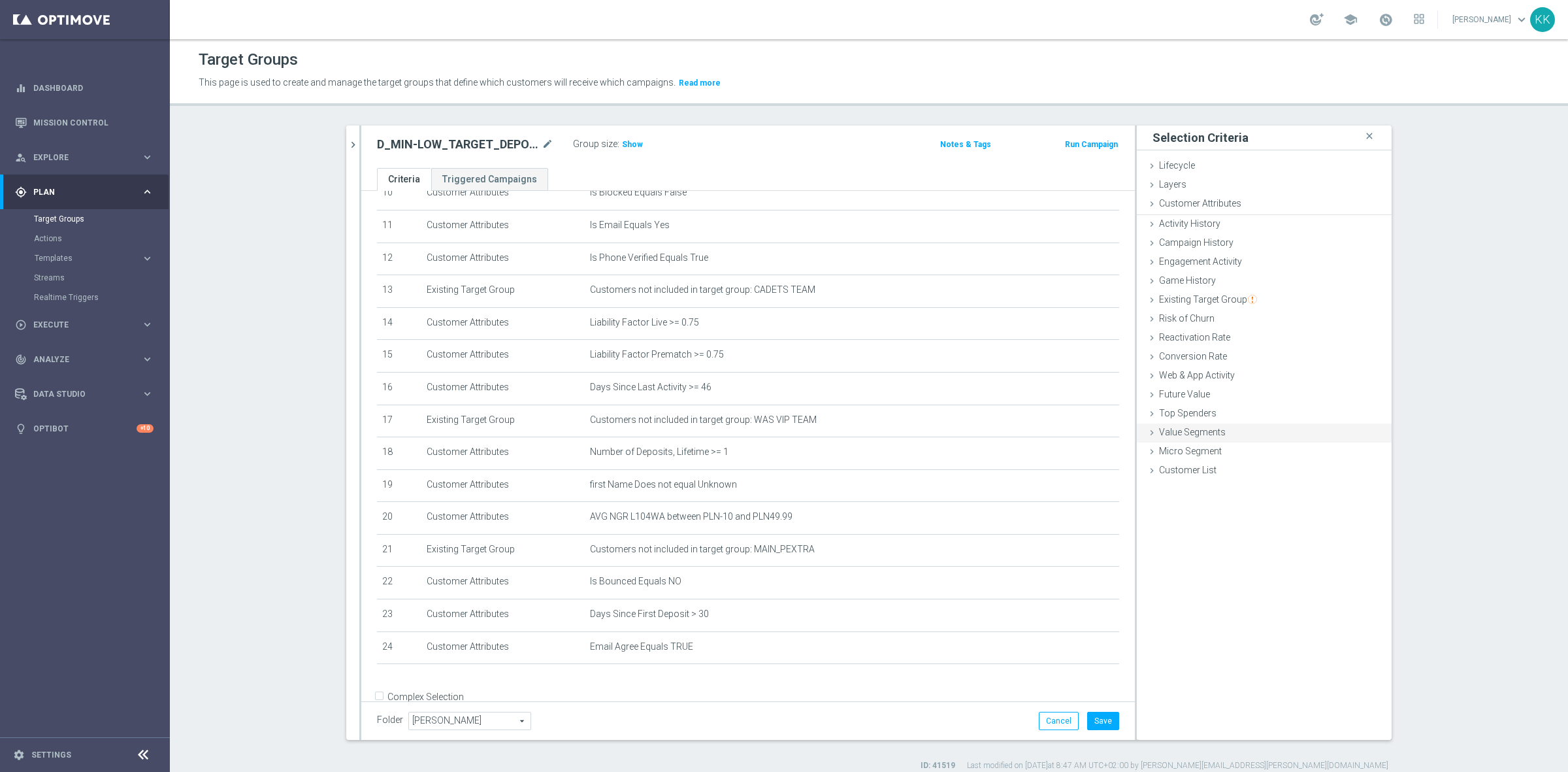
scroll to position [384, 0]
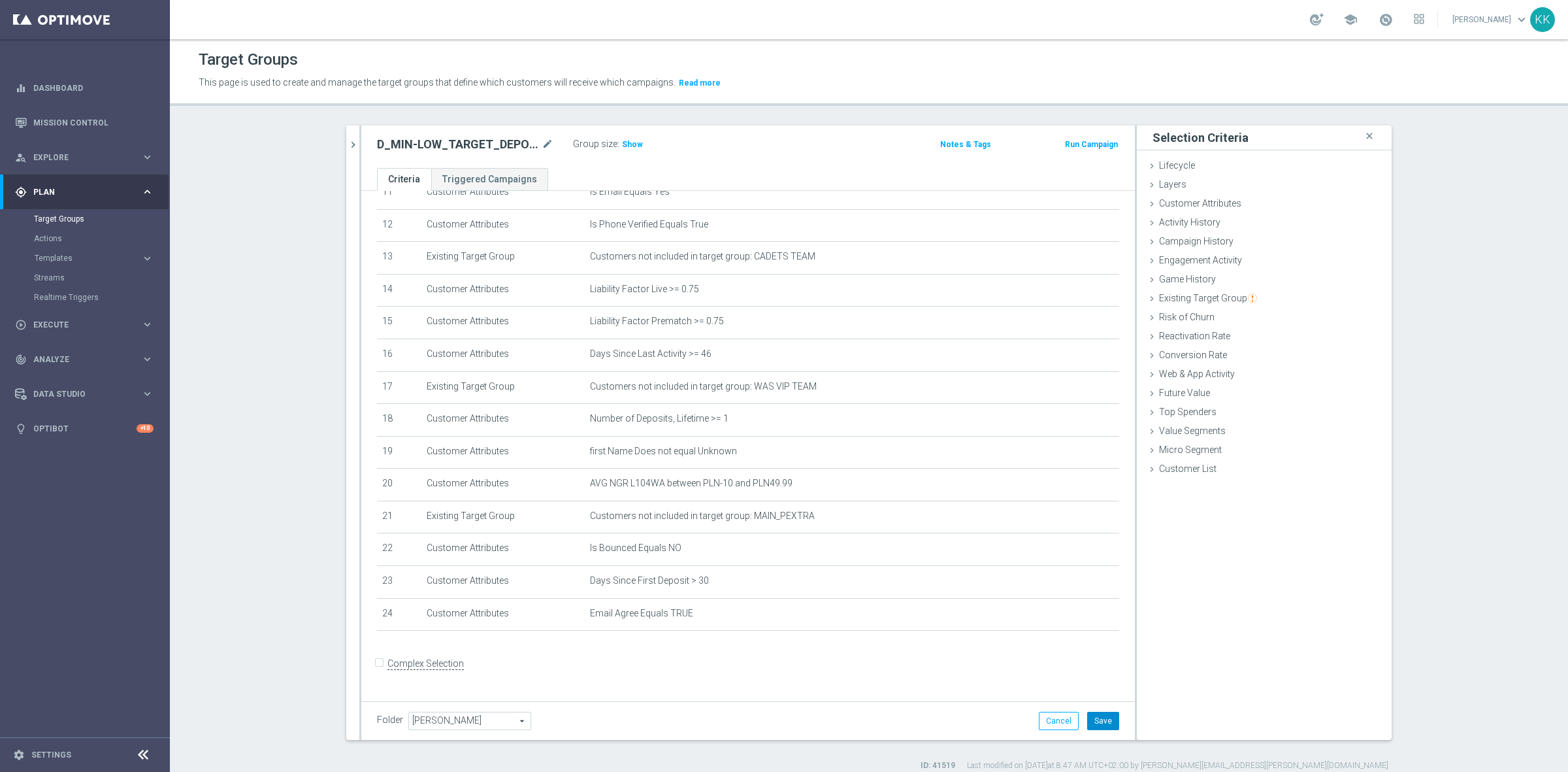
click at [1087, 714] on button "Save" at bounding box center [1103, 721] width 32 height 18
click at [622, 142] on span "Show" at bounding box center [632, 144] width 21 height 9
click at [428, 144] on h2 "D_MIN-LOW_TARGET_DEPO_100% do 200 PLN_PLMECZE_091025" at bounding box center [458, 144] width 162 height 16
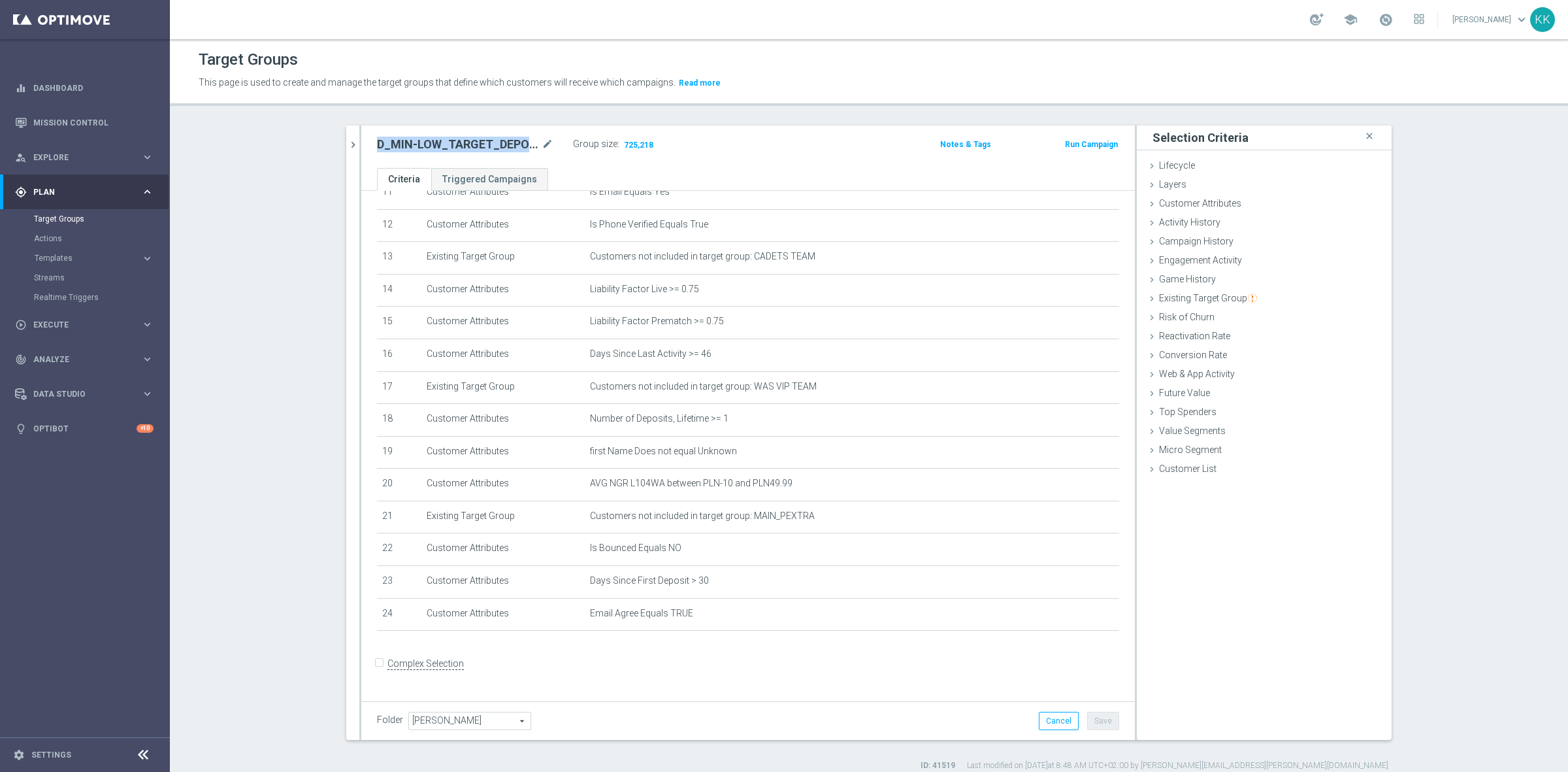
click at [428, 144] on h2 "D_MIN-LOW_TARGET_DEPO_100% do 200 PLN_PLMECZE_091025" at bounding box center [458, 144] width 162 height 16
copy div "D_MIN-LOW_TARGET_DEPO_100% do 200 PLN_PLMECZE_091025"
click at [346, 151] on button "chevron_right" at bounding box center [353, 144] width 13 height 38
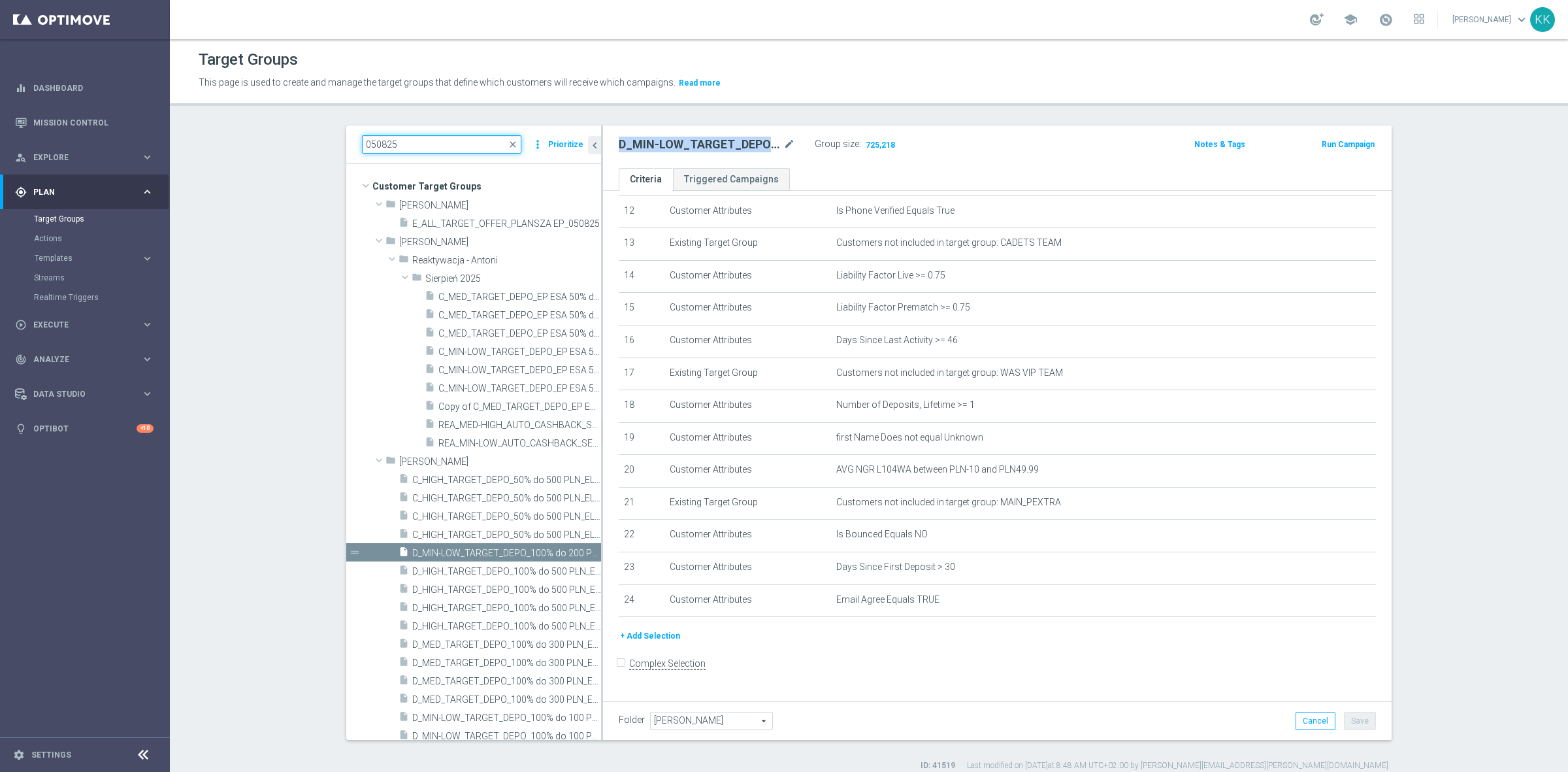
click at [391, 152] on input "050825" at bounding box center [441, 144] width 159 height 18
paste input "D_MIN-LOW_TARGET_DEPO_100% do 200 PLN_PLMECZE_0910"
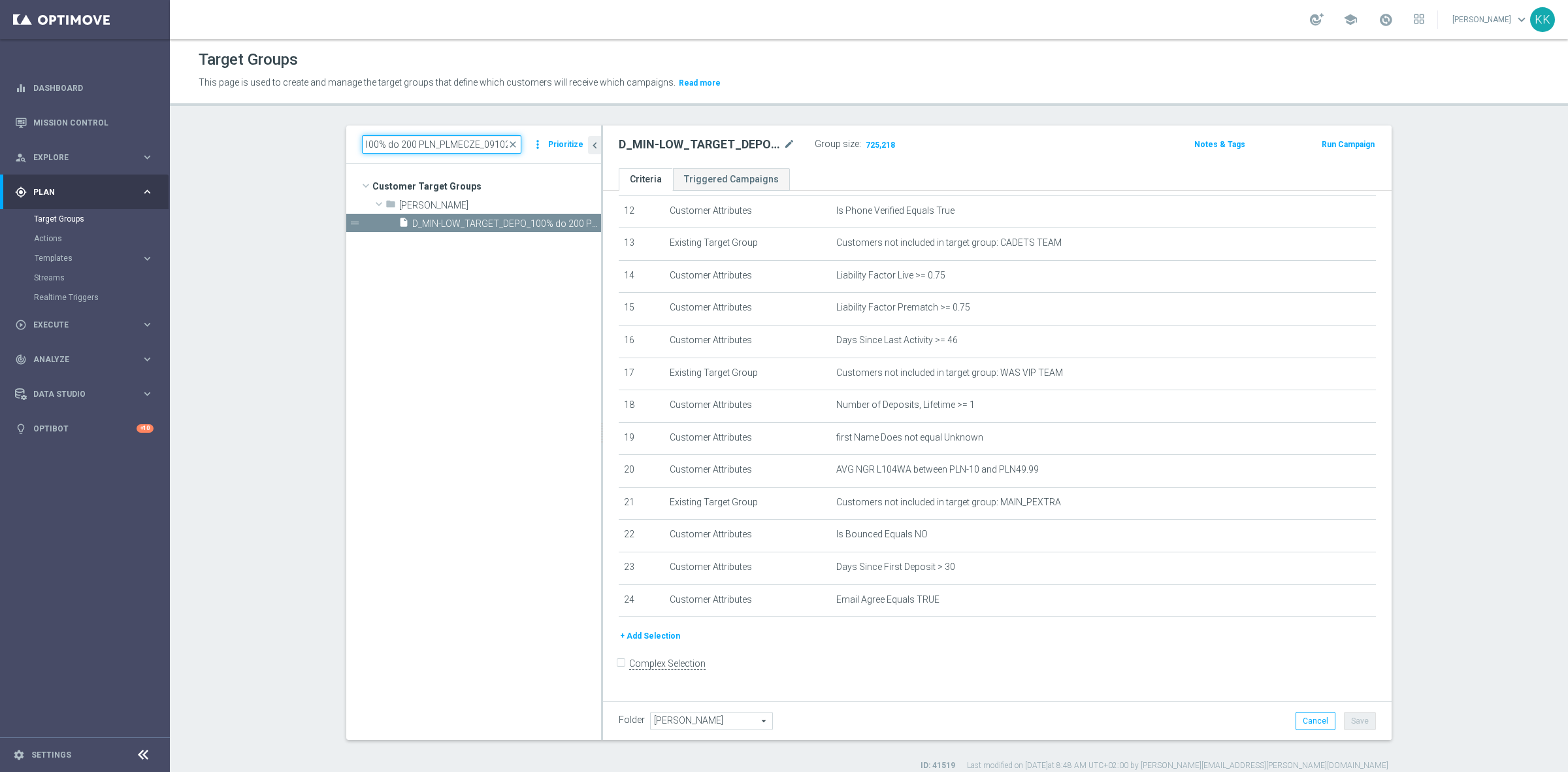
type input "D_MIN-LOW_TARGET_DEPO_100% do 200 PLN_PLMECZE_091025"
click at [494, 232] on tree-viewport "Customer Target Groups library_add create_new_folder folder" at bounding box center [474, 451] width 254 height 575
click at [495, 224] on span "D_MIN-LOW_TARGET_DEPO_100% do 200 PLN_PLMECZE_091025" at bounding box center [492, 224] width 159 height 11
click at [576, 224] on icon "content_copy" at bounding box center [578, 223] width 10 height 10
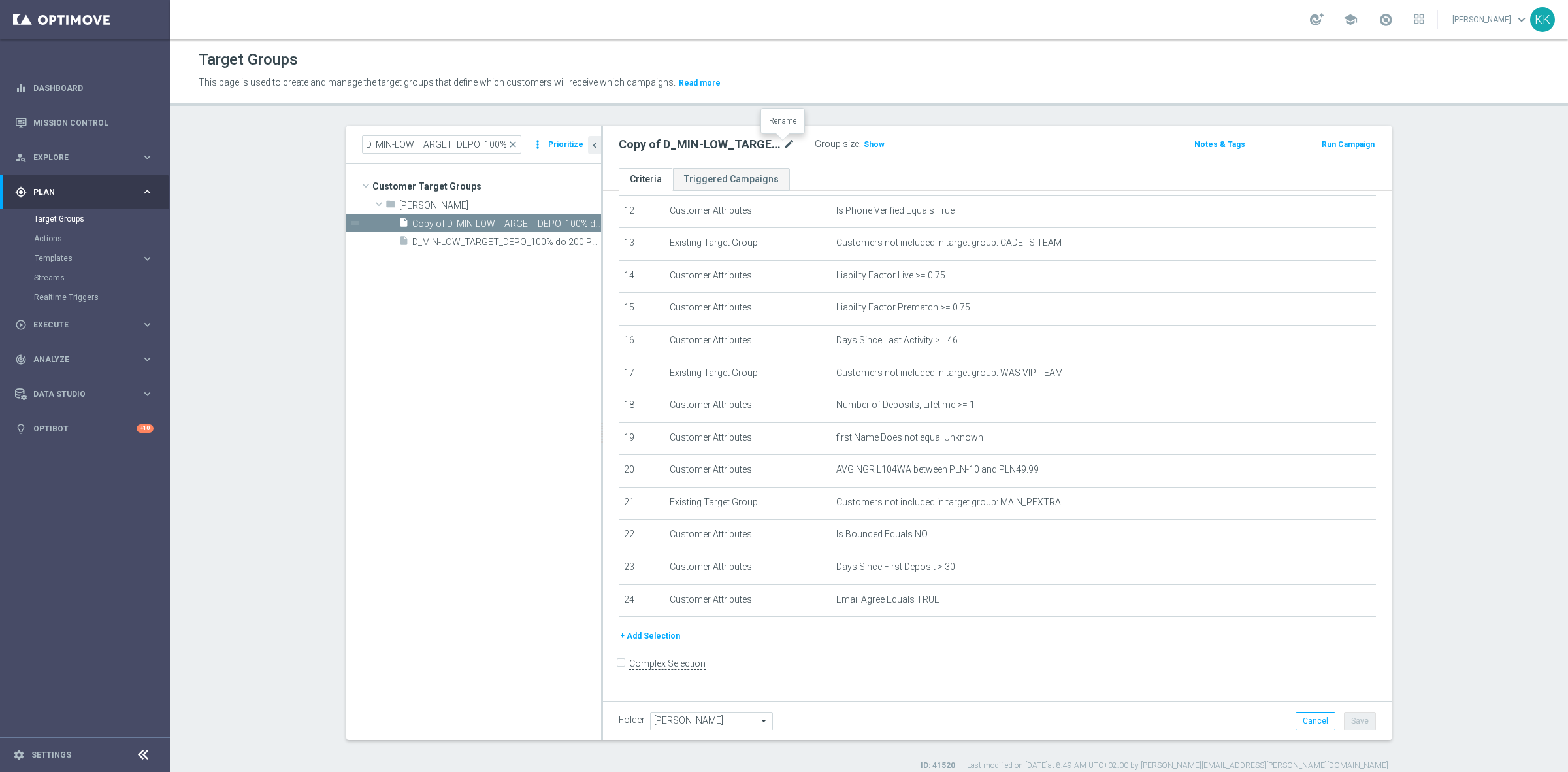
click at [784, 145] on icon "mode_edit" at bounding box center [789, 144] width 12 height 16
type input "D_MED-HIGH_TARGET_DEPO_100% do 500 PLN_PLMECZE_091025"
click at [946, 116] on div "Target Groups This page is used to create and manage the target groups that def…" at bounding box center [868, 405] width 1398 height 732
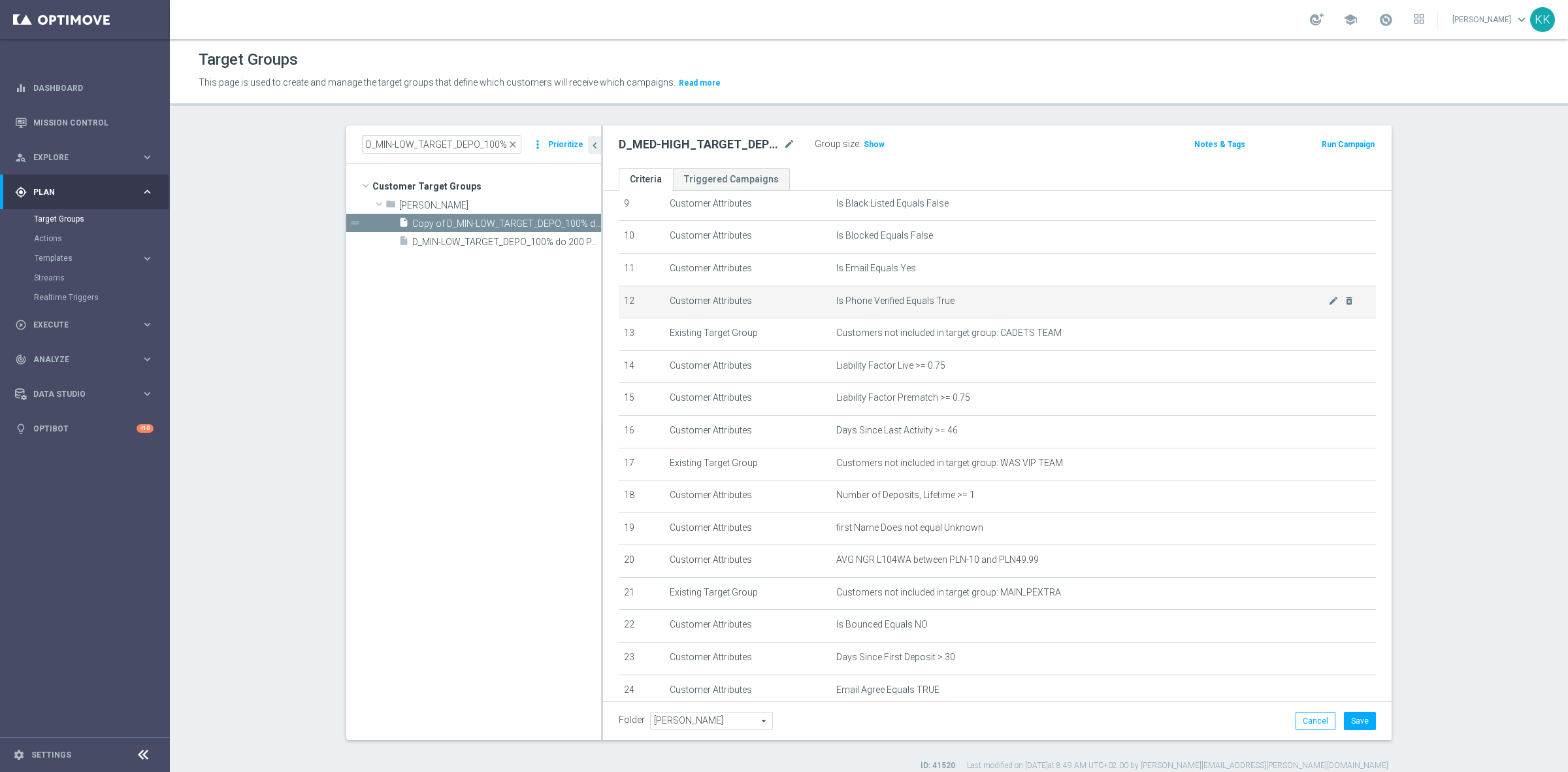
scroll to position [399, 0]
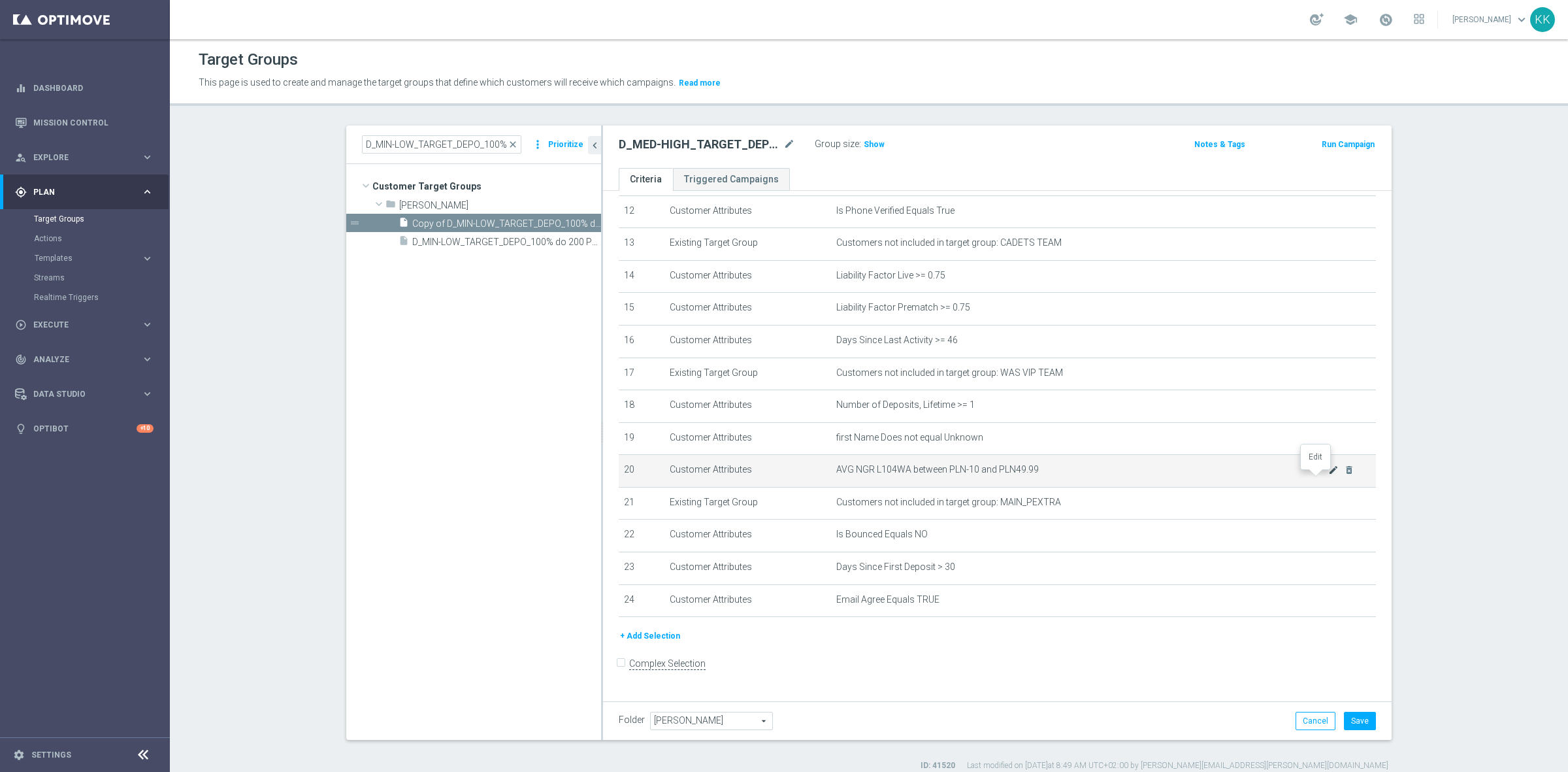
click at [1328, 475] on icon "mode_edit" at bounding box center [1333, 469] width 10 height 10
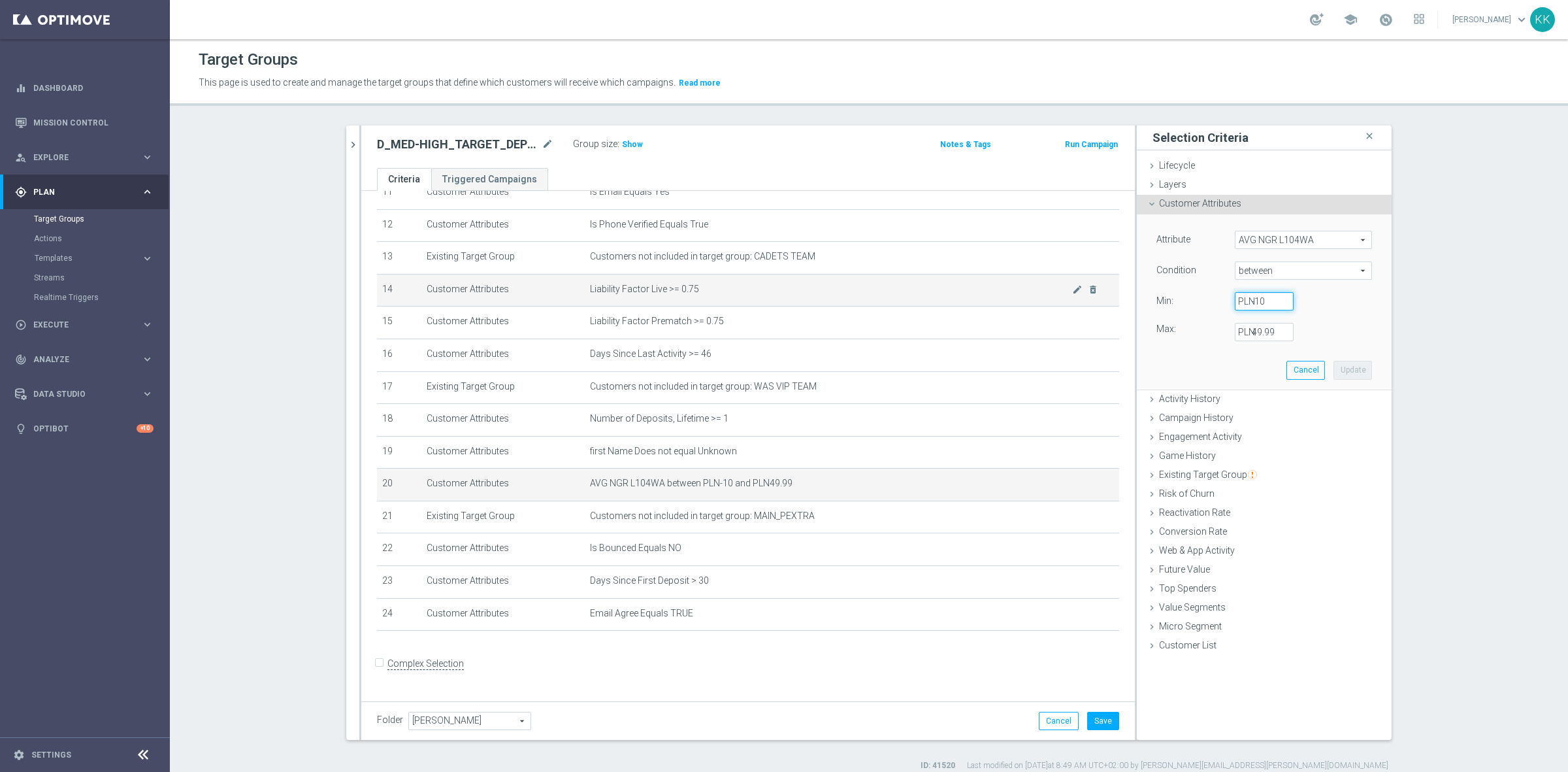
drag, startPoint x: 1261, startPoint y: 302, endPoint x: 1086, endPoint y: 303, distance: 175.0
click at [1088, 304] on as-split "D_MIN-LOW_TARGET_DEPO_100% do 200 PLN_PLMECZE_091025 close more_vert Prioritize…" at bounding box center [868, 432] width 1045 height 614
type input "50"
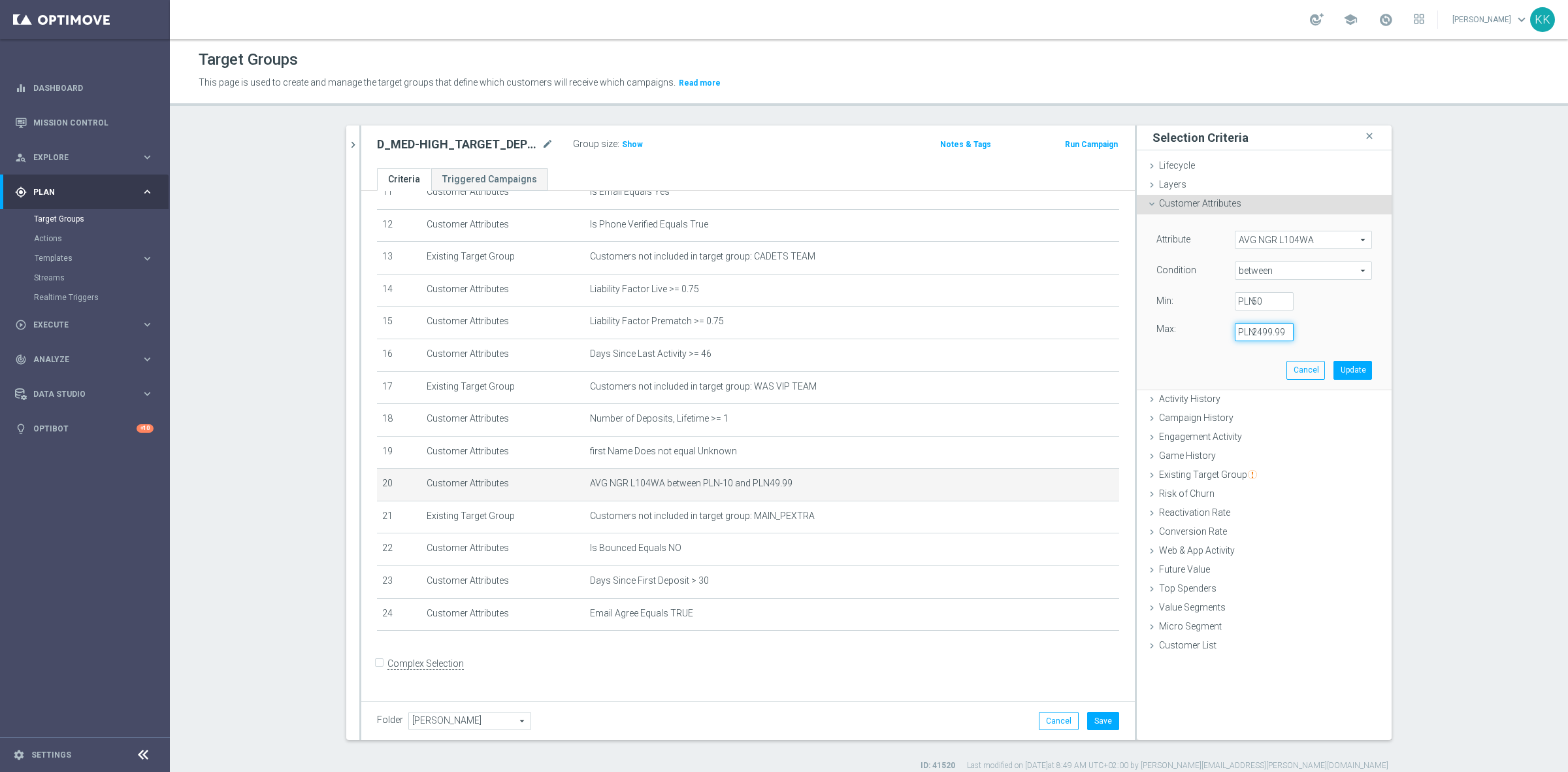
type input "2499.99"
click at [1348, 386] on div "Attribute AVG NGR L104WA AVG NGR L104WA arrow_drop_down search Condition betwee…" at bounding box center [1264, 301] width 235 height 175
click at [1347, 378] on button "Update" at bounding box center [1352, 370] width 38 height 18
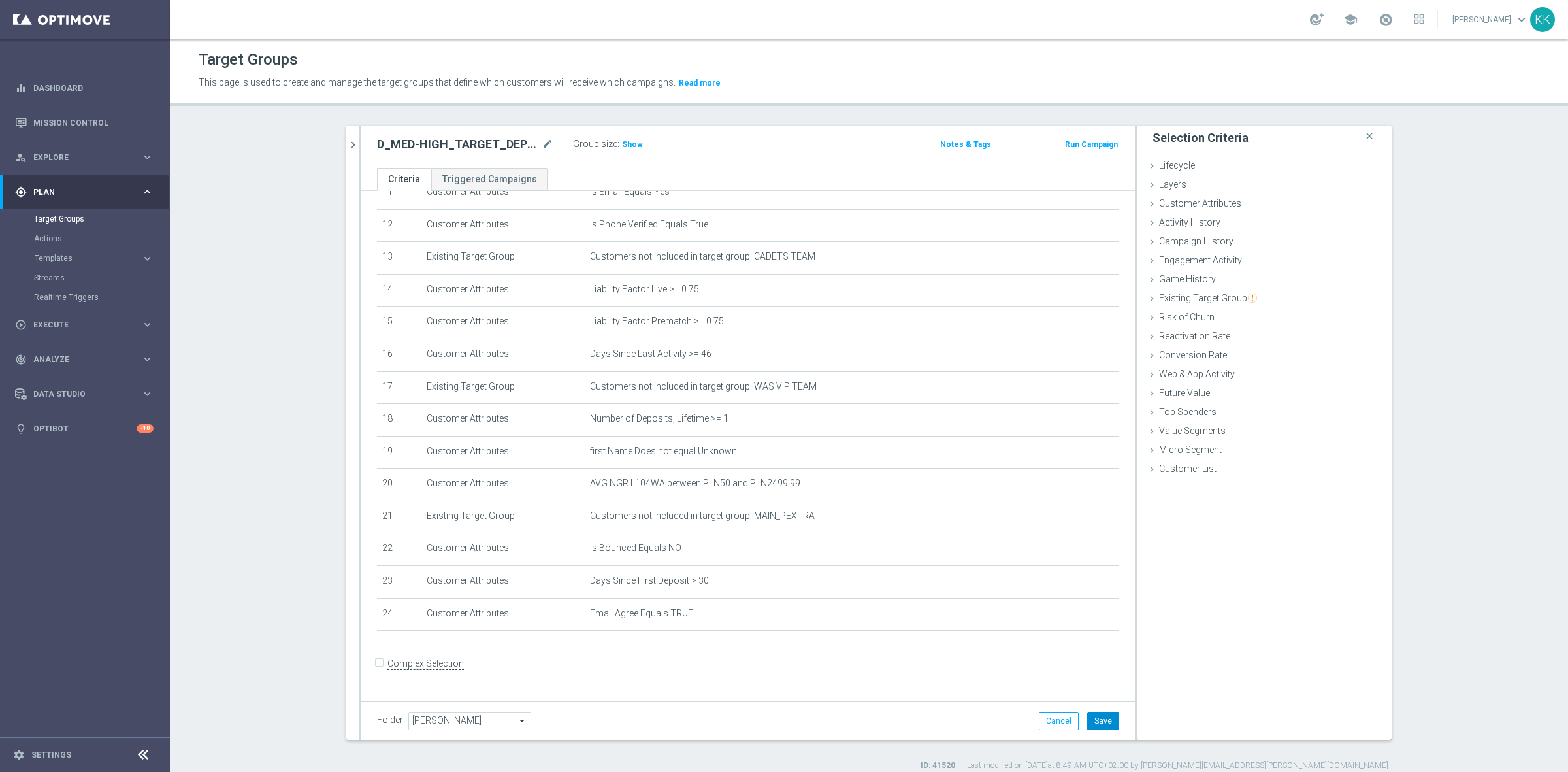
click at [1101, 717] on button "Save" at bounding box center [1103, 721] width 32 height 18
click at [622, 147] on span "Show" at bounding box center [632, 144] width 21 height 9
